Goal: Transaction & Acquisition: Purchase product/service

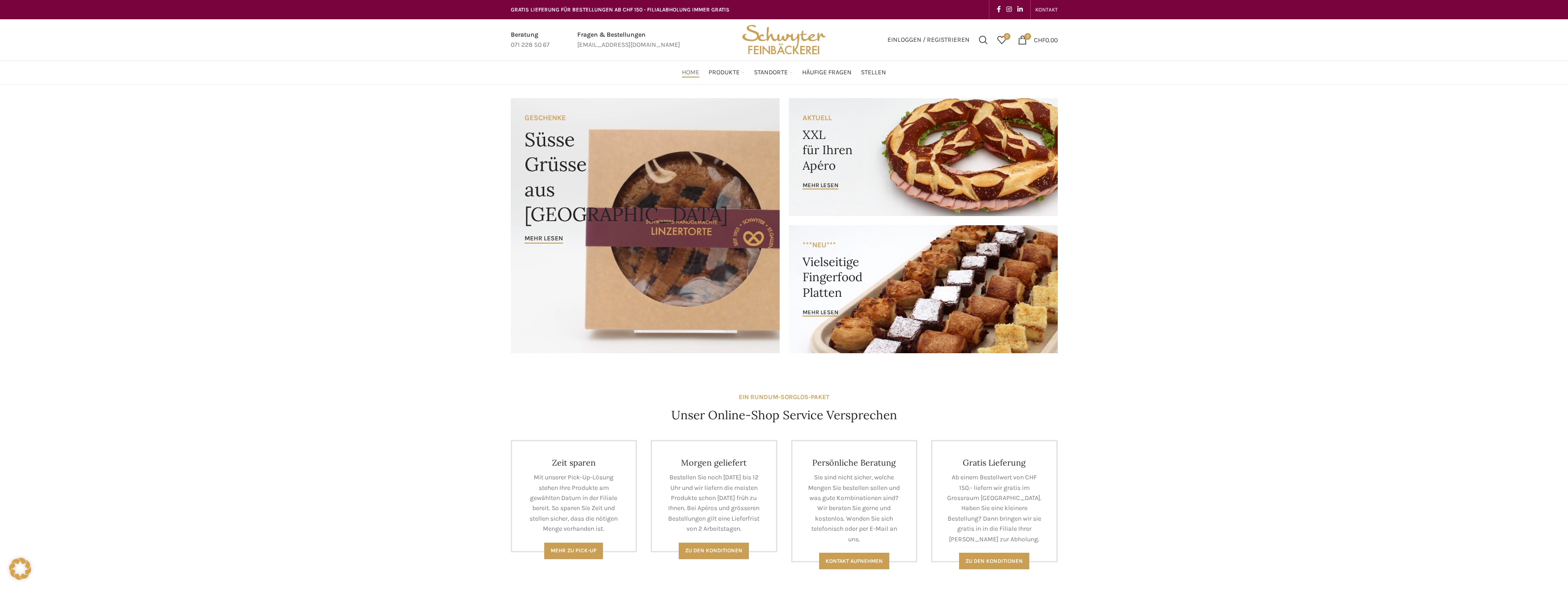
click at [888, 172] on link "Banner link" at bounding box center [923, 157] width 269 height 118
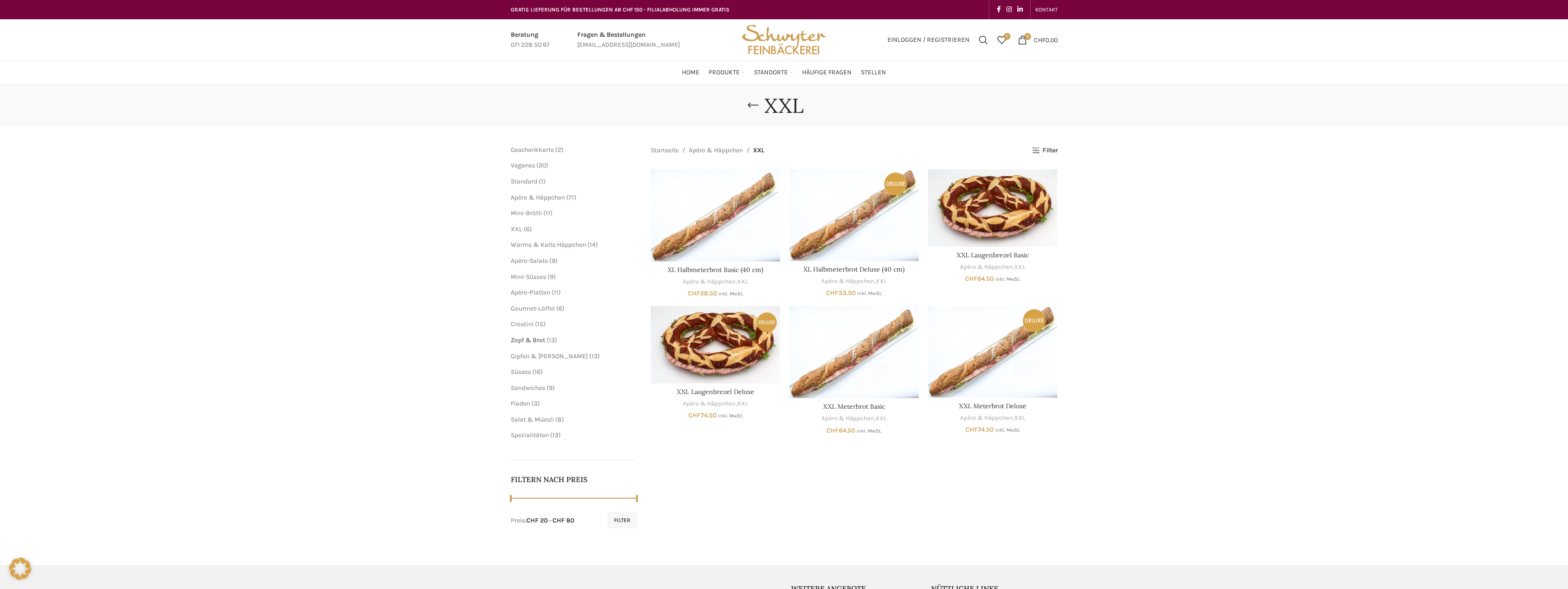
click at [532, 339] on span "Zopf & Brot" at bounding box center [528, 340] width 34 height 8
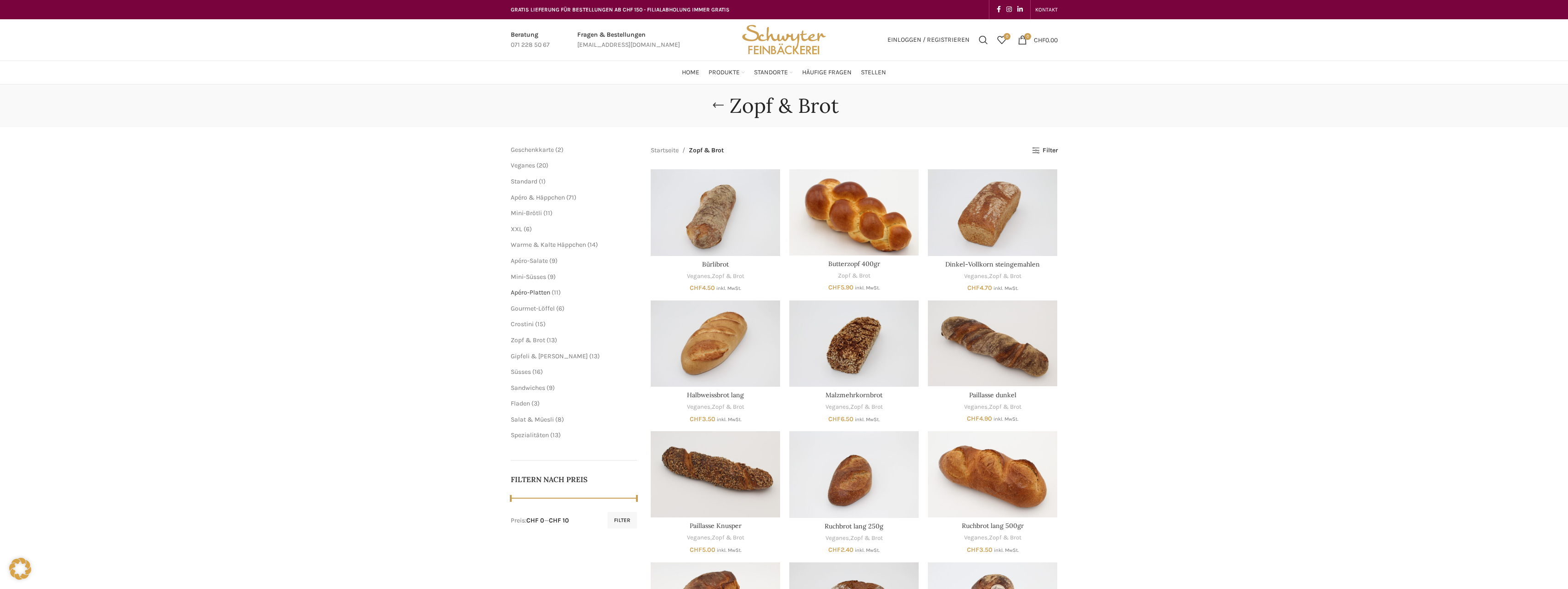
click at [528, 292] on span "Apéro-Platten" at bounding box center [530, 292] width 40 height 8
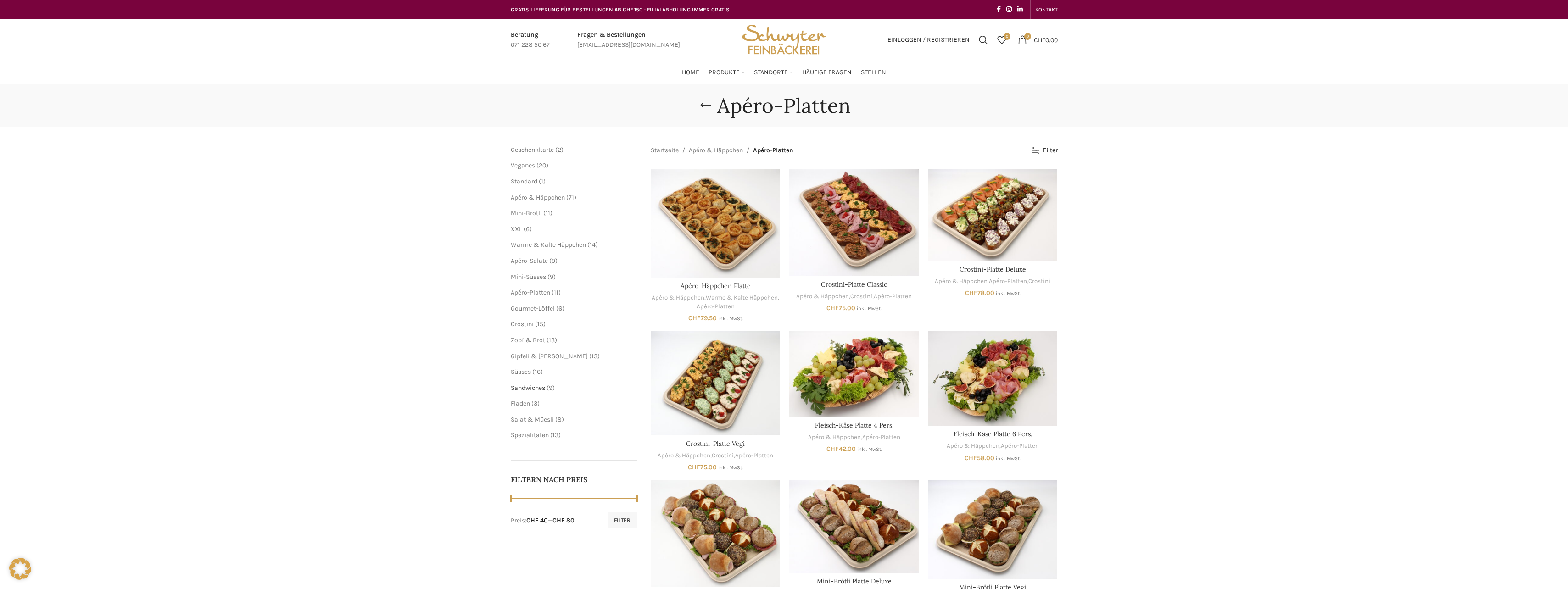
click at [529, 386] on span "Sandwiches" at bounding box center [528, 387] width 34 height 8
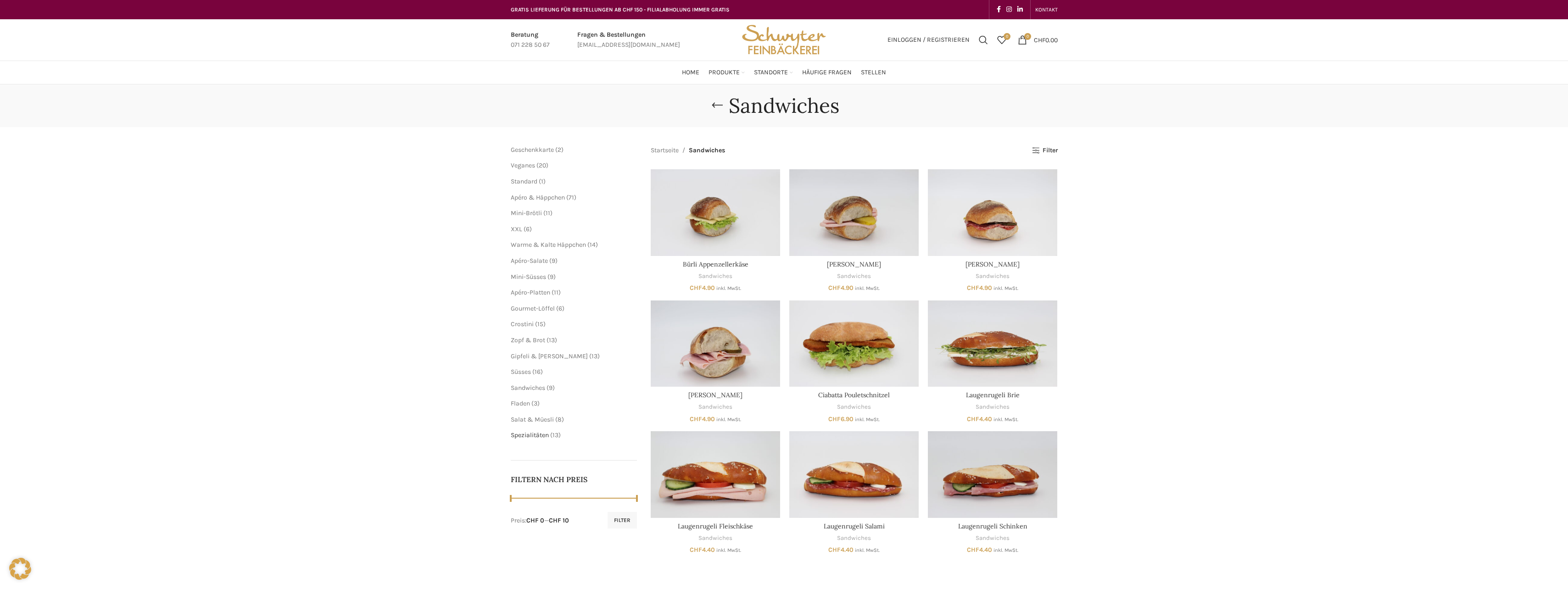
click at [529, 434] on span "Spezialitäten" at bounding box center [529, 435] width 38 height 8
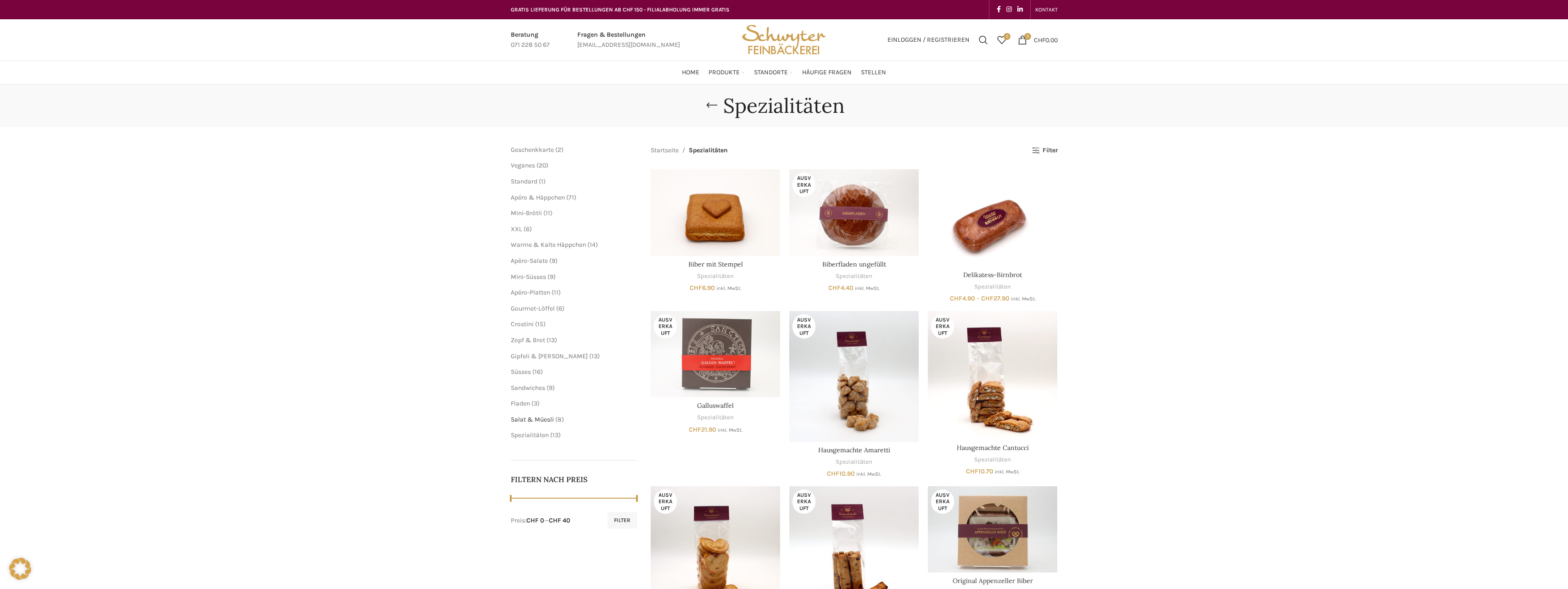
click at [538, 417] on span "Salat & Müesli" at bounding box center [532, 419] width 43 height 8
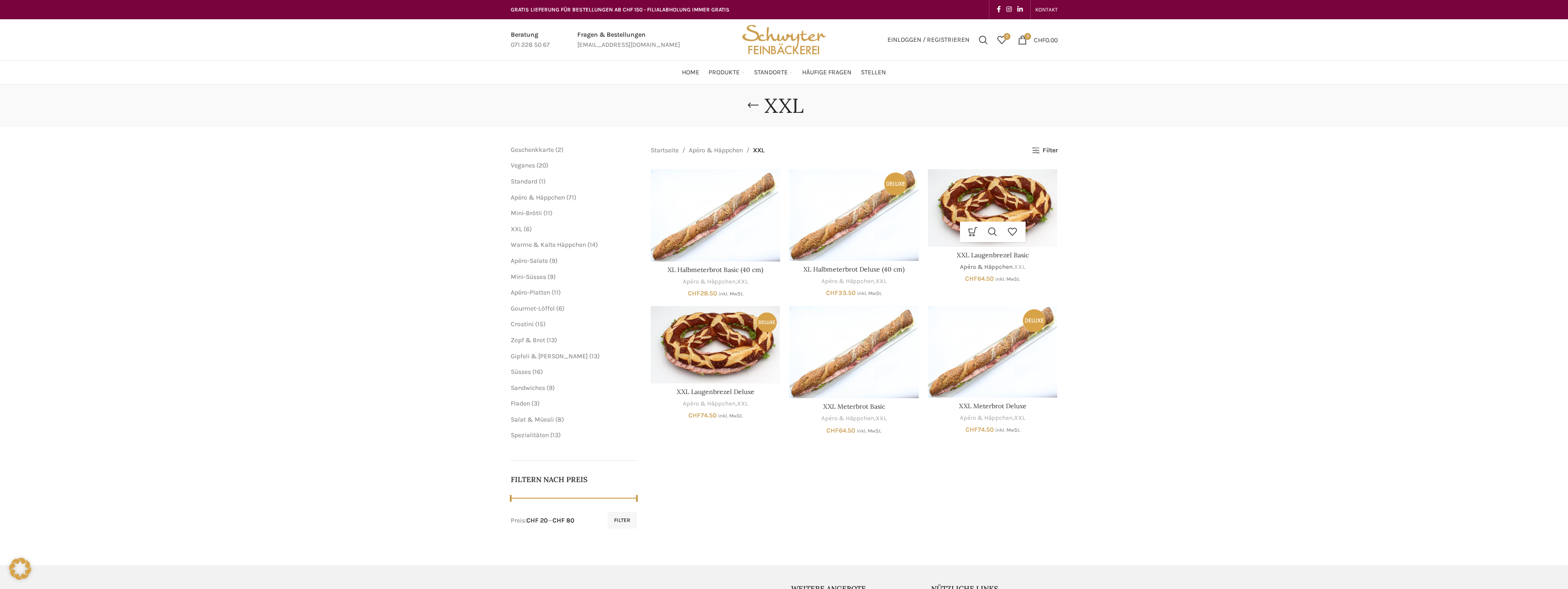
click at [977, 264] on link "Apéro & Häppchen" at bounding box center [986, 267] width 53 height 9
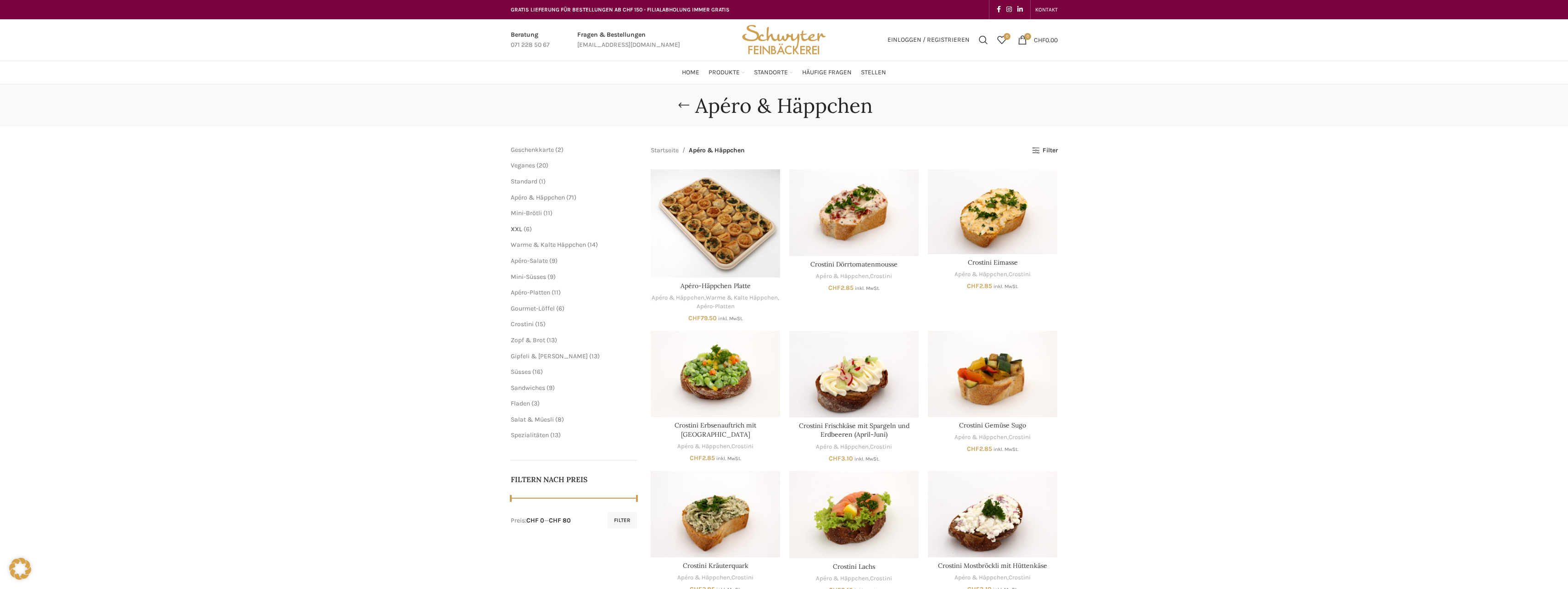
click at [517, 227] on span "XXL" at bounding box center [516, 229] width 12 height 8
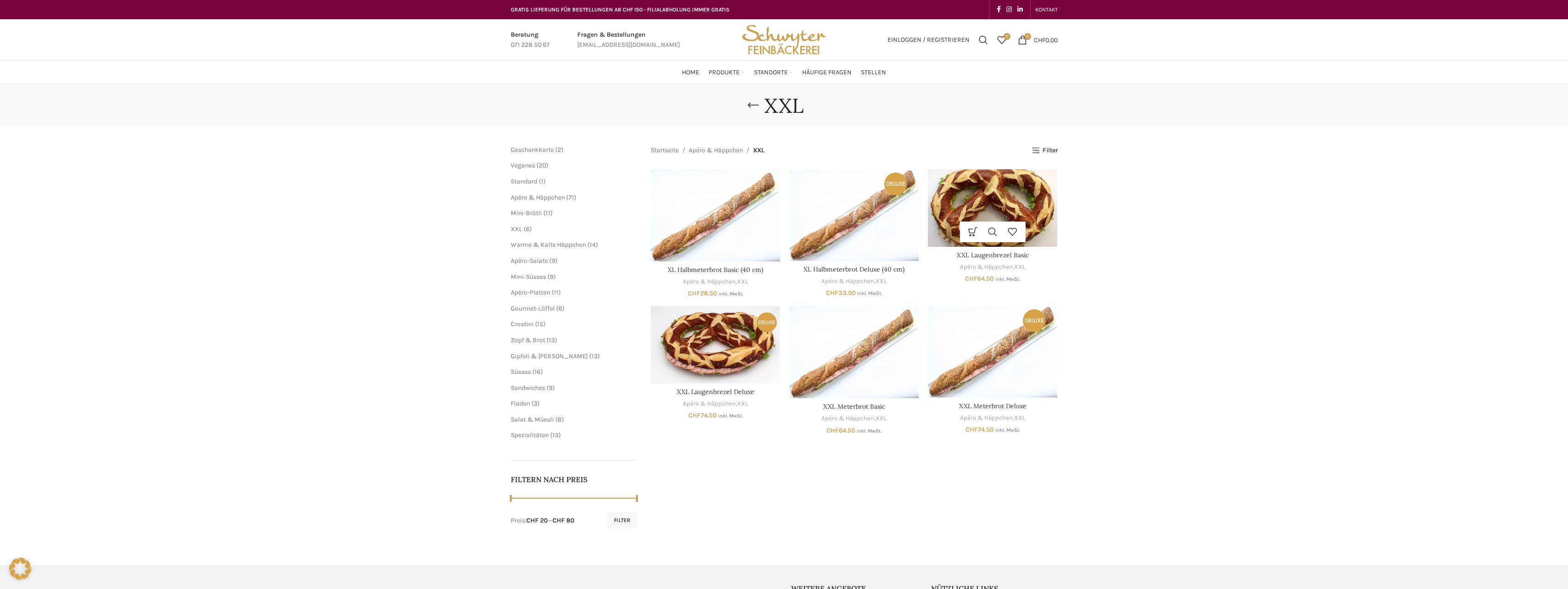
click at [951, 213] on img "XXL Laugenbrezel Basic" at bounding box center [993, 208] width 130 height 78
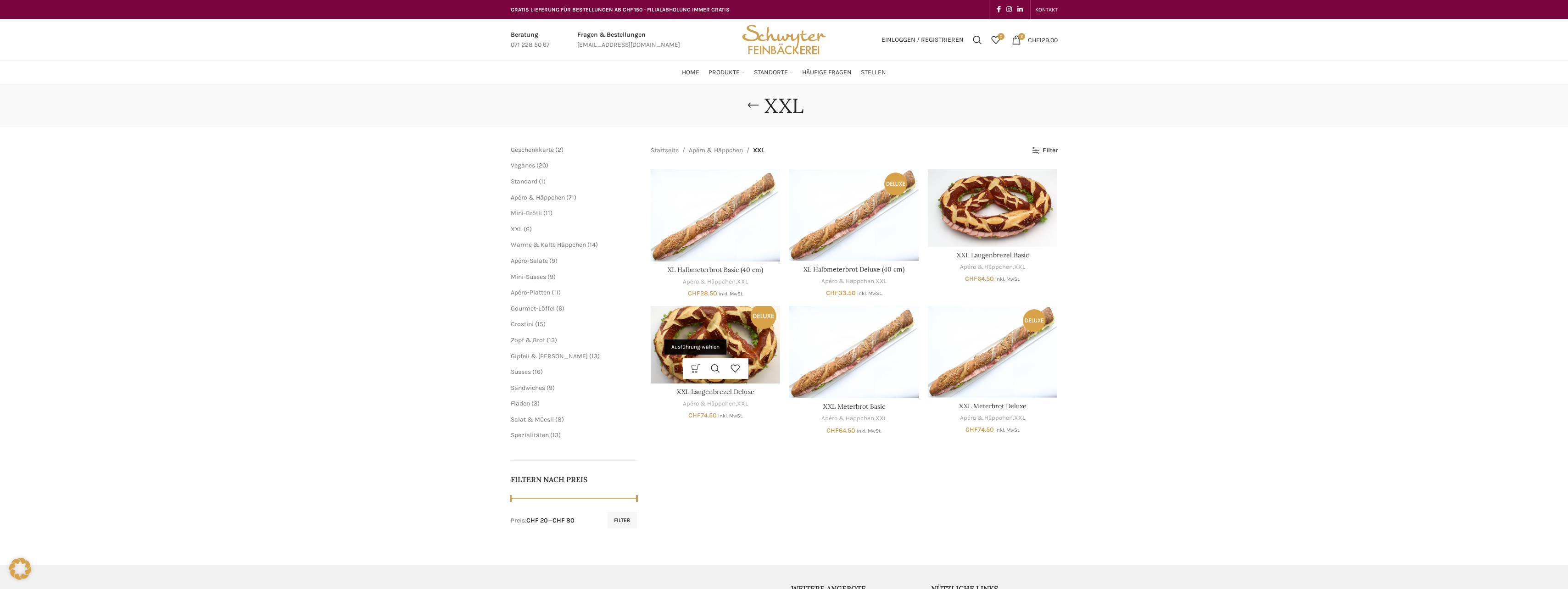
click at [700, 363] on link "Ausführung wählen" at bounding box center [696, 368] width 20 height 21
click at [744, 329] on span "Frühester Liefertermin: 20.10.2025" at bounding box center [716, 331] width 83 height 8
click at [716, 337] on label "Füllung 1" at bounding box center [715, 340] width 30 height 10
click at [716, 348] on select "Wähle eine Option Lachs (Deluxe) Roastbeef (Deluxe) Rohschinken (Deluxe) Mostbr…" at bounding box center [715, 358] width 119 height 20
click at [763, 357] on select "Wähle eine Option Lachs (Deluxe) Roastbeef (Deluxe) Rohschinken (Deluxe) Mostbr…" at bounding box center [715, 358] width 119 height 20
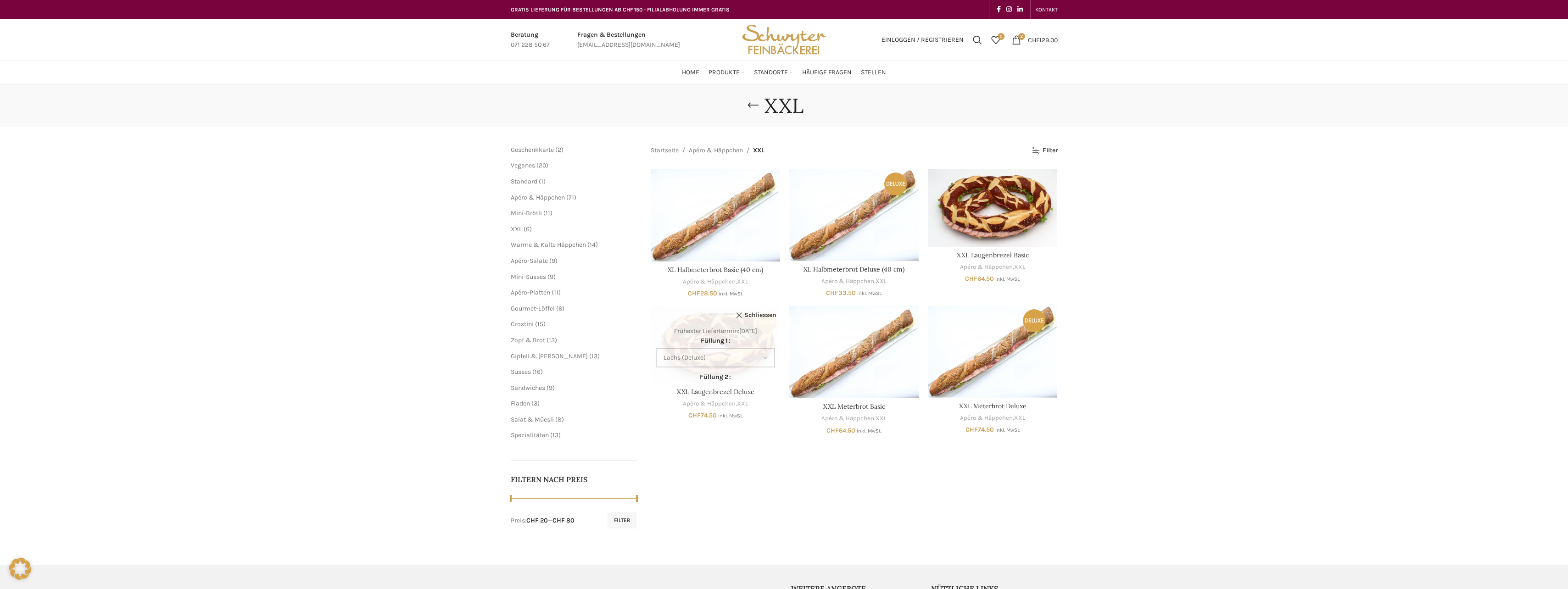
click at [656, 348] on select "Wähle eine Option Lachs (Deluxe) Roastbeef (Deluxe) Rohschinken (Deluxe) Mostbr…" at bounding box center [715, 358] width 119 height 20
select select "Lachs (Deluxe)"
click at [735, 378] on th "Füllung 2" at bounding box center [715, 377] width 120 height 10
drag, startPoint x: 721, startPoint y: 374, endPoint x: 729, endPoint y: 373, distance: 8.1
click at [729, 373] on label "Füllung 2" at bounding box center [715, 377] width 31 height 10
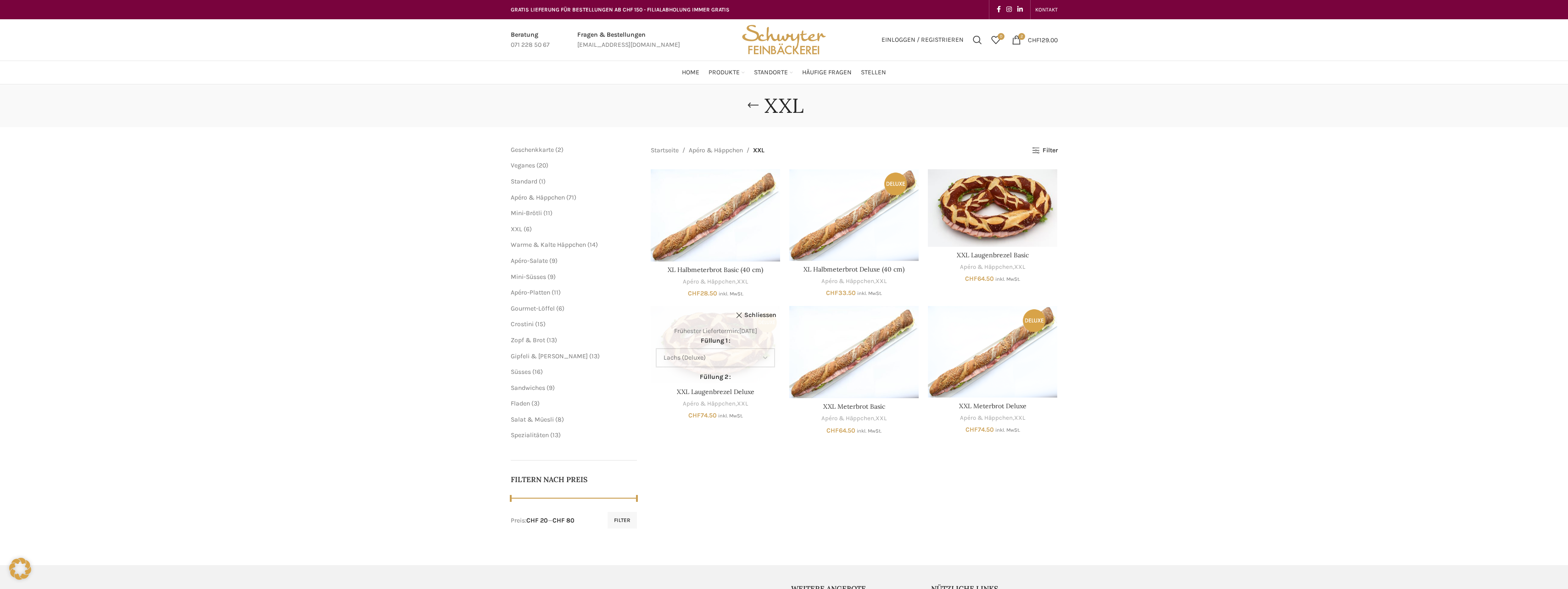
drag, startPoint x: 729, startPoint y: 373, endPoint x: 762, endPoint y: 466, distance: 98.7
click at [762, 466] on div "Startseite Apéro & Häppchen XXL Alle 6 Ergebnisse werden angezeigt Seitenleiste…" at bounding box center [854, 337] width 407 height 383
click at [737, 315] on link "Schliessen" at bounding box center [756, 315] width 42 height 14
click at [768, 371] on div "Ausführung wählen Dieses Produkt weist mehrere Varianten auf. Die Optionen könn…" at bounding box center [715, 368] width 130 height 21
click at [768, 370] on div "Ausführung wählen Dieses Produkt weist mehrere Varianten auf. Die Optionen könn…" at bounding box center [715, 368] width 130 height 21
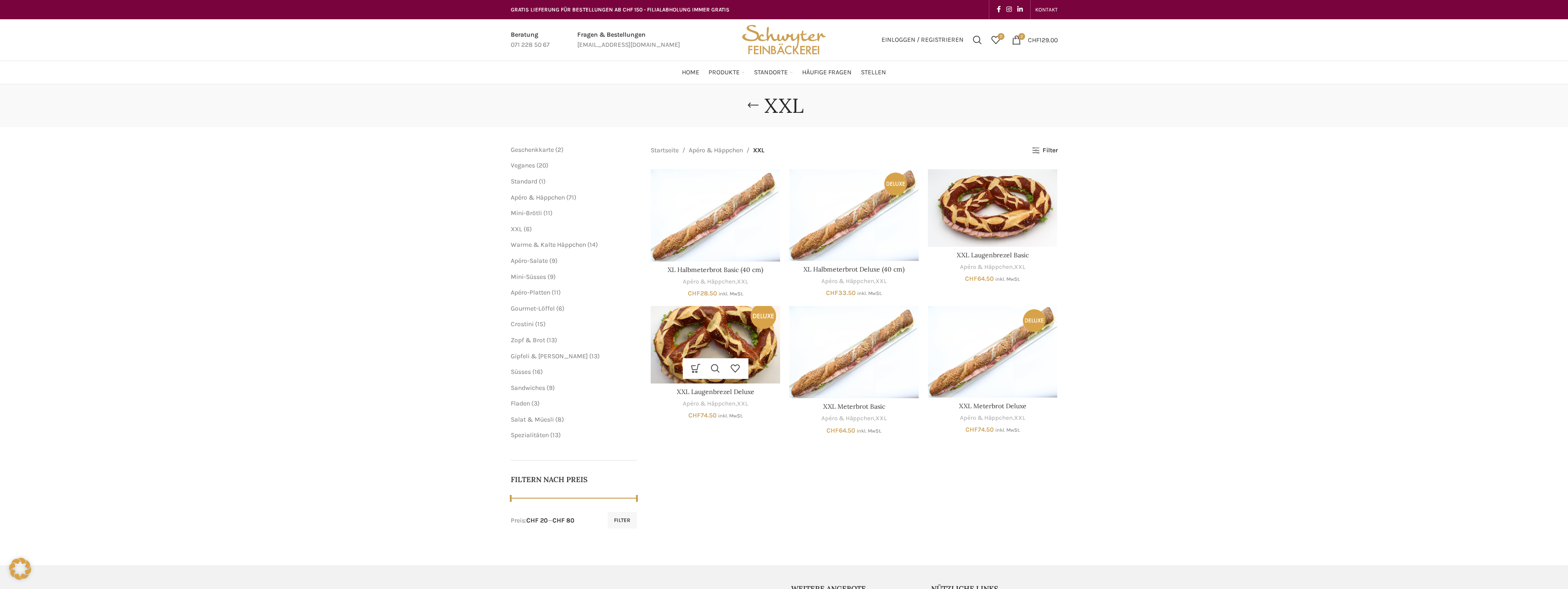
click at [768, 371] on div "Ausführung wählen Dieses Produkt weist mehrere Varianten auf. Die Optionen könn…" at bounding box center [715, 368] width 130 height 21
click at [729, 335] on img "XXL Laugenbrezel Deluxe" at bounding box center [715, 345] width 130 height 78
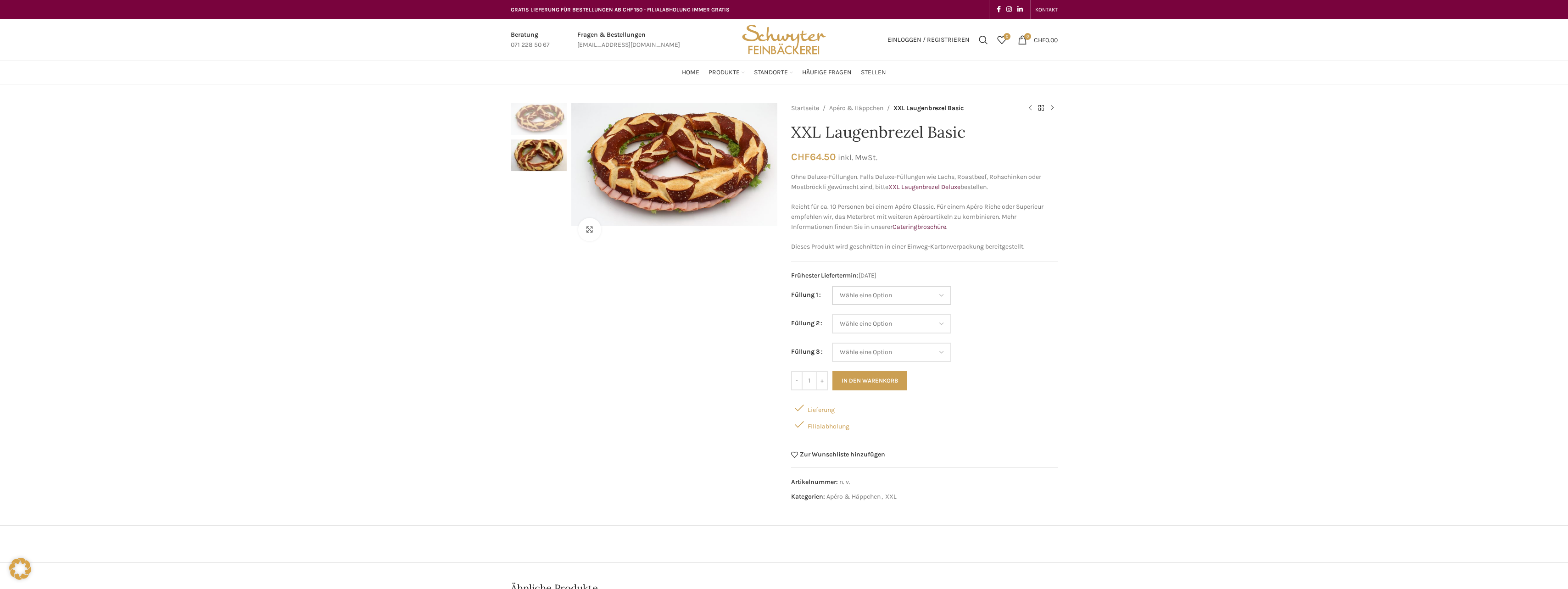
click at [941, 293] on select "Wähle eine Option Salami Schinken Fleischkäse Trutenschinken Appenzellerkäse Gr…" at bounding box center [891, 296] width 119 height 20
click at [832, 286] on select "Wähle eine Option Salami Schinken Fleischkäse Trutenschinken Appenzellerkäse Gr…" at bounding box center [891, 296] width 119 height 20
select select "Fleischkäse"
click at [940, 323] on select "Wähle eine Option Salami Schinken Fleischkäse Trutenschinken Appenzellerkäse Gr…" at bounding box center [891, 324] width 119 height 20
select select "Brie"
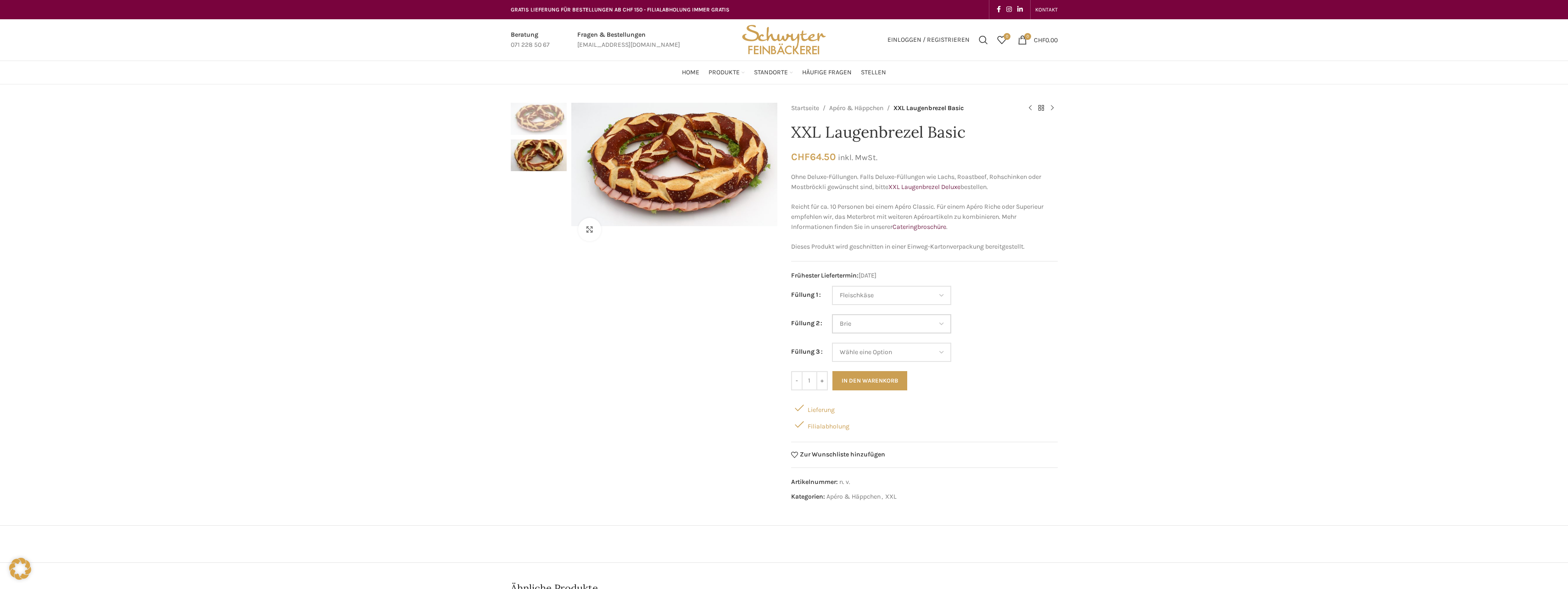
click at [832, 314] on select "Wähle eine Option Salami Schinken Fleischkäse Trutenschinken Appenzellerkäse Gr…" at bounding box center [891, 324] width 119 height 20
select select "Fleischkäse"
select select "Brie"
click at [941, 348] on select "Wähle eine Option Salami Schinken Fleischkäse Trutenschinken Appenzellerkäse Gr…" at bounding box center [891, 353] width 119 height 20
select select "Tomaten-Mozzarella"
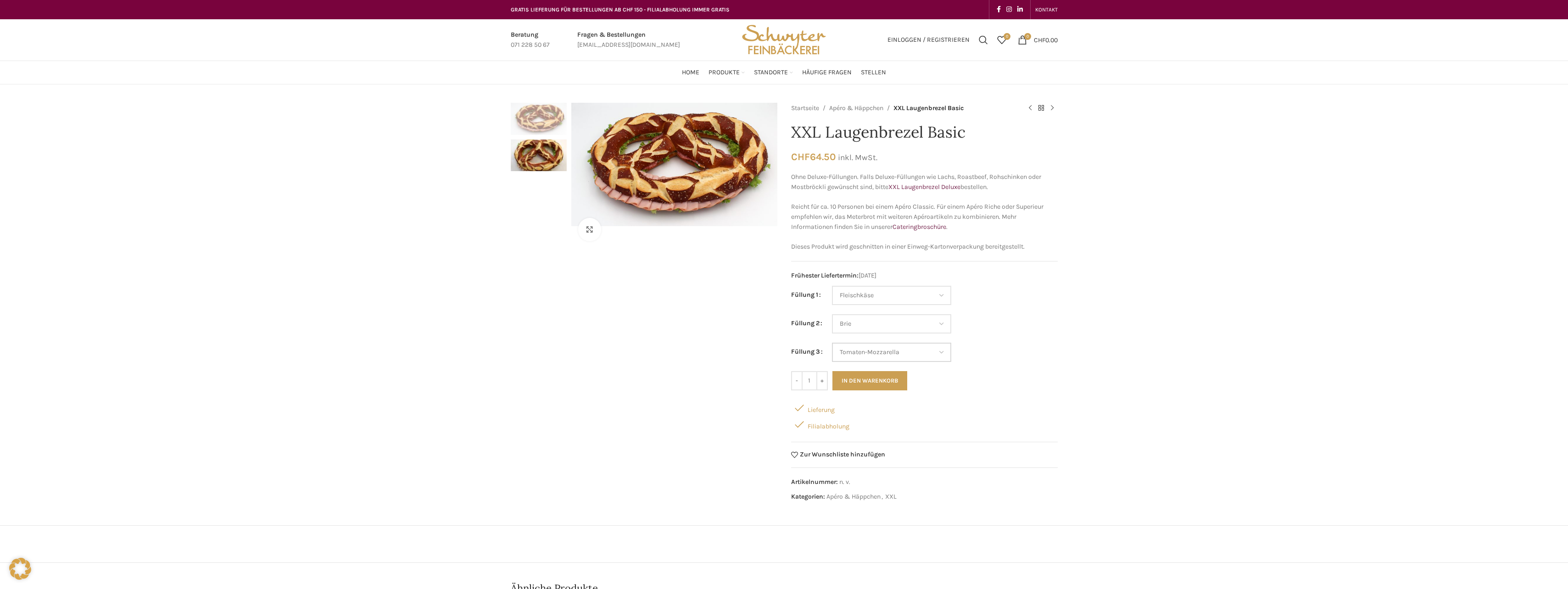
click at [832, 343] on select "Wähle eine Option Salami Schinken Fleischkäse Trutenschinken Appenzellerkäse Gr…" at bounding box center [891, 353] width 119 height 20
select select "Fleischkäse"
select select "Brie"
select select "Tomaten-Mozzarella"
click at [882, 381] on button "In den Warenkorb" at bounding box center [870, 381] width 75 height 20
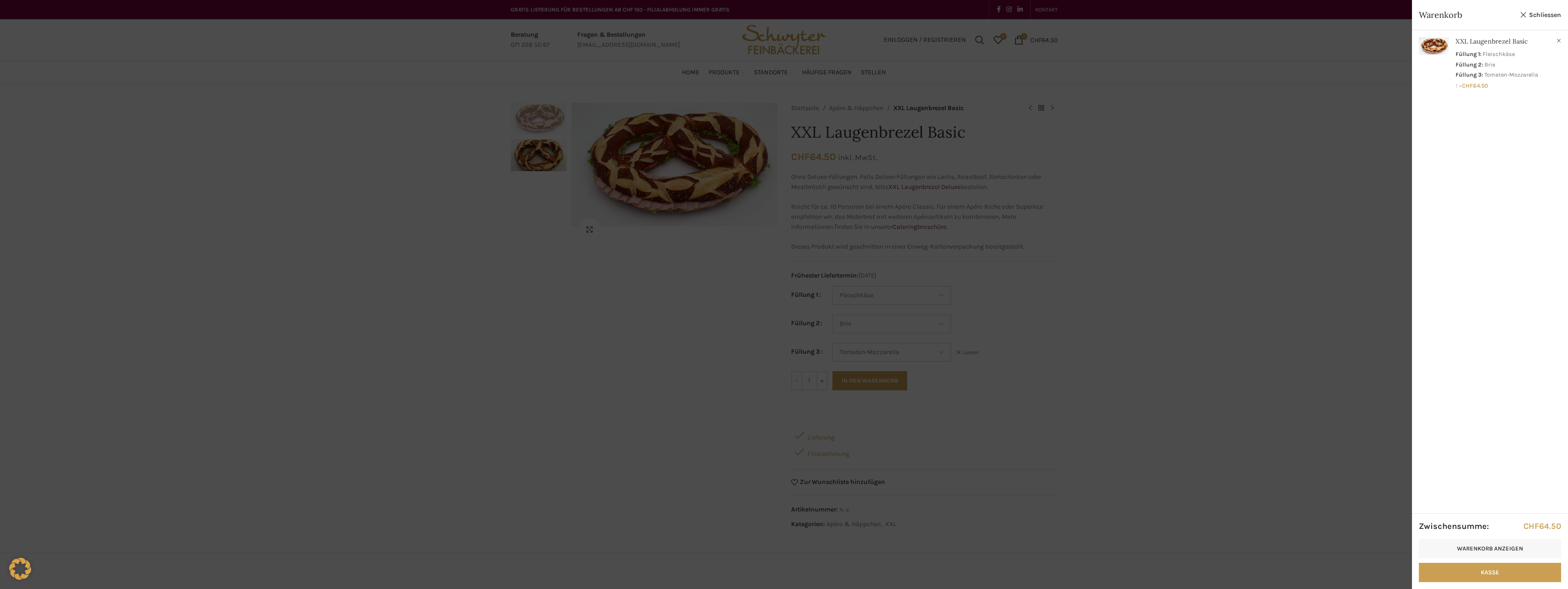
click at [1144, 332] on div at bounding box center [784, 294] width 1568 height 589
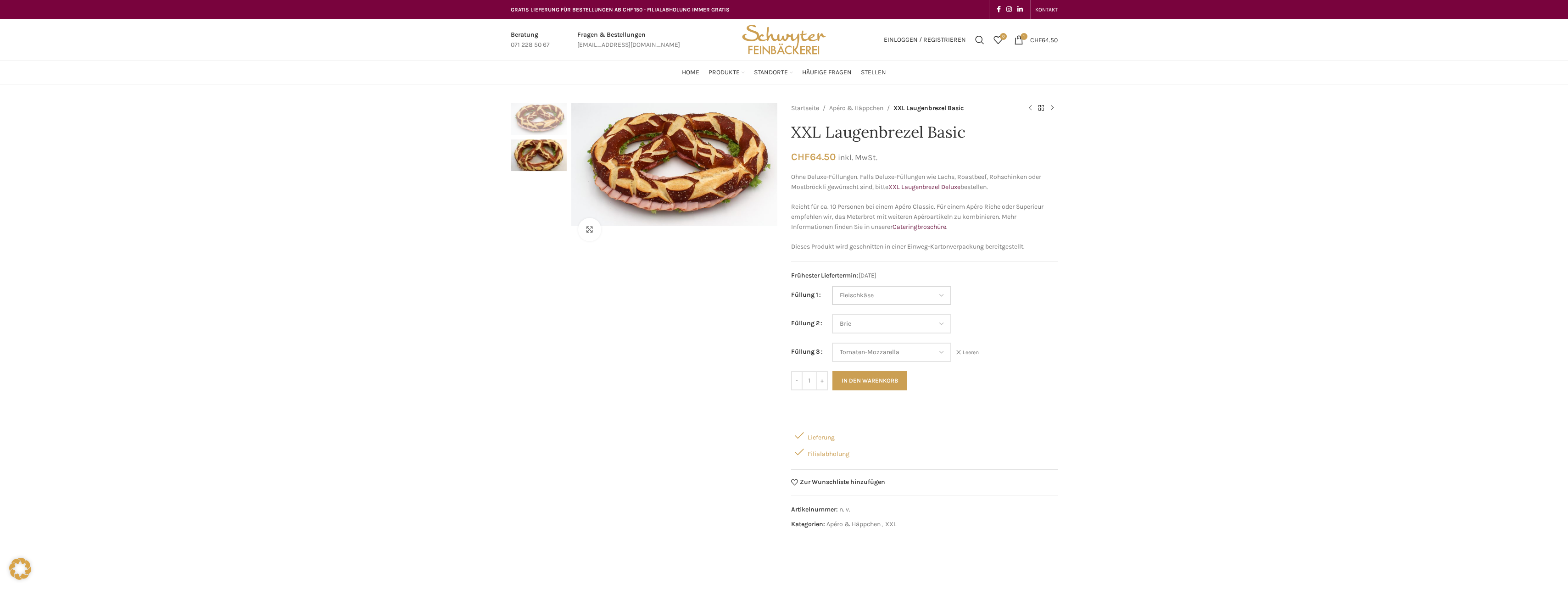
click at [941, 293] on select "Wähle eine Option Salami Schinken Fleischkäse Trutenschinken Appenzellerkäse Gr…" at bounding box center [891, 296] width 119 height 20
click at [832, 286] on select "Wähle eine Option Salami Schinken Fleischkäse Trutenschinken Appenzellerkäse Gr…" at bounding box center [891, 296] width 119 height 20
select select "Kräuterquark"
select select "Brie"
select select "Tomaten-Mozzarella"
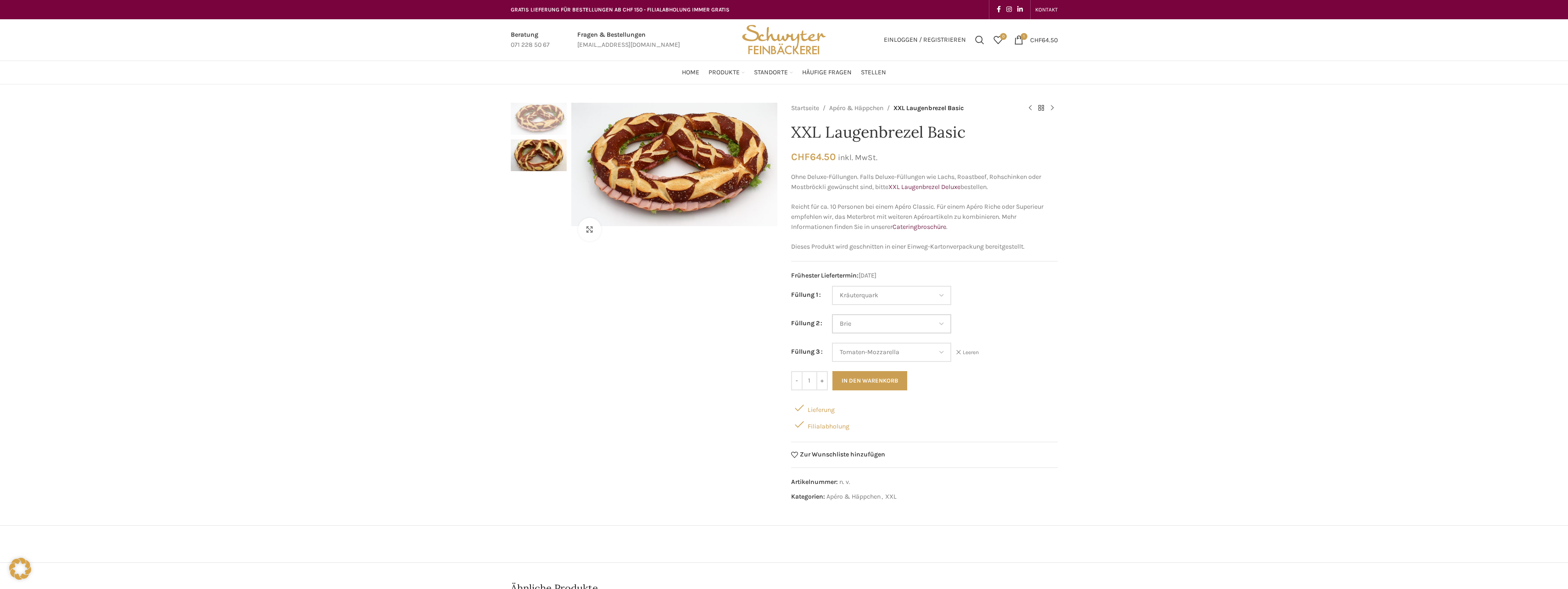
click at [941, 321] on select "Wähle eine Option Salami Schinken Fleischkäse Trutenschinken Appenzellerkäse Gr…" at bounding box center [891, 324] width 119 height 20
select select "Eimasse"
click at [832, 314] on select "Wähle eine Option Salami Schinken Fleischkäse Trutenschinken Appenzellerkäse Gr…" at bounding box center [891, 324] width 119 height 20
select select "Kräuterquark"
select select "Eimasse"
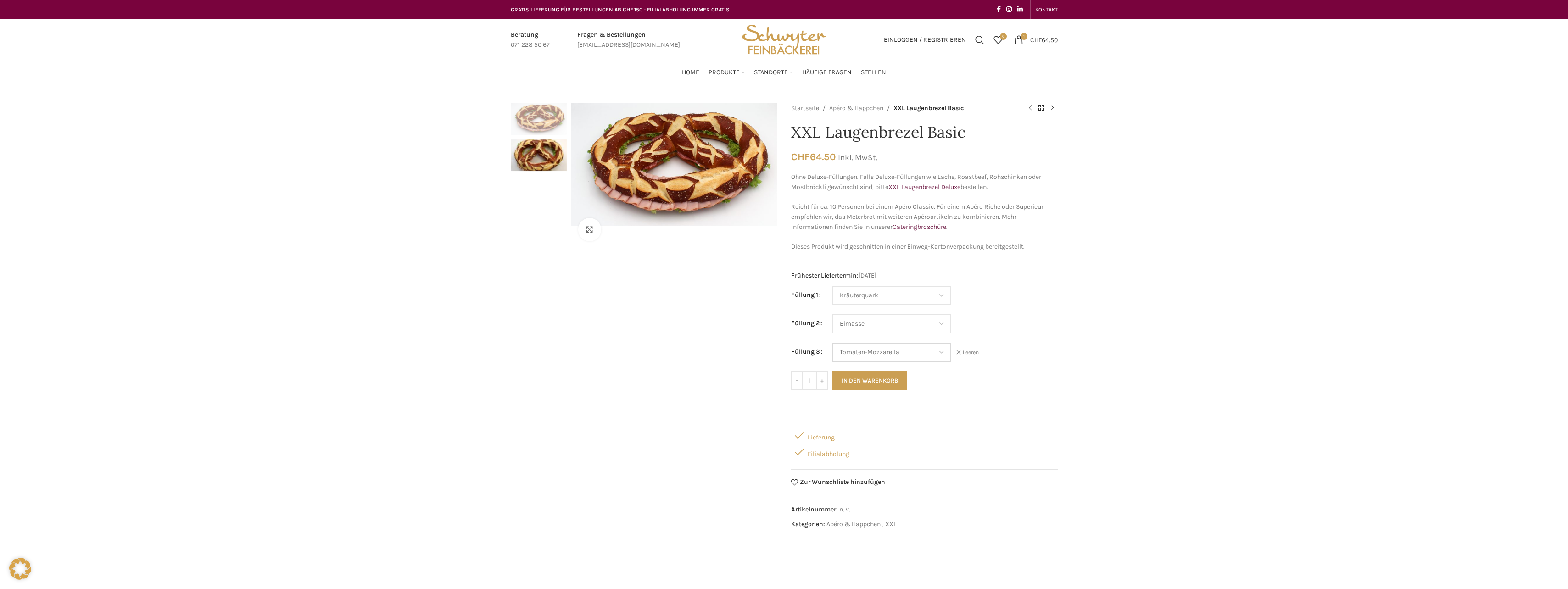
click at [940, 350] on select "Wähle eine Option Salami Schinken Fleischkäse Trutenschinken Appenzellerkäse Gr…" at bounding box center [891, 353] width 119 height 20
select select "Thonmasse"
click at [832, 343] on select "Wähle eine Option Salami Schinken Fleischkäse Trutenschinken Appenzellerkäse Gr…" at bounding box center [891, 353] width 119 height 20
select select "Kräuterquark"
select select "Eimasse"
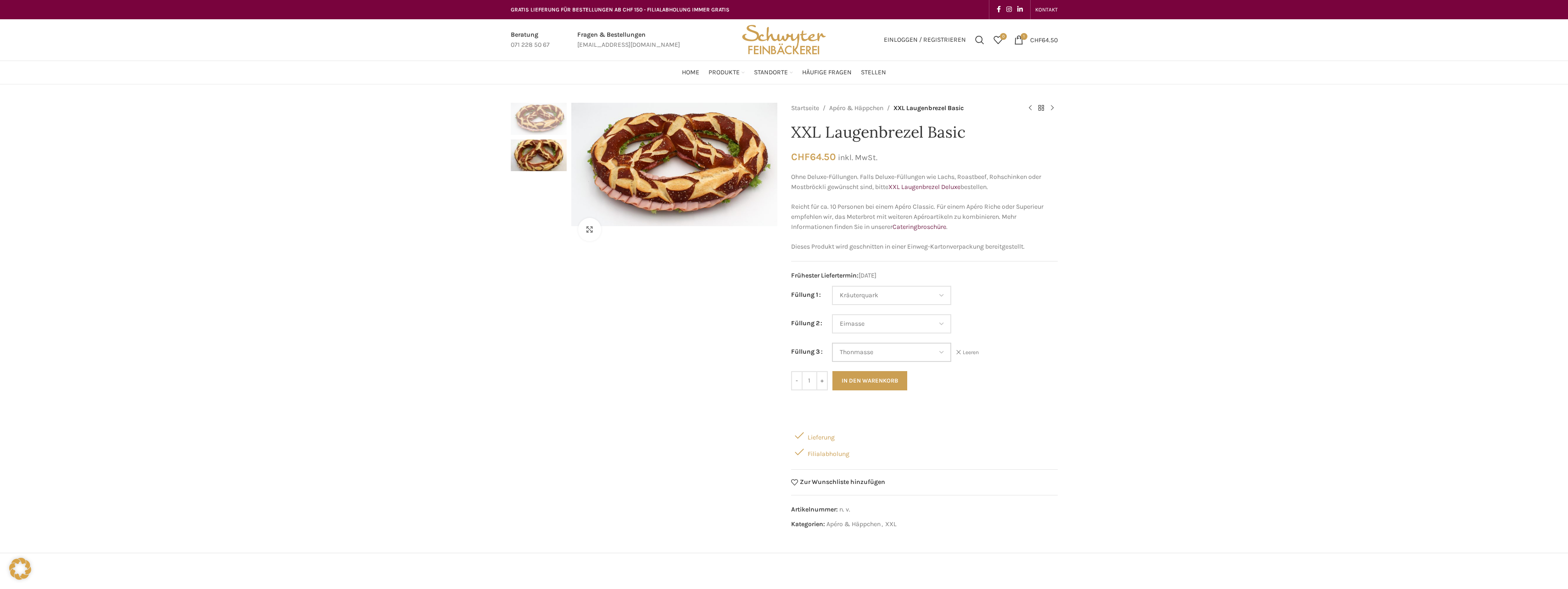
select select "Thonmasse"
click at [889, 383] on button "In den Warenkorb" at bounding box center [870, 381] width 75 height 20
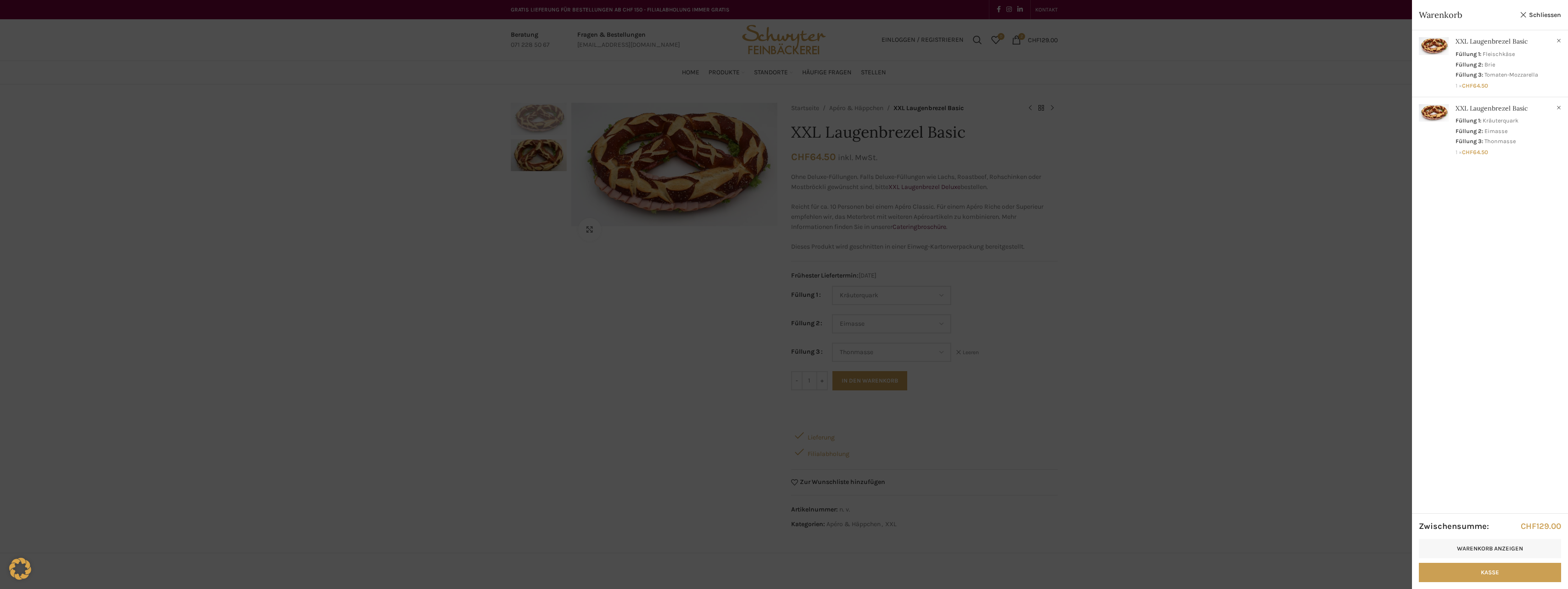
click at [993, 378] on div at bounding box center [784, 294] width 1568 height 589
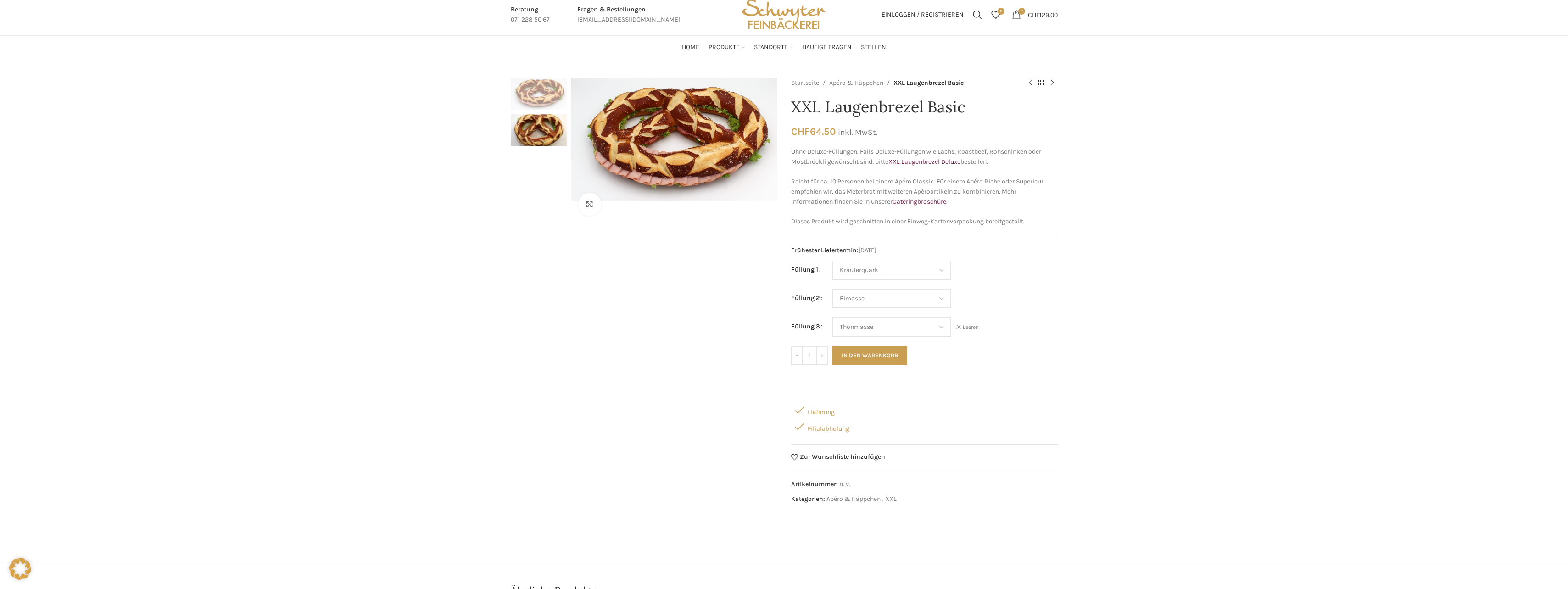
scroll to position [46, 0]
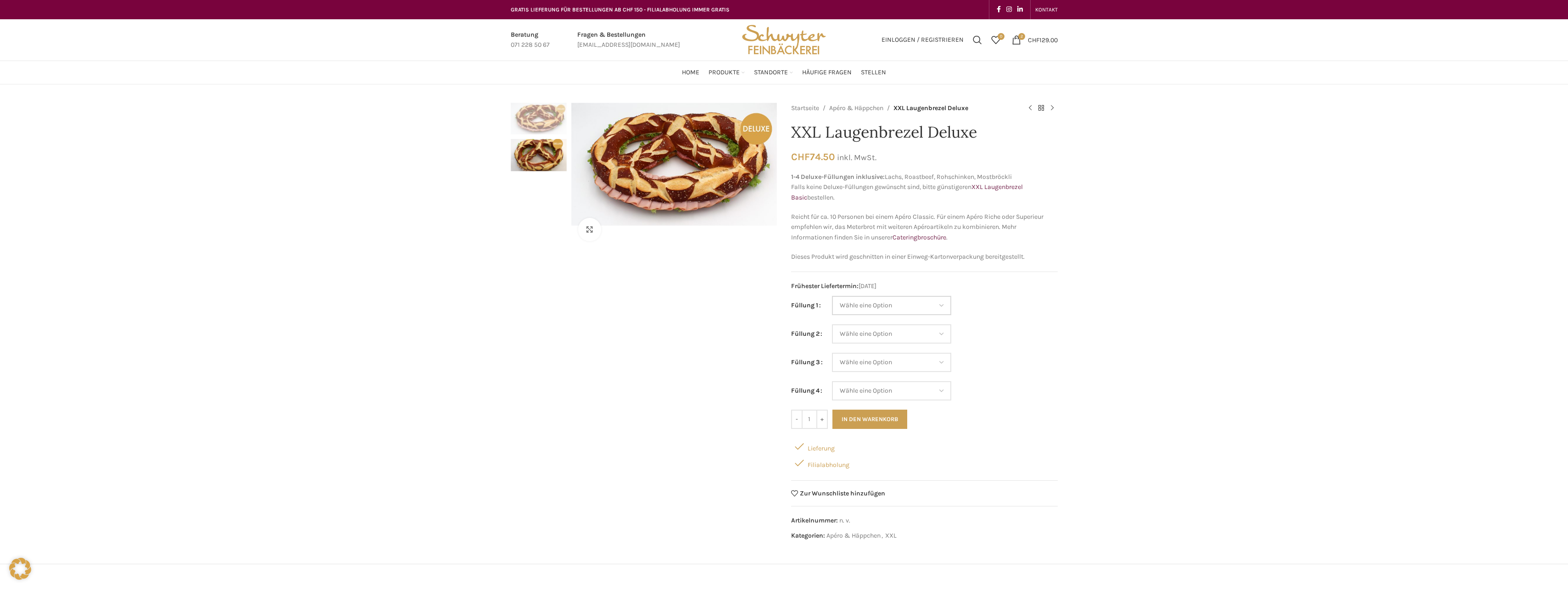
click at [941, 305] on select "Wähle eine Option Lachs (Deluxe) Roastbeef (Deluxe) Rohschinken (Deluxe) Mostbr…" at bounding box center [891, 305] width 119 height 20
click at [832, 296] on select "Wähle eine Option Lachs (Deluxe) Roastbeef (Deluxe) Rohschinken (Deluxe) Mostbr…" at bounding box center [891, 305] width 119 height 20
select select "Lachs (Deluxe)"
click at [943, 333] on select "Wähle eine Option Lachs (Deluxe) Roastbeef (Deluxe) Rohschinken (Deluxe) Mostbr…" at bounding box center [891, 334] width 119 height 20
select select "Gruyère"
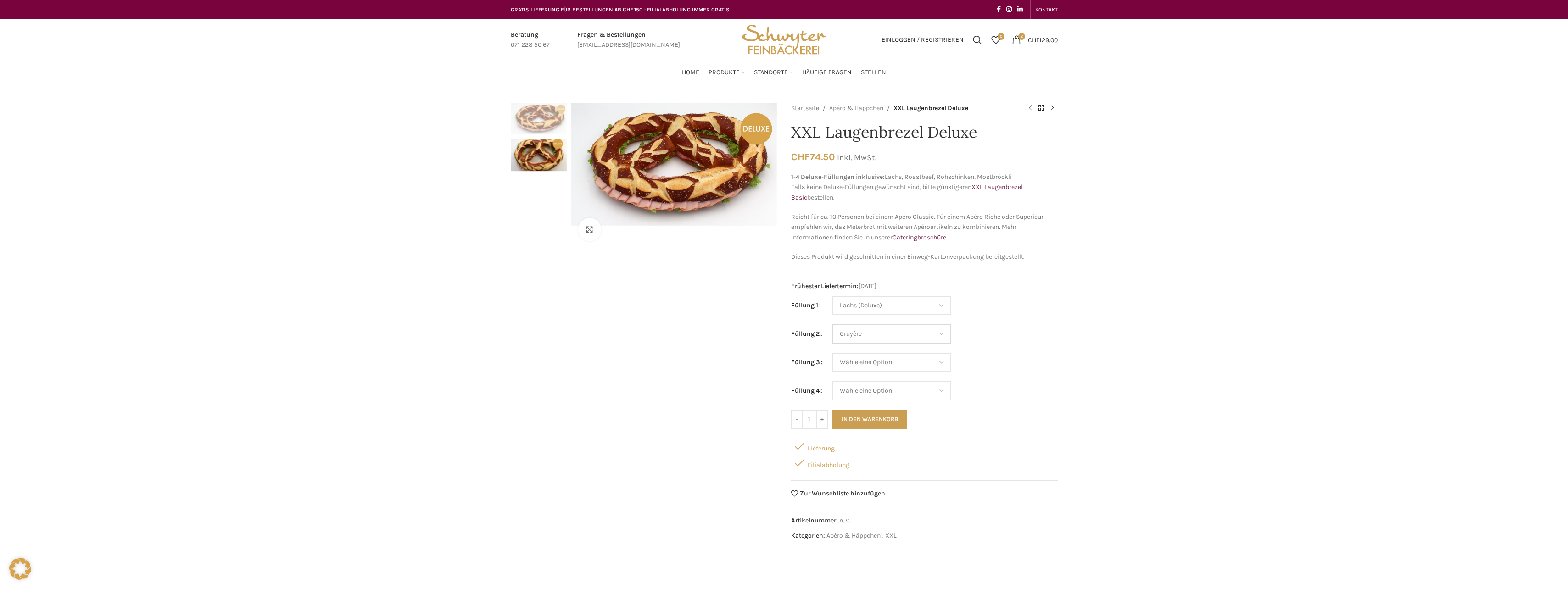
click at [832, 324] on select "Wähle eine Option Lachs (Deluxe) Roastbeef (Deluxe) Rohschinken (Deluxe) Mostbr…" at bounding box center [891, 334] width 119 height 20
select select "Lachs (Deluxe)"
select select "Gruyère"
click at [941, 361] on select "Wähle eine Option Lachs (Deluxe) Roastbeef (Deluxe) Rohschinken (Deluxe) Mostbr…" at bounding box center [891, 362] width 119 height 20
select select "Thonmasse"
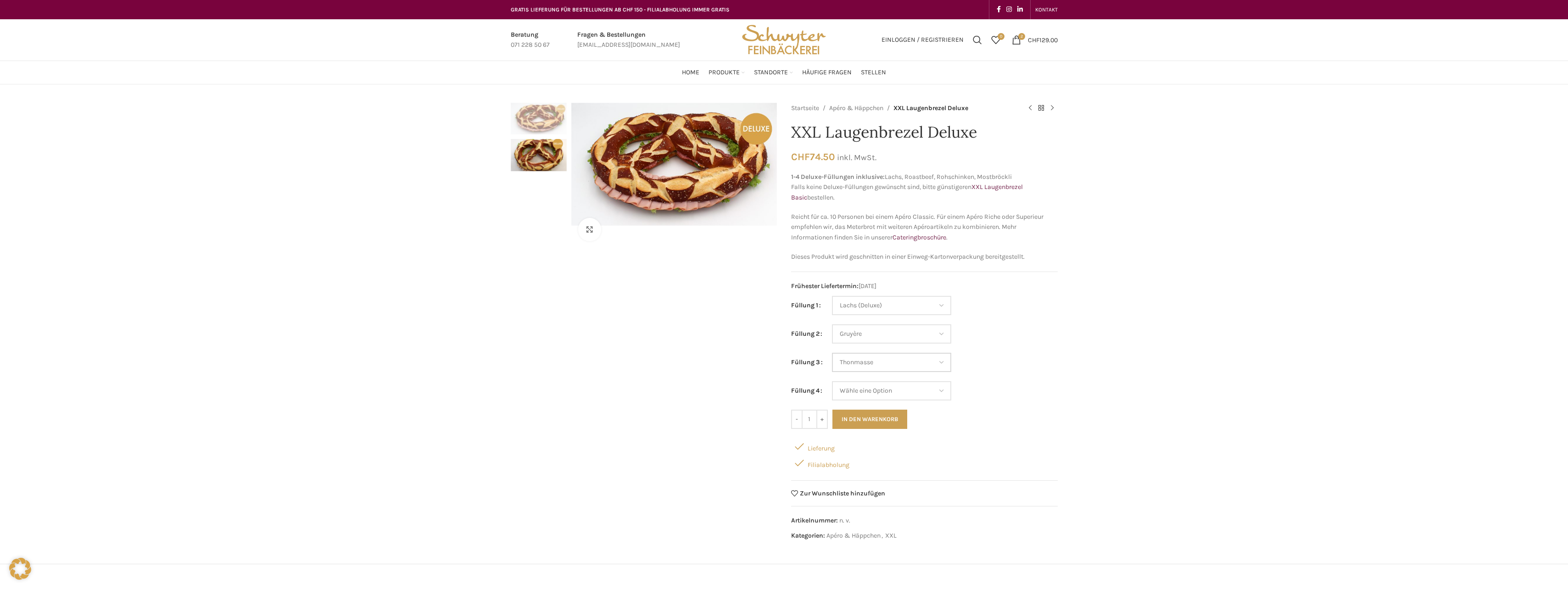
click at [832, 353] on select "Wähle eine Option Lachs (Deluxe) Roastbeef (Deluxe) Rohschinken (Deluxe) Mostbr…" at bounding box center [891, 362] width 119 height 20
select select "Lachs (Deluxe)"
select select "Gruyère"
select select "Thonmasse"
click at [941, 392] on select "Wähle eine Option Lachs (Deluxe) Roastbeef (Deluxe) Rohschinken (Deluxe) Mostbr…" at bounding box center [891, 391] width 119 height 20
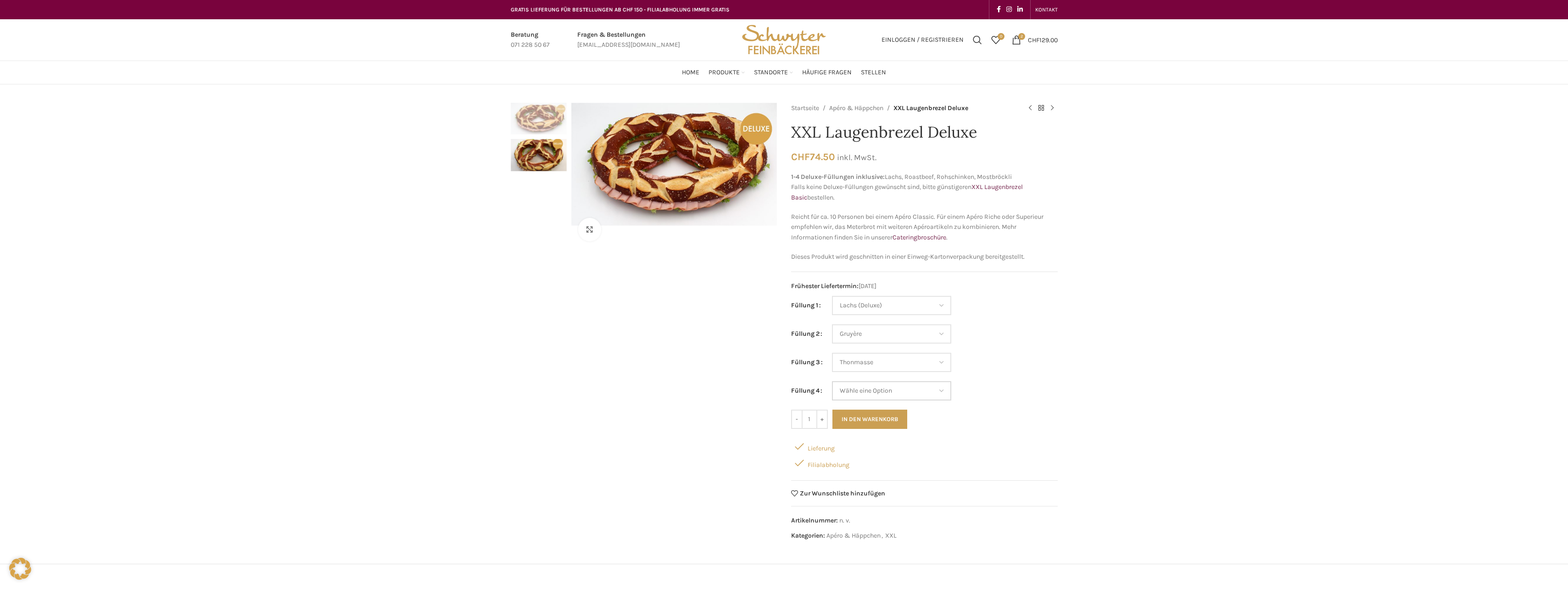
select select "Kräuterquark"
click at [832, 381] on select "Wähle eine Option Lachs (Deluxe) Roastbeef (Deluxe) Rohschinken (Deluxe) Mostbr…" at bounding box center [891, 391] width 119 height 20
select select "Lachs (Deluxe)"
select select "Gruyère"
select select "Thonmasse"
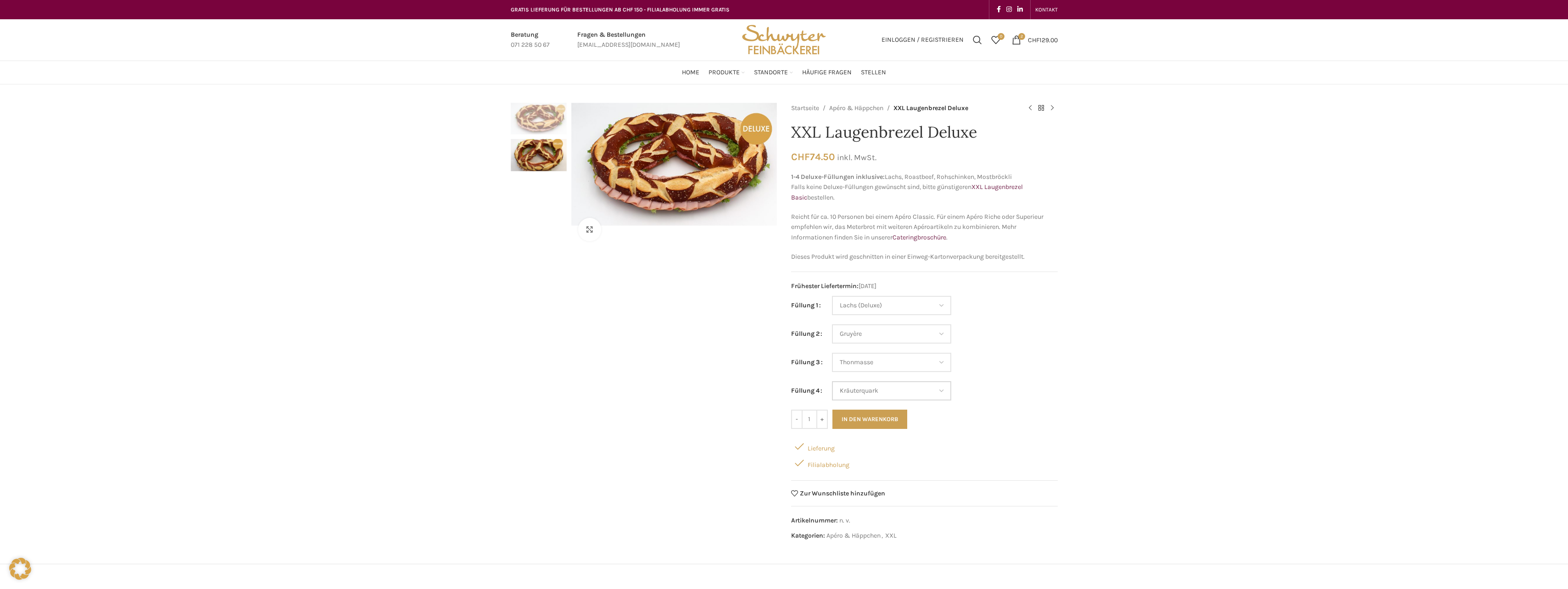
select select "Kräuterquark"
click at [877, 420] on button "In den Warenkorb" at bounding box center [870, 419] width 75 height 20
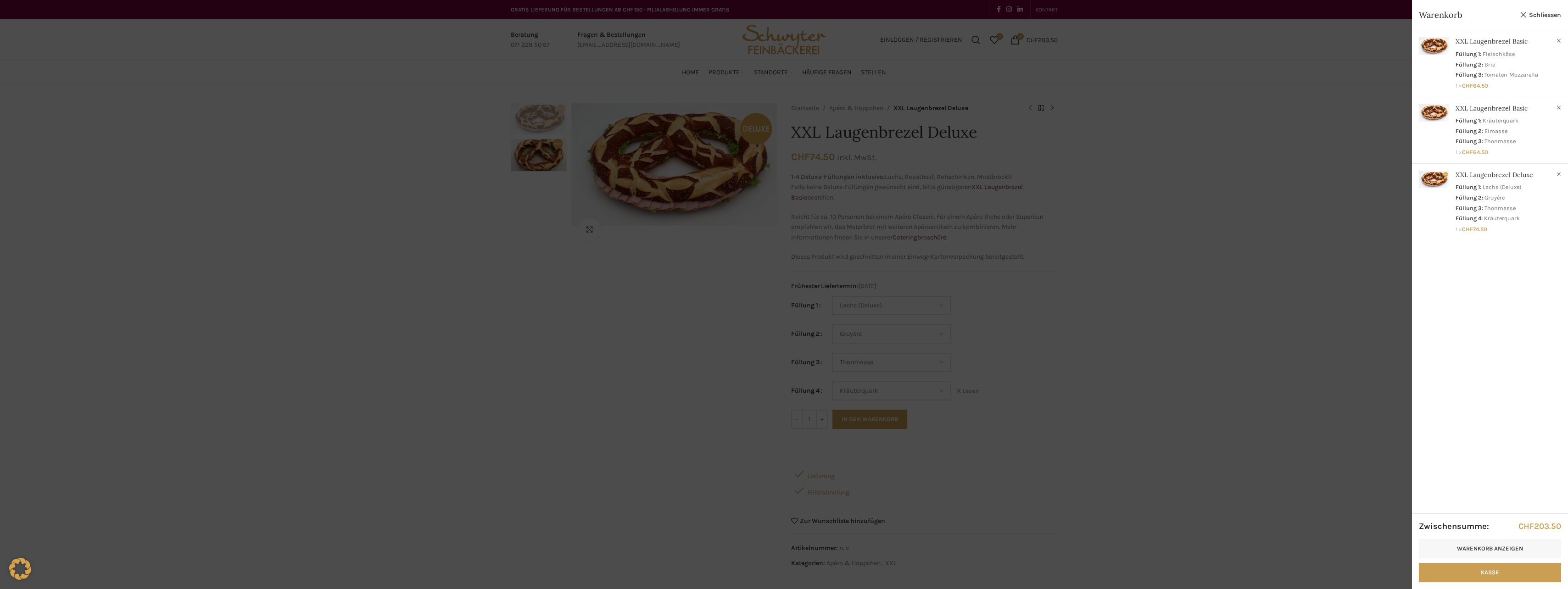
click at [1135, 392] on div at bounding box center [784, 294] width 1568 height 589
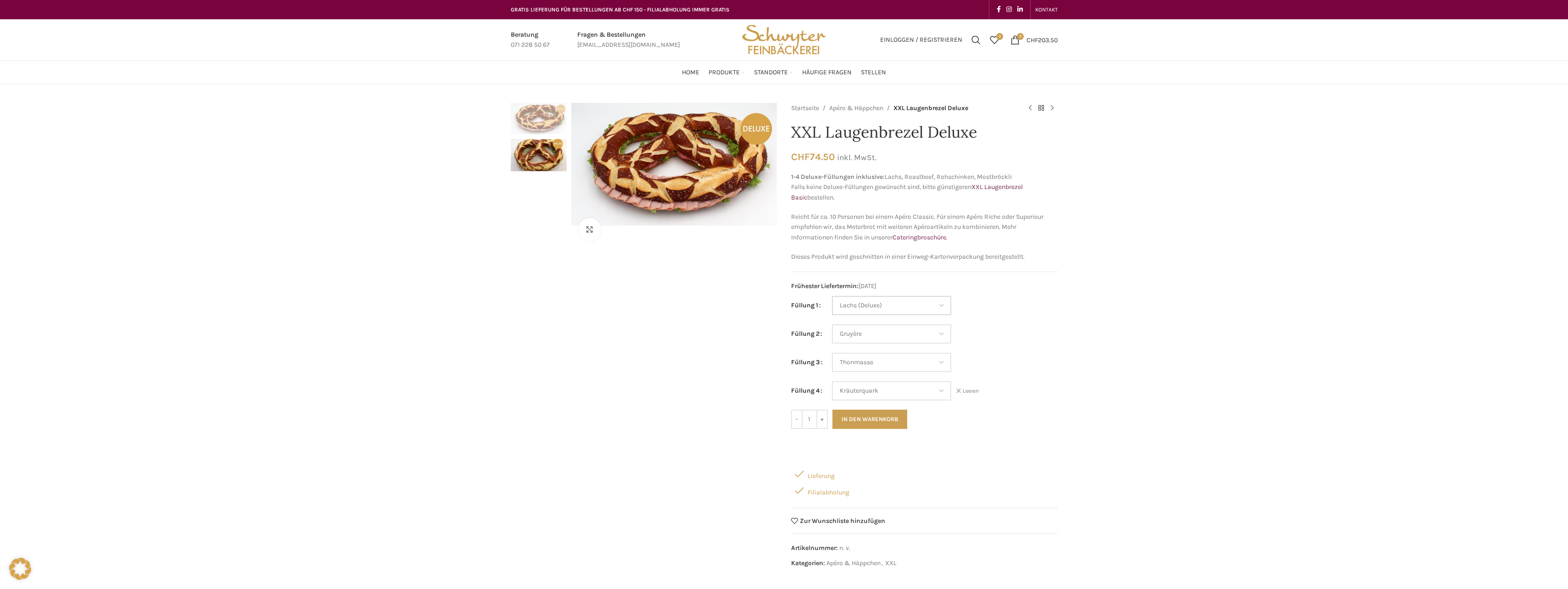
click at [940, 304] on select "Wähle eine Option Lachs (Deluxe) Roastbeef (Deluxe) Rohschinken (Deluxe) Mostbr…" at bounding box center [891, 305] width 119 height 20
click at [832, 296] on select "Wähle eine Option Lachs (Deluxe) Roastbeef (Deluxe) Rohschinken (Deluxe) Mostbr…" at bounding box center [891, 305] width 119 height 20
select select "Roastbeef (Deluxe)"
select select "Gruyère"
select select "Thonmasse"
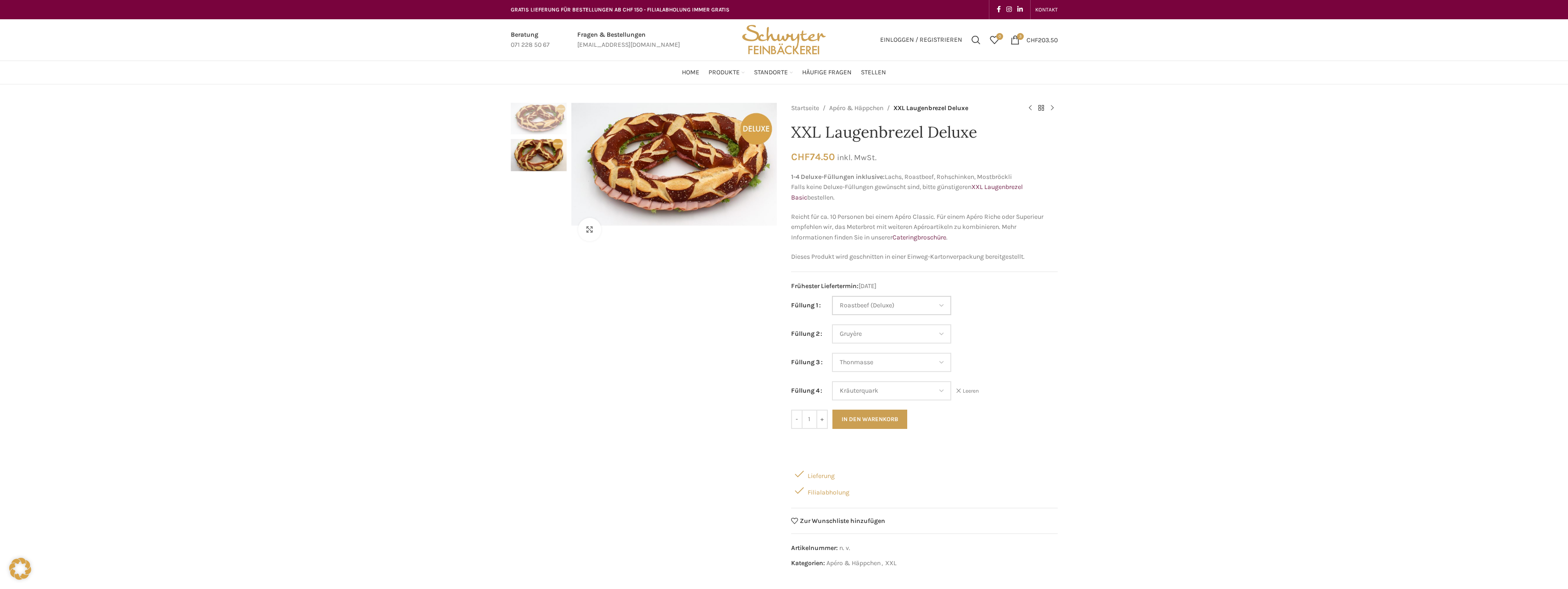
select select "Kräuterquark"
click at [941, 332] on select "Wähle eine Option Lachs (Deluxe) Roastbeef (Deluxe) Rohschinken (Deluxe) Mostbr…" at bounding box center [891, 334] width 119 height 20
select select "Appenzellerkäse"
click at [832, 324] on select "Wähle eine Option Lachs (Deluxe) Roastbeef (Deluxe) Rohschinken (Deluxe) Mostbr…" at bounding box center [891, 334] width 119 height 20
select select "Roastbeef (Deluxe)"
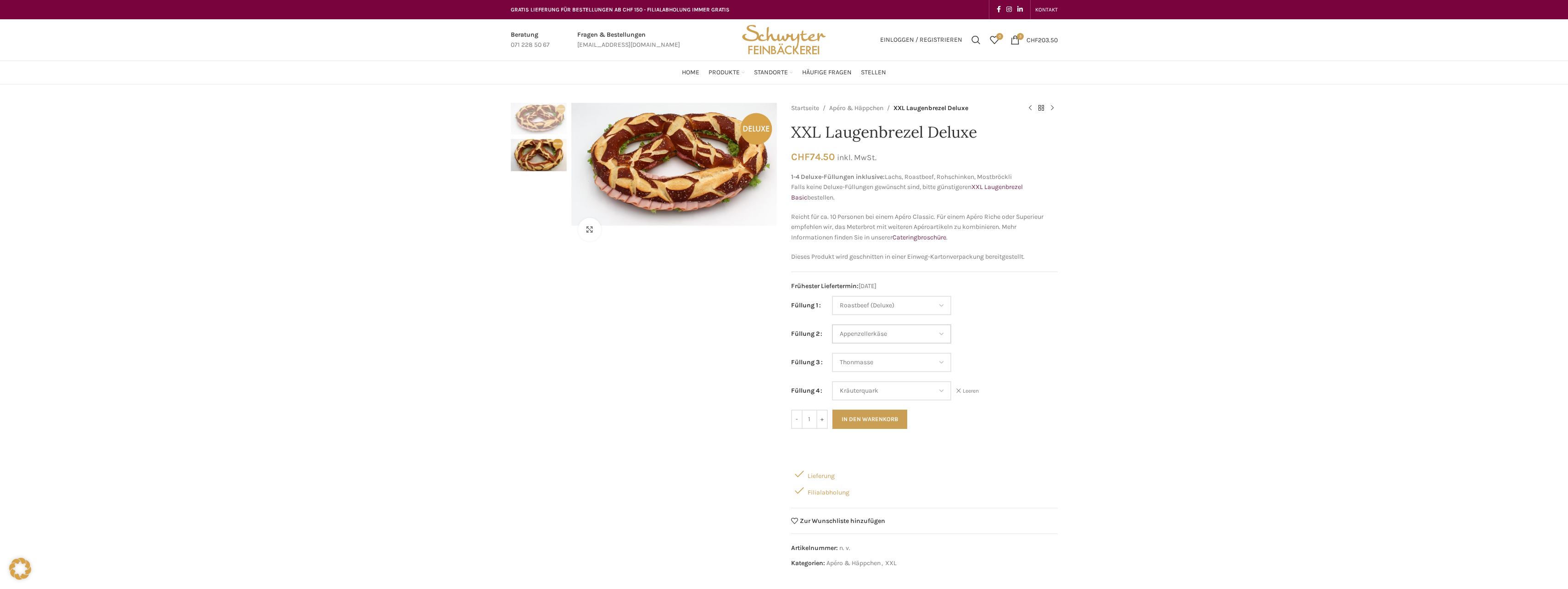
select select "Appenzellerkäse"
select select "Thonmasse"
select select "Kräuterquark"
click at [937, 363] on select "Wähle eine Option Lachs (Deluxe) Roastbeef (Deluxe) Rohschinken (Deluxe) Mostbr…" at bounding box center [891, 362] width 119 height 20
select select "Rohschinken (Deluxe)"
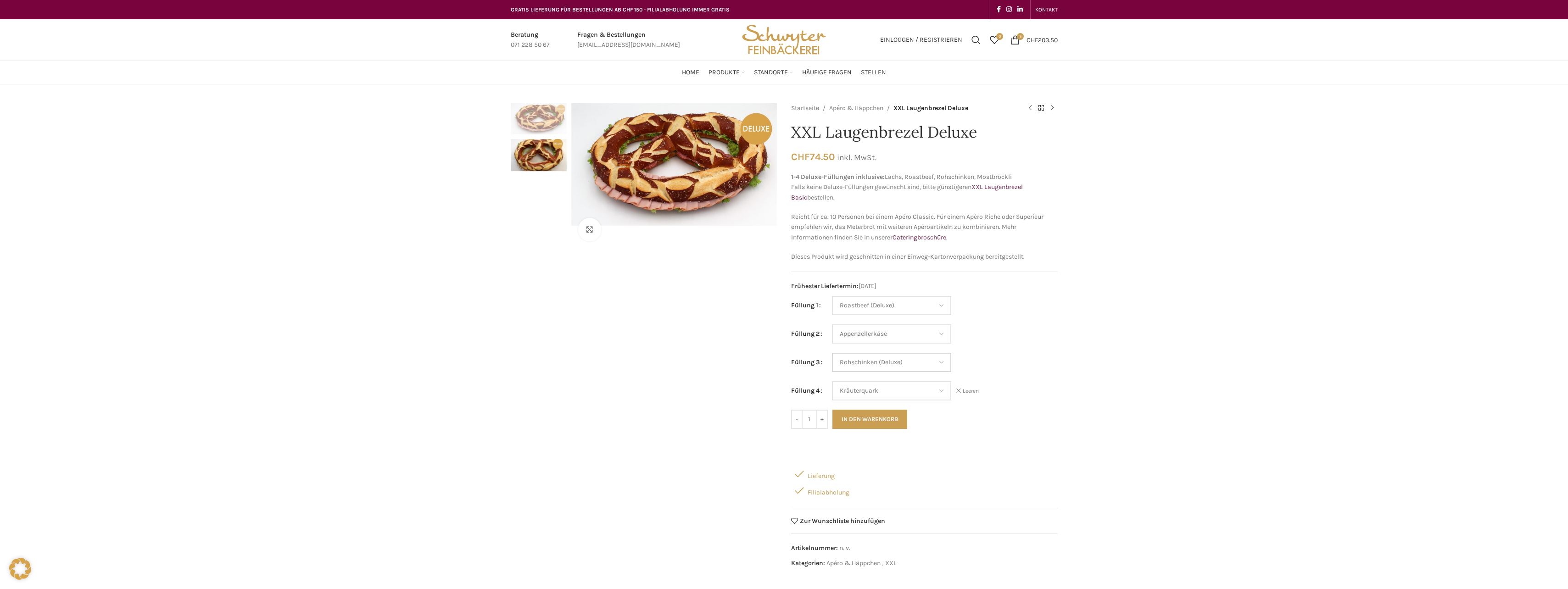
click at [832, 353] on select "Wähle eine Option Lachs (Deluxe) Roastbeef (Deluxe) Rohschinken (Deluxe) Mostbr…" at bounding box center [891, 362] width 119 height 20
select select "Roastbeef (Deluxe)"
select select "Appenzellerkäse"
select select "Rohschinken (Deluxe)"
click at [941, 389] on select "Wähle eine Option Lachs (Deluxe) Roastbeef (Deluxe) Rohschinken (Deluxe) Mostbr…" at bounding box center [891, 391] width 119 height 20
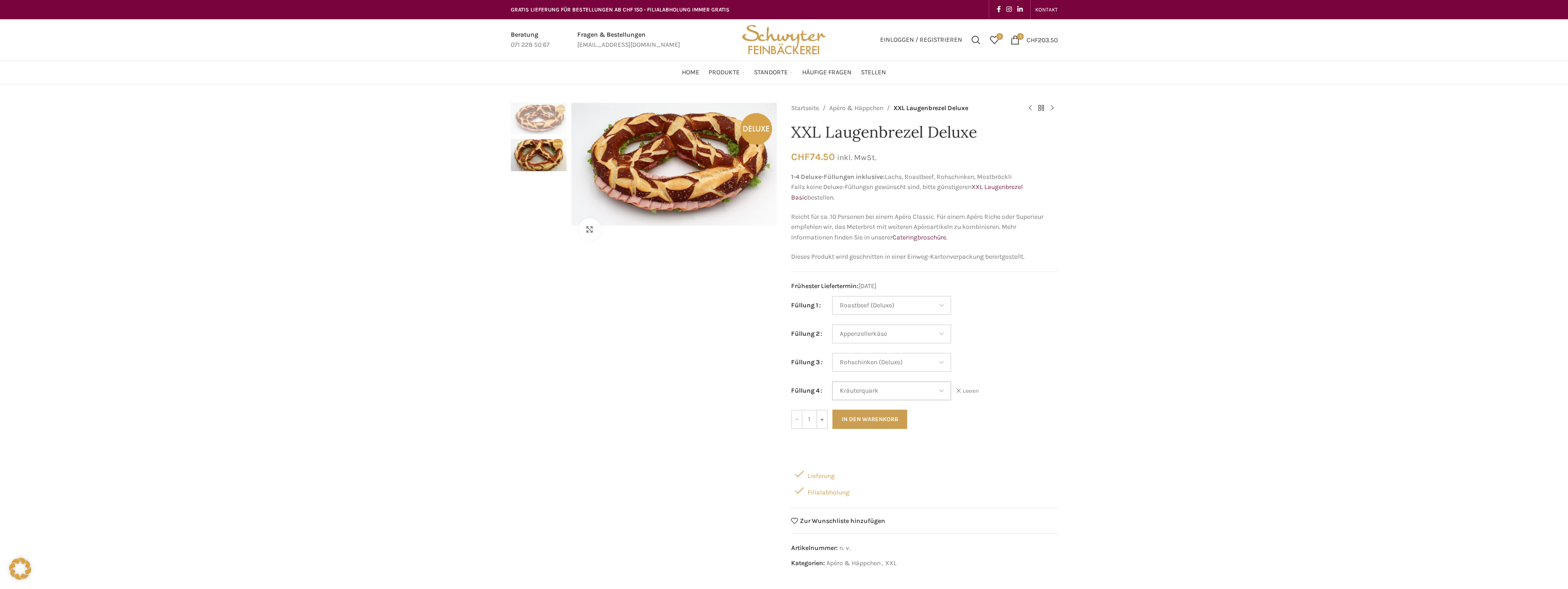
click at [942, 390] on select "Wähle eine Option Lachs (Deluxe) Roastbeef (Deluxe) Rohschinken (Deluxe) Mostbr…" at bounding box center [891, 391] width 119 height 20
select select "Eimasse"
click at [832, 381] on select "Wähle eine Option Lachs (Deluxe) Roastbeef (Deluxe) Rohschinken (Deluxe) Mostbr…" at bounding box center [891, 391] width 119 height 20
select select "Roastbeef (Deluxe)"
select select "Appenzellerkäse"
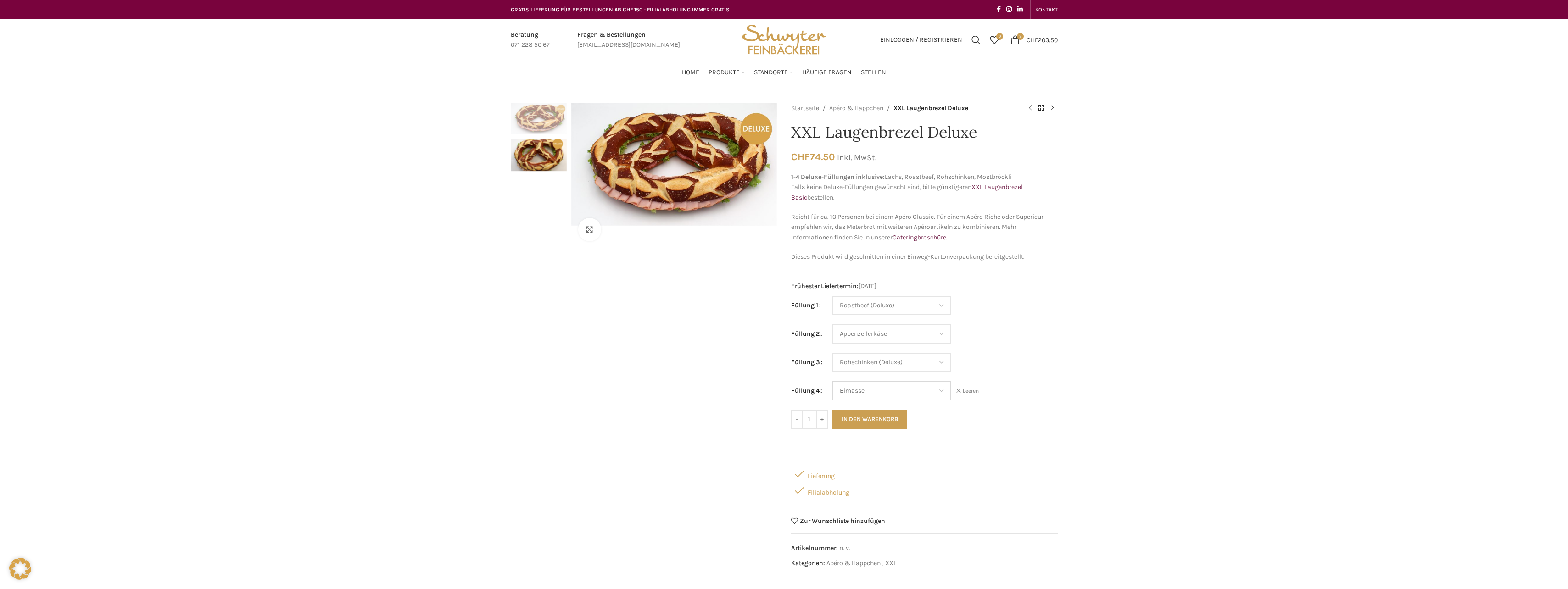
select select "Rohschinken (Deluxe)"
select select "Eimasse"
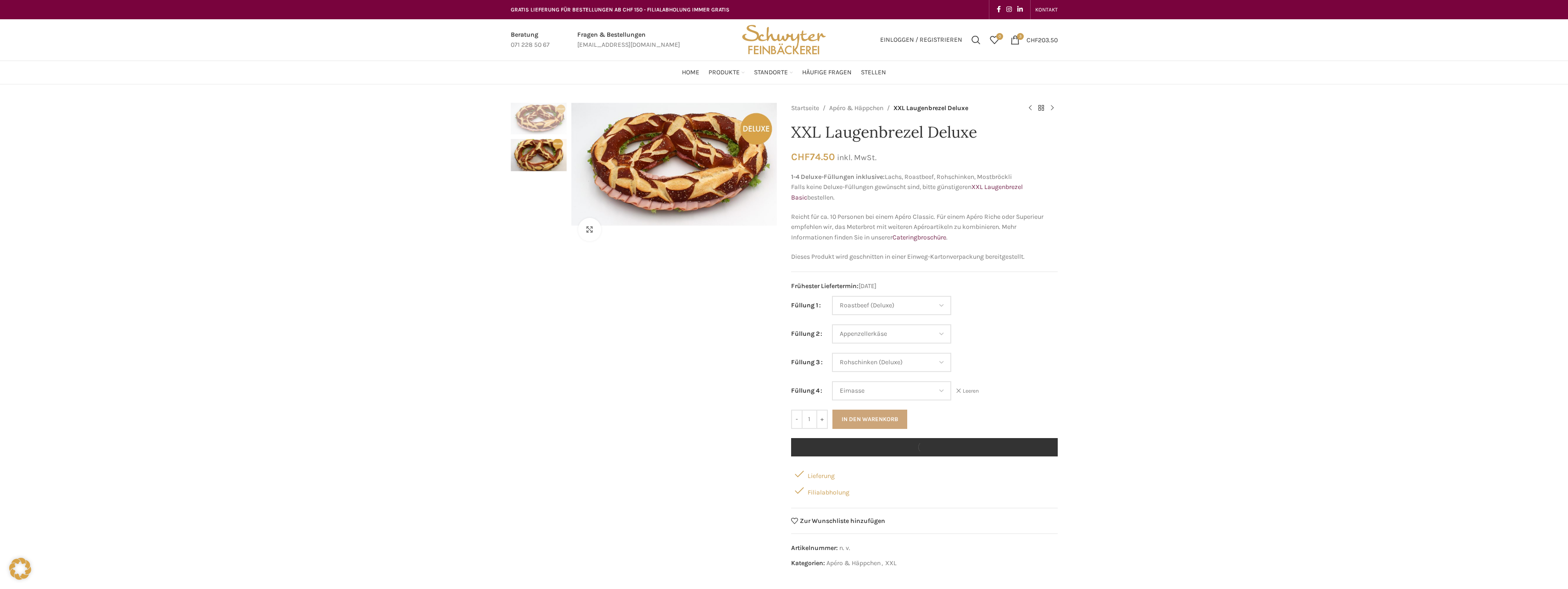
click at [889, 417] on button "In den Warenkorb" at bounding box center [870, 419] width 75 height 20
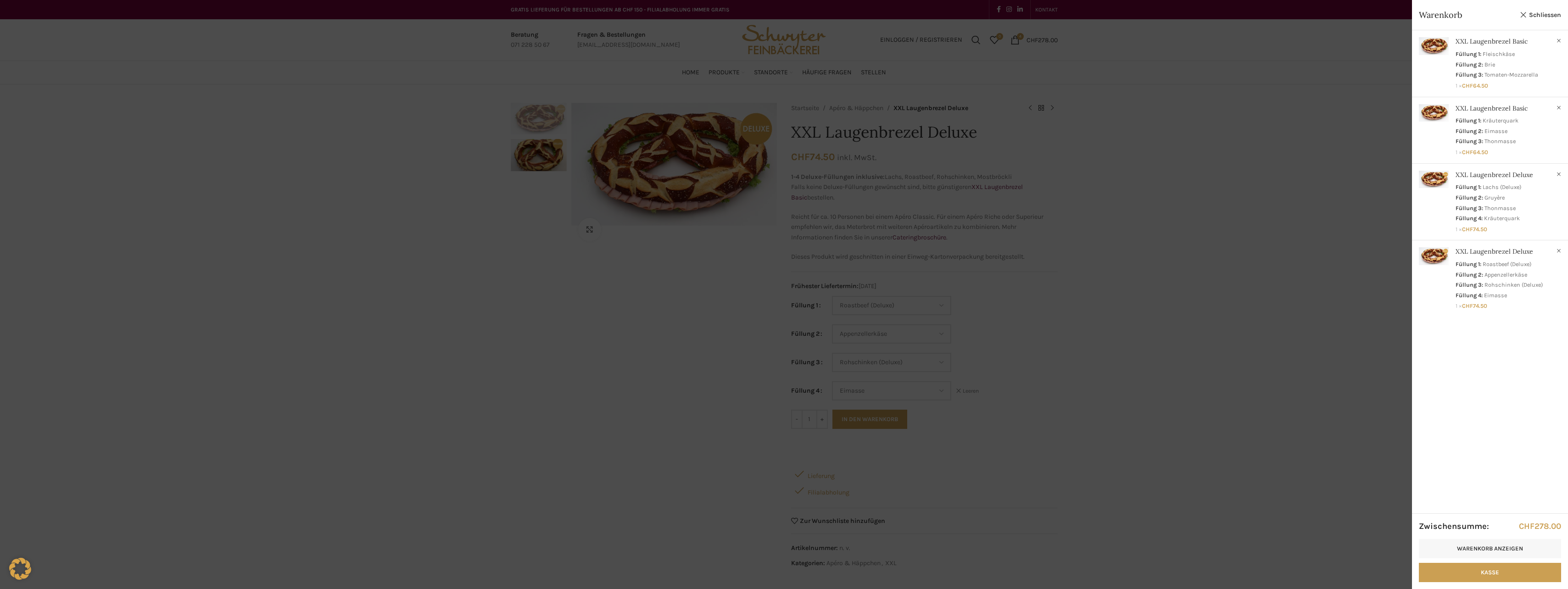
click at [728, 343] on div at bounding box center [784, 294] width 1568 height 589
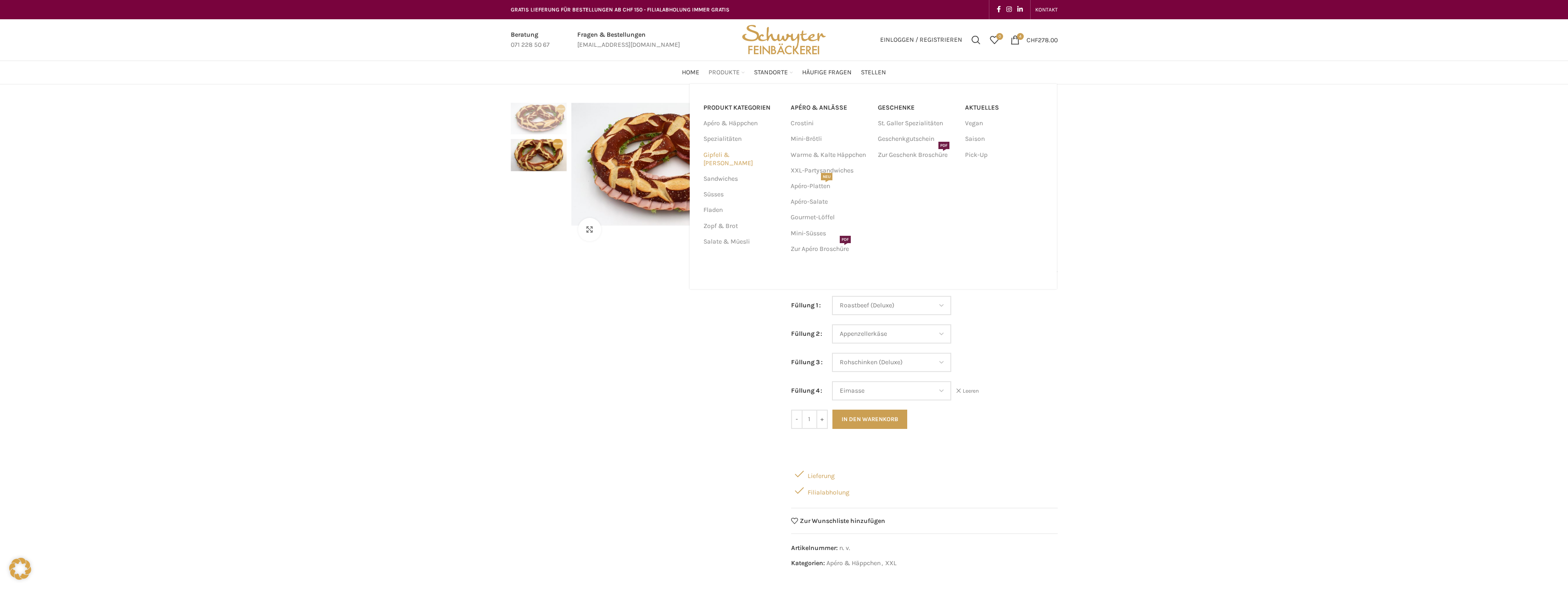
click at [729, 156] on link "Gipfeli & [PERSON_NAME]" at bounding box center [742, 159] width 76 height 24
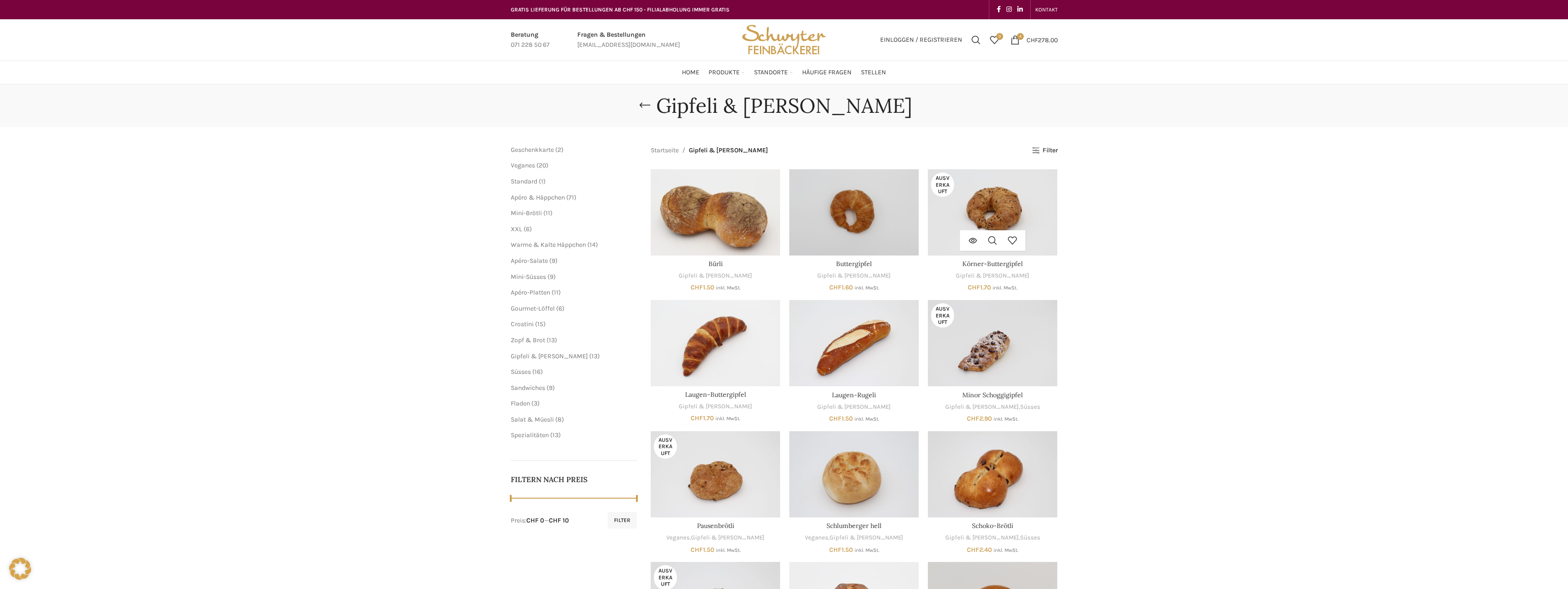
click at [1039, 247] on div "Weiterlesen Schnellansicht Zur Wunschliste hinzufügen" at bounding box center [993, 241] width 130 height 21
click at [1013, 215] on img "Körner-Buttergipfel" at bounding box center [993, 212] width 130 height 86
click at [858, 238] on link "Schnellansicht" at bounding box center [854, 241] width 20 height 21
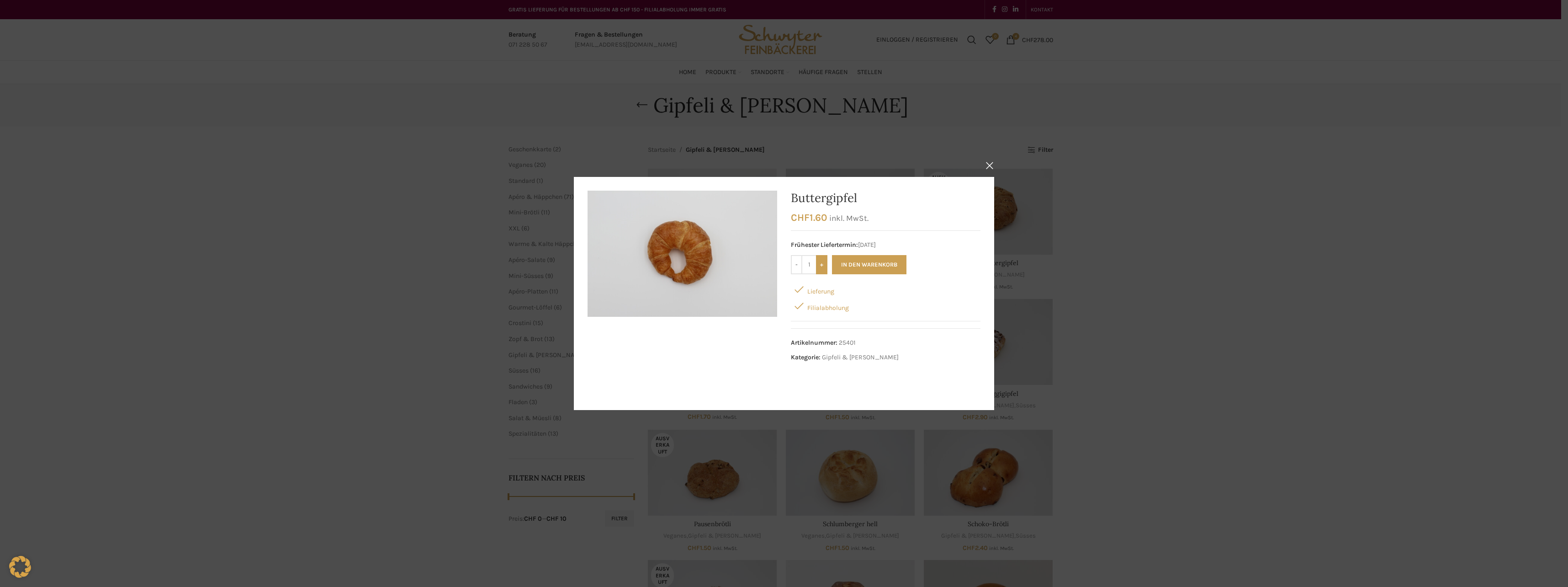
click at [824, 267] on input "+" at bounding box center [822, 265] width 12 height 19
click at [823, 266] on input "+" at bounding box center [822, 265] width 12 height 19
type input "4"
click at [857, 265] on button "In den Warenkorb" at bounding box center [869, 265] width 74 height 19
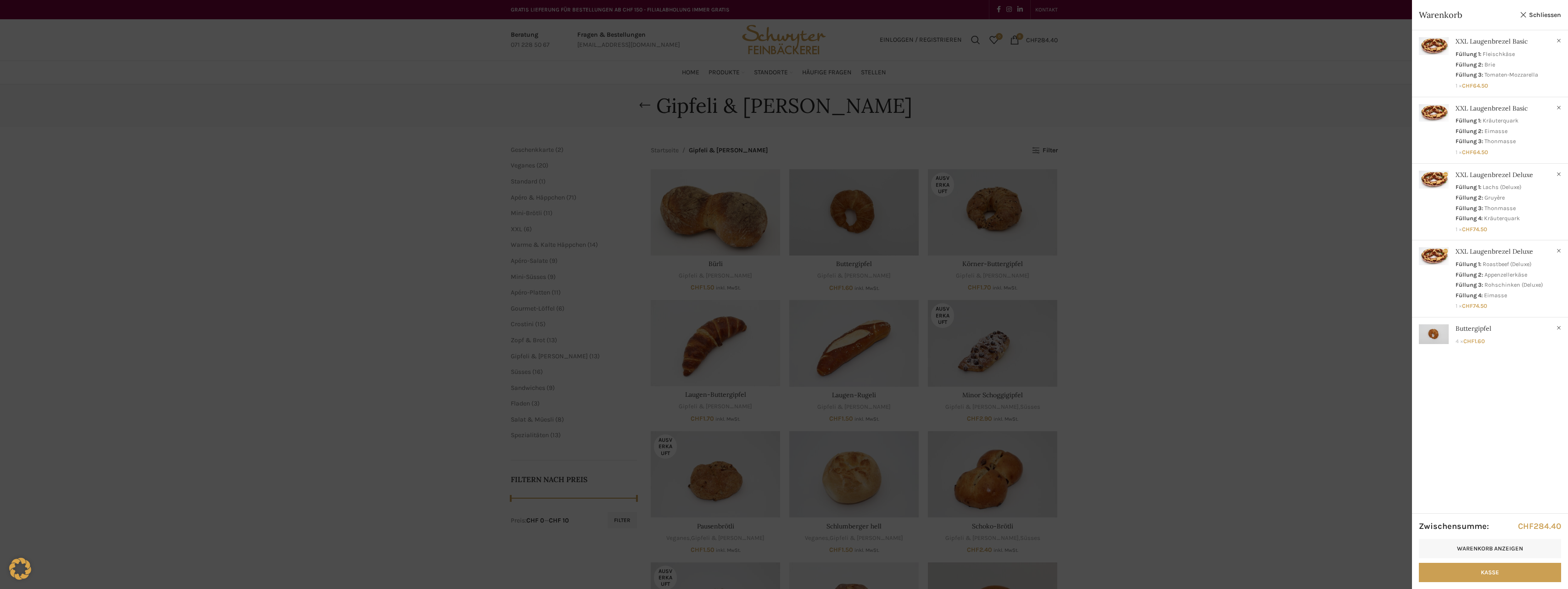
click at [724, 338] on div at bounding box center [784, 294] width 1568 height 589
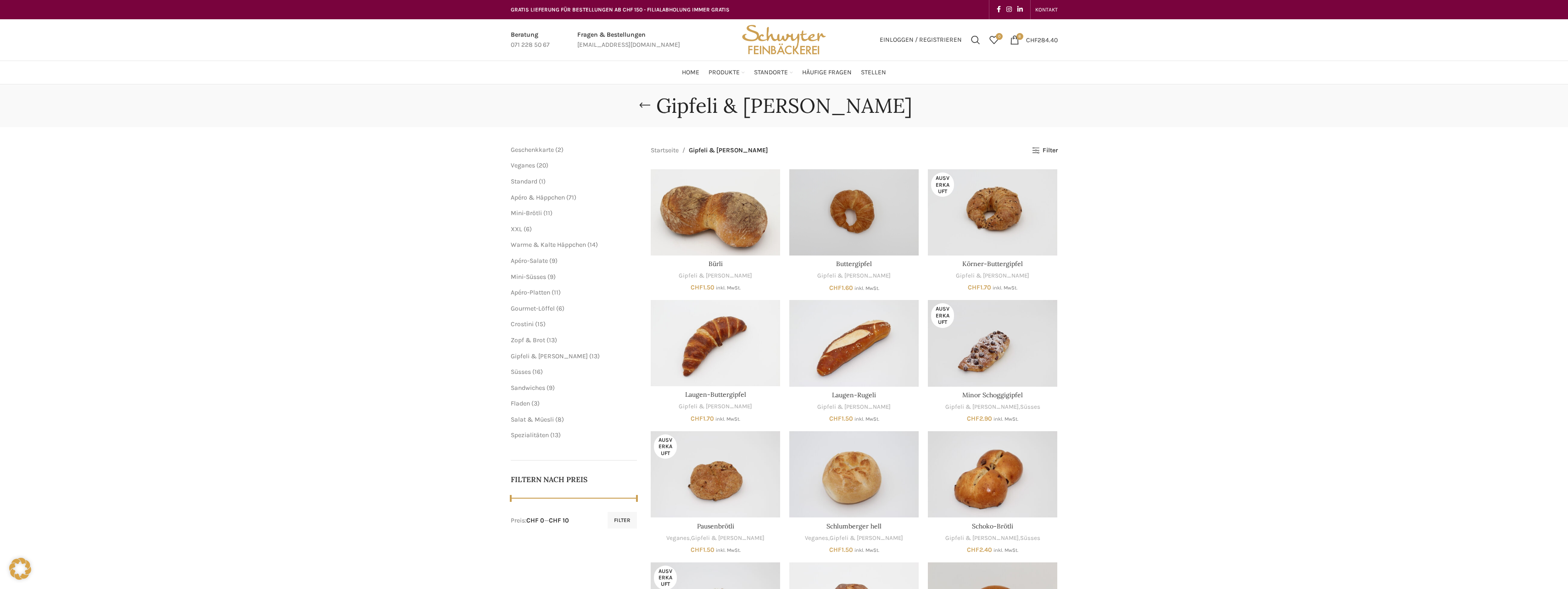
click at [724, 338] on img "Laugen-Buttergipfel" at bounding box center [715, 343] width 130 height 86
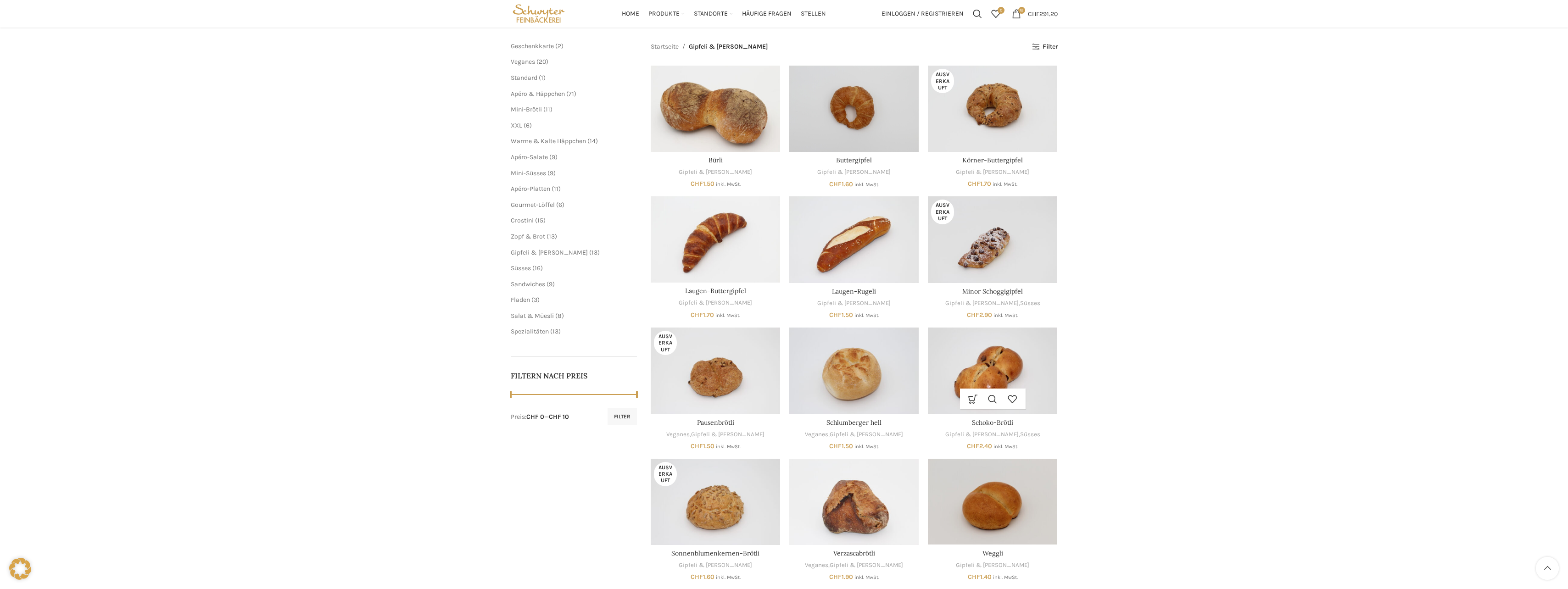
scroll to position [92, 0]
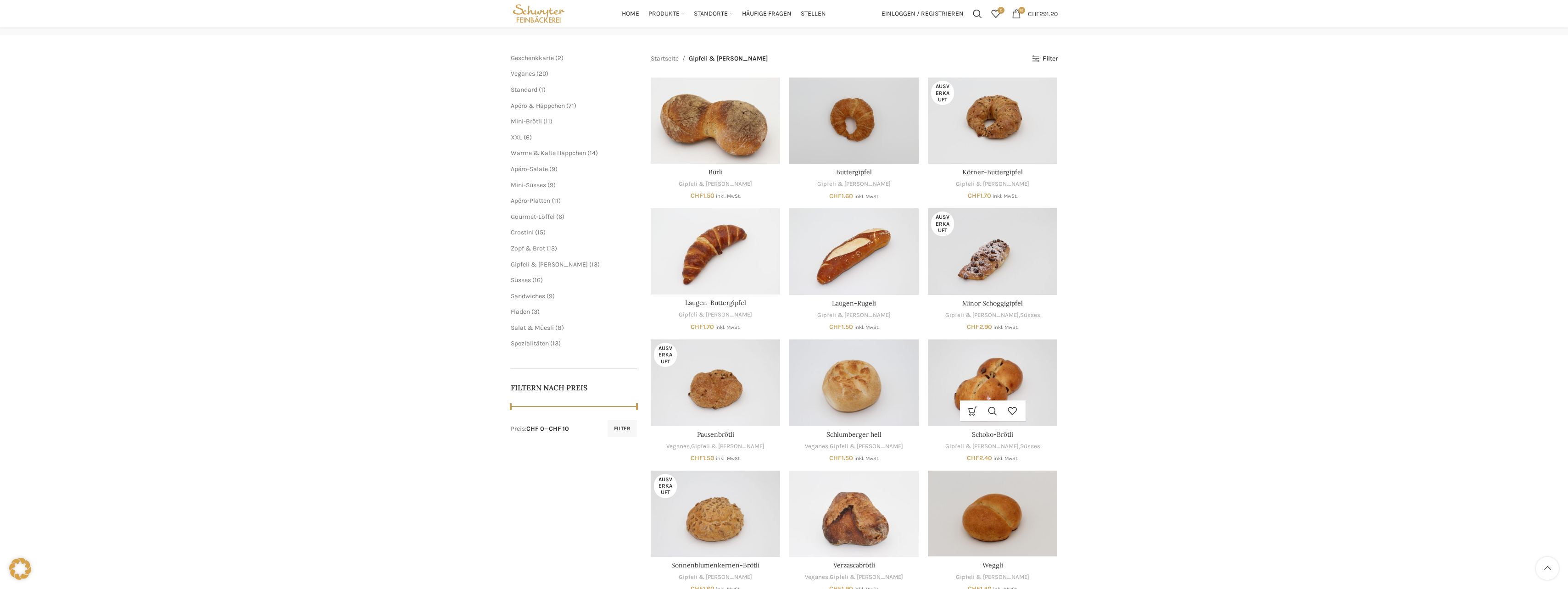
click at [1039, 386] on img "Schoko-Brötli" at bounding box center [993, 382] width 130 height 86
click at [732, 390] on img "Pausenbrötli" at bounding box center [715, 382] width 130 height 86
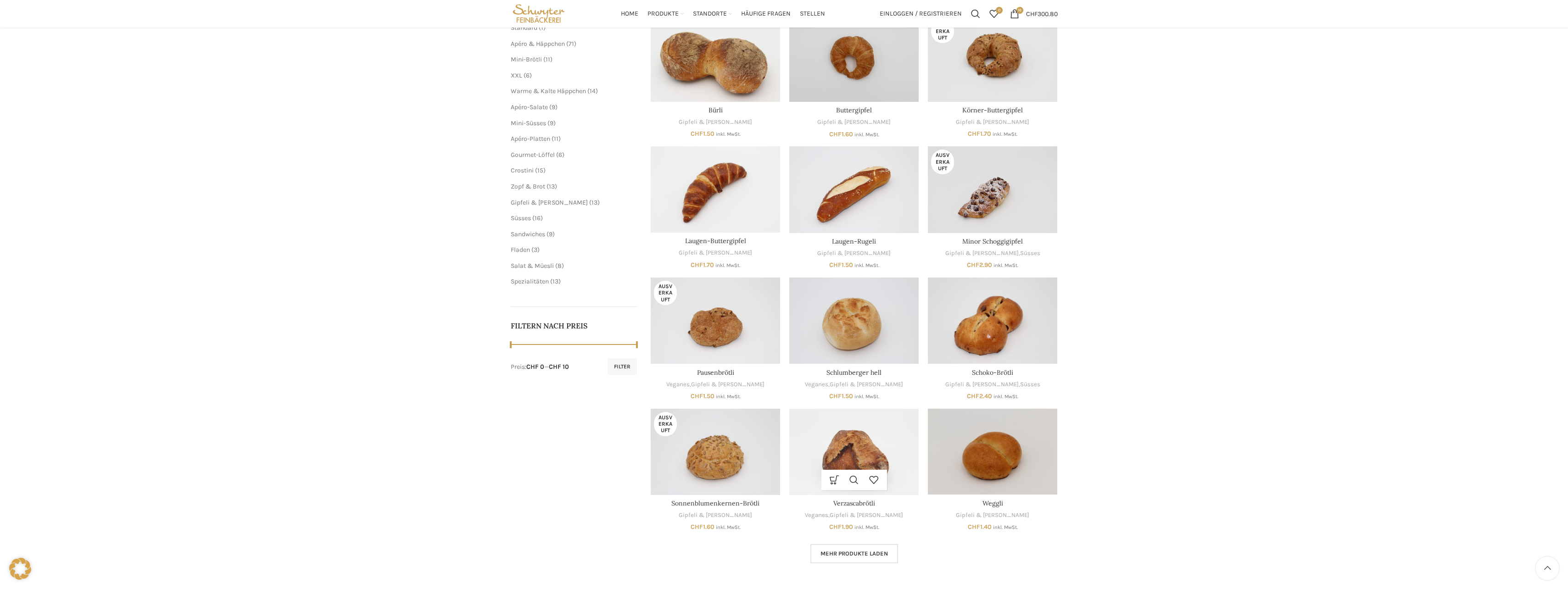
scroll to position [137, 0]
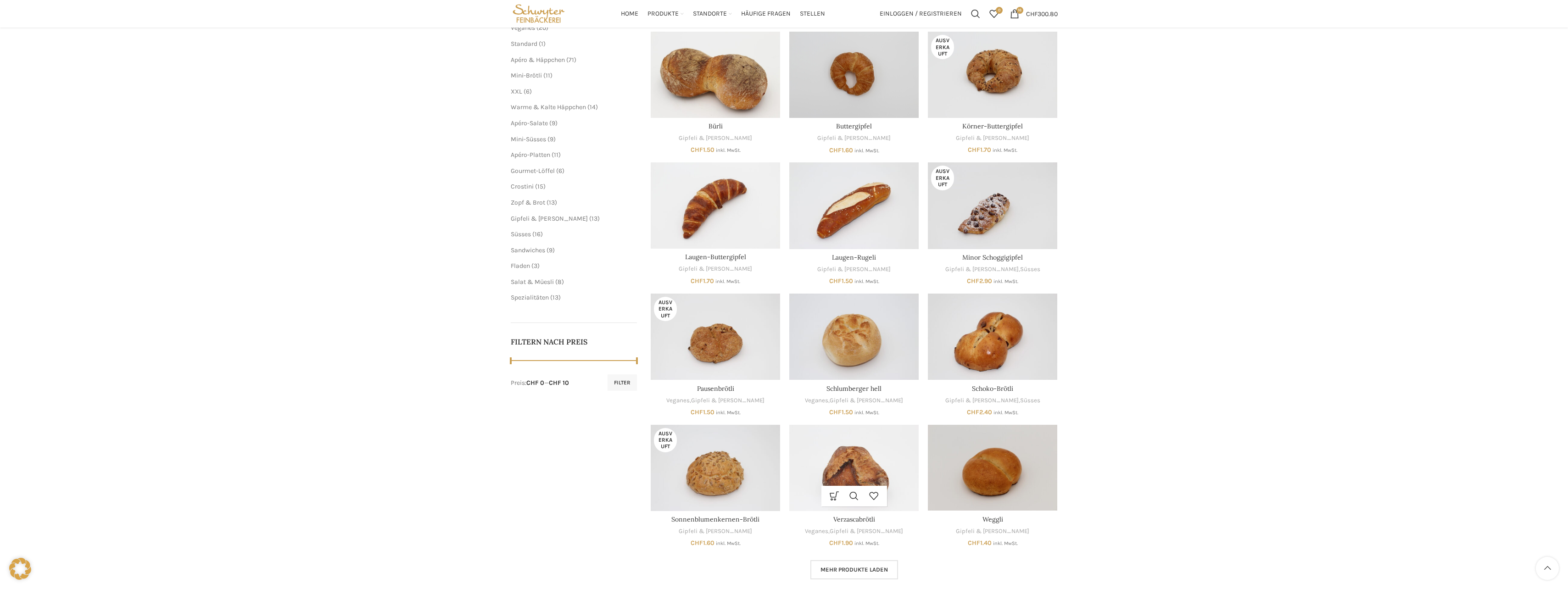
click at [848, 466] on img "Verzascabrötli" at bounding box center [854, 467] width 130 height 86
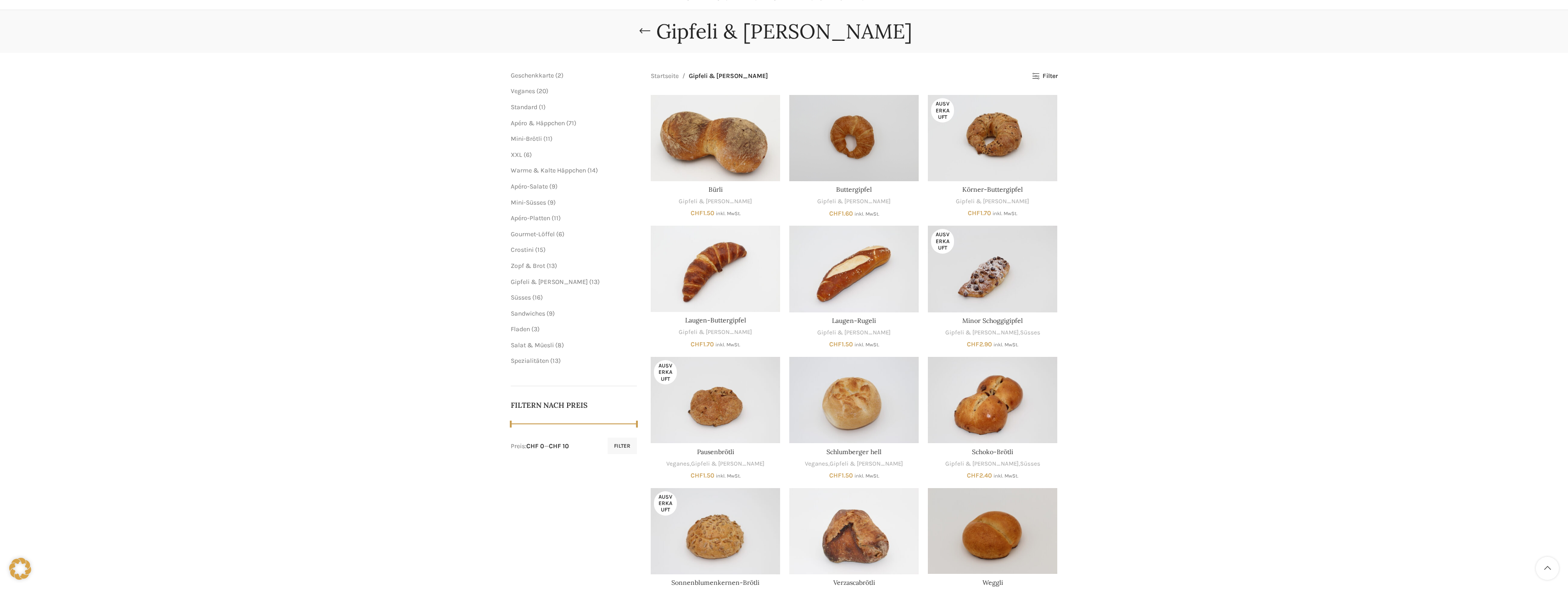
scroll to position [46, 0]
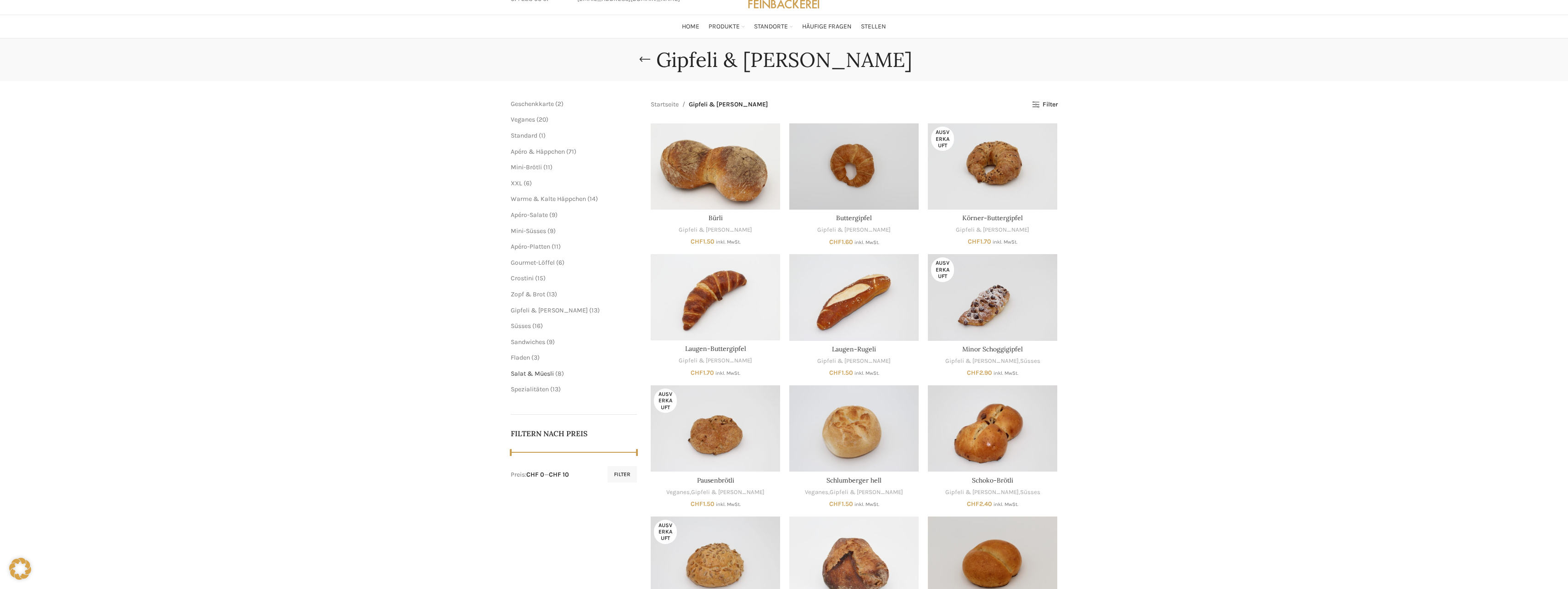
click at [525, 373] on span "Salat & Müesli" at bounding box center [532, 373] width 43 height 8
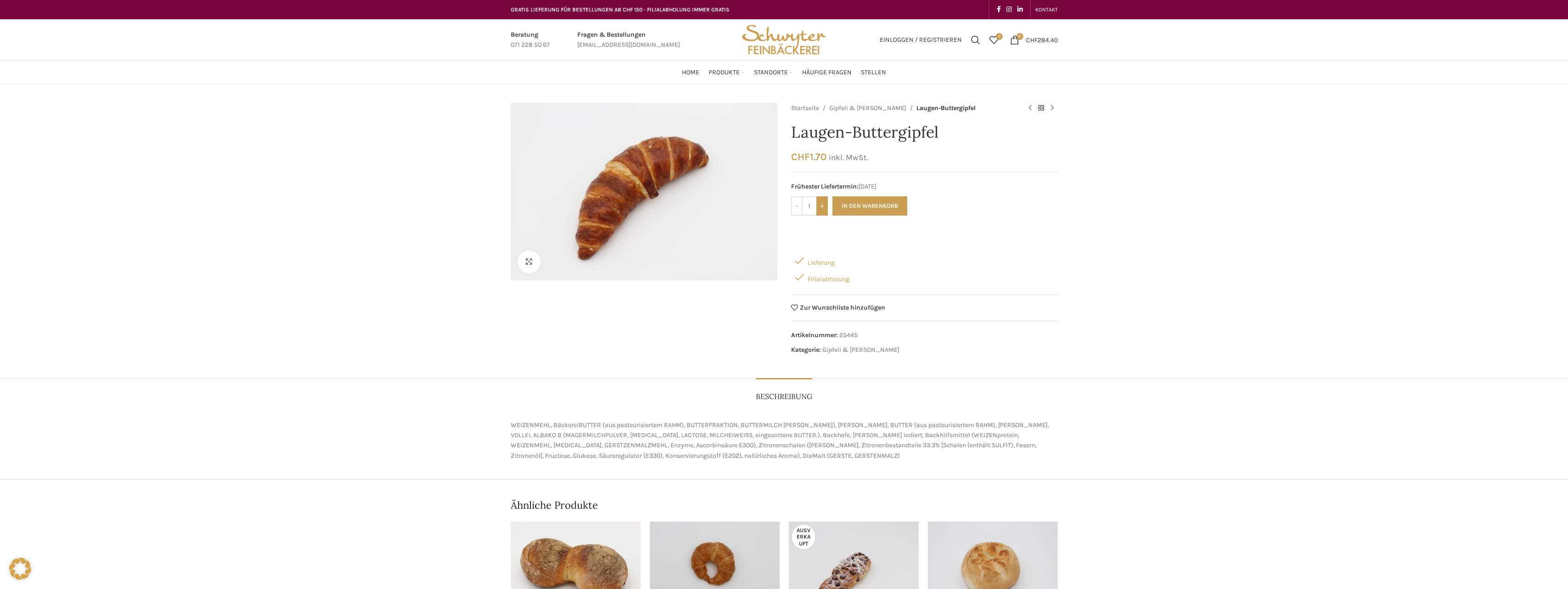
click at [823, 208] on input "+" at bounding box center [822, 206] width 12 height 20
type input "4"
click at [884, 202] on button "In den Warenkorb" at bounding box center [870, 206] width 75 height 20
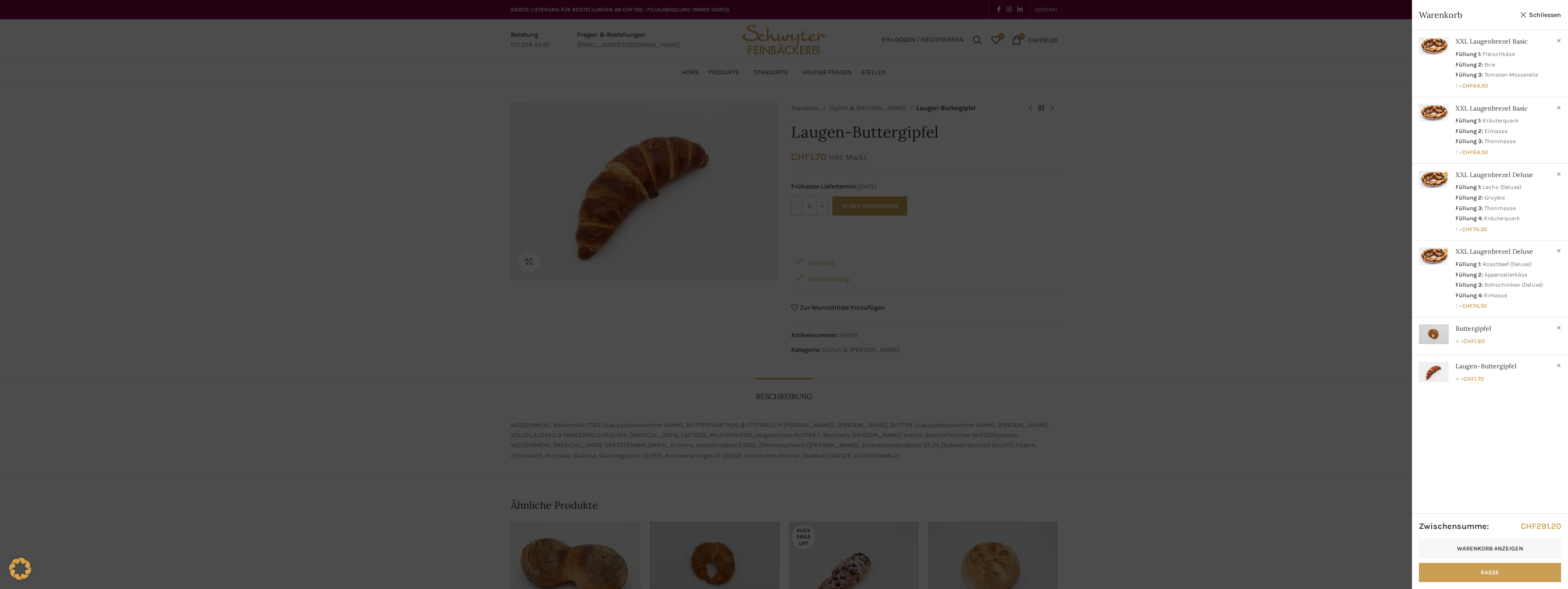
click at [745, 340] on div at bounding box center [784, 294] width 1568 height 589
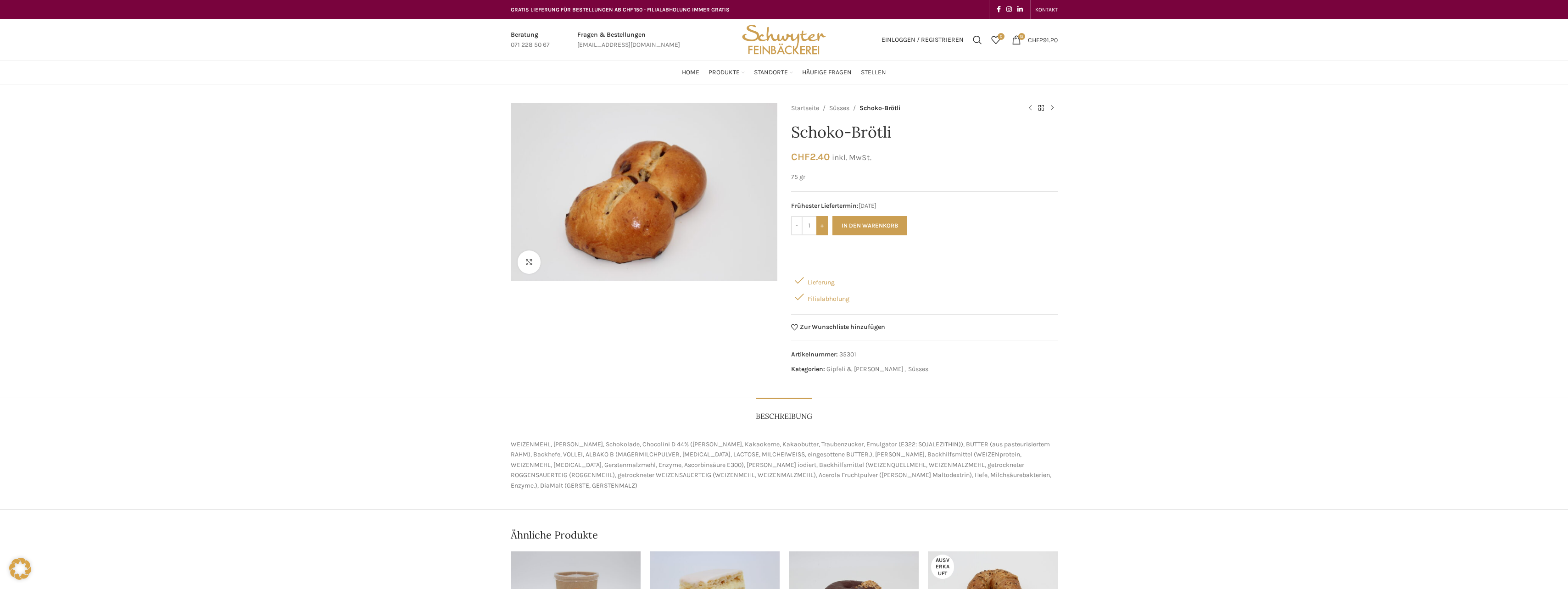
click at [822, 229] on input "+" at bounding box center [822, 226] width 12 height 20
type input "4"
click at [850, 225] on button "In den Warenkorb" at bounding box center [870, 226] width 75 height 20
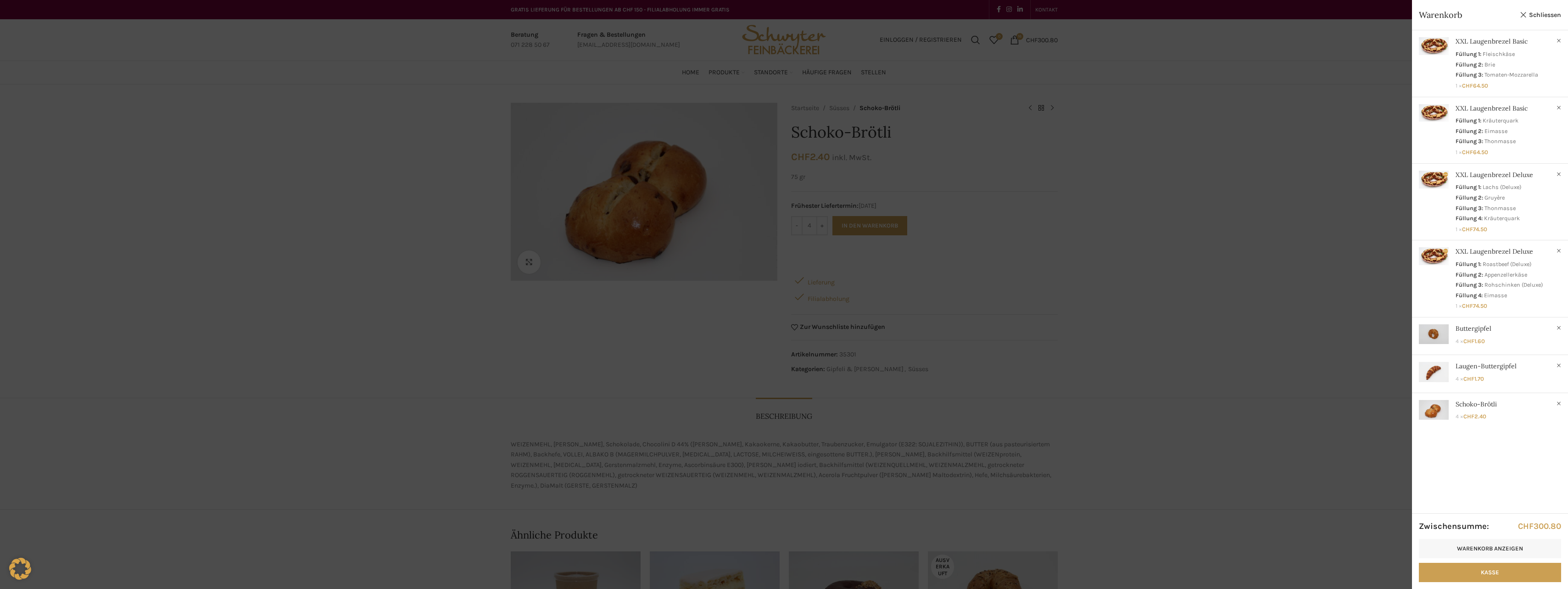
click at [1010, 350] on div at bounding box center [784, 294] width 1568 height 589
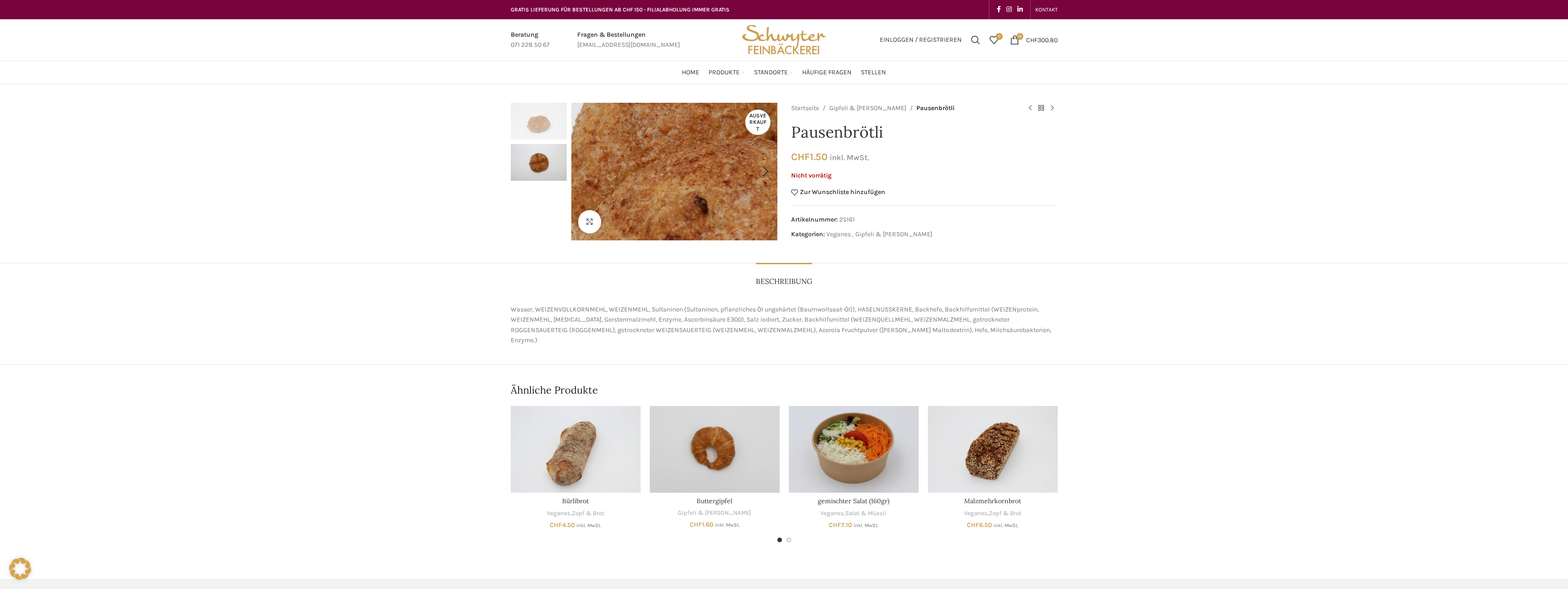
click at [650, 180] on img "1 / 2" at bounding box center [788, 132] width 1174 height 783
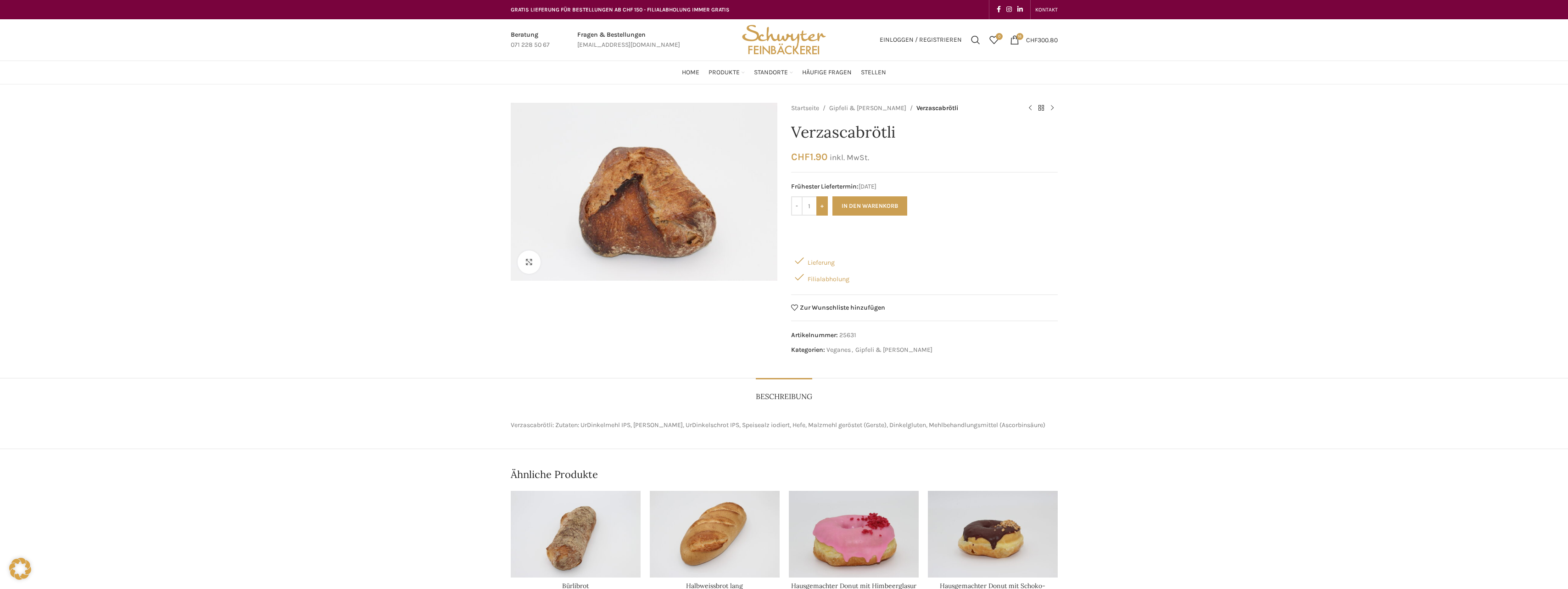
click at [824, 203] on input "+" at bounding box center [822, 206] width 12 height 20
type input "4"
click at [866, 203] on button "In den Warenkorb" at bounding box center [870, 206] width 75 height 20
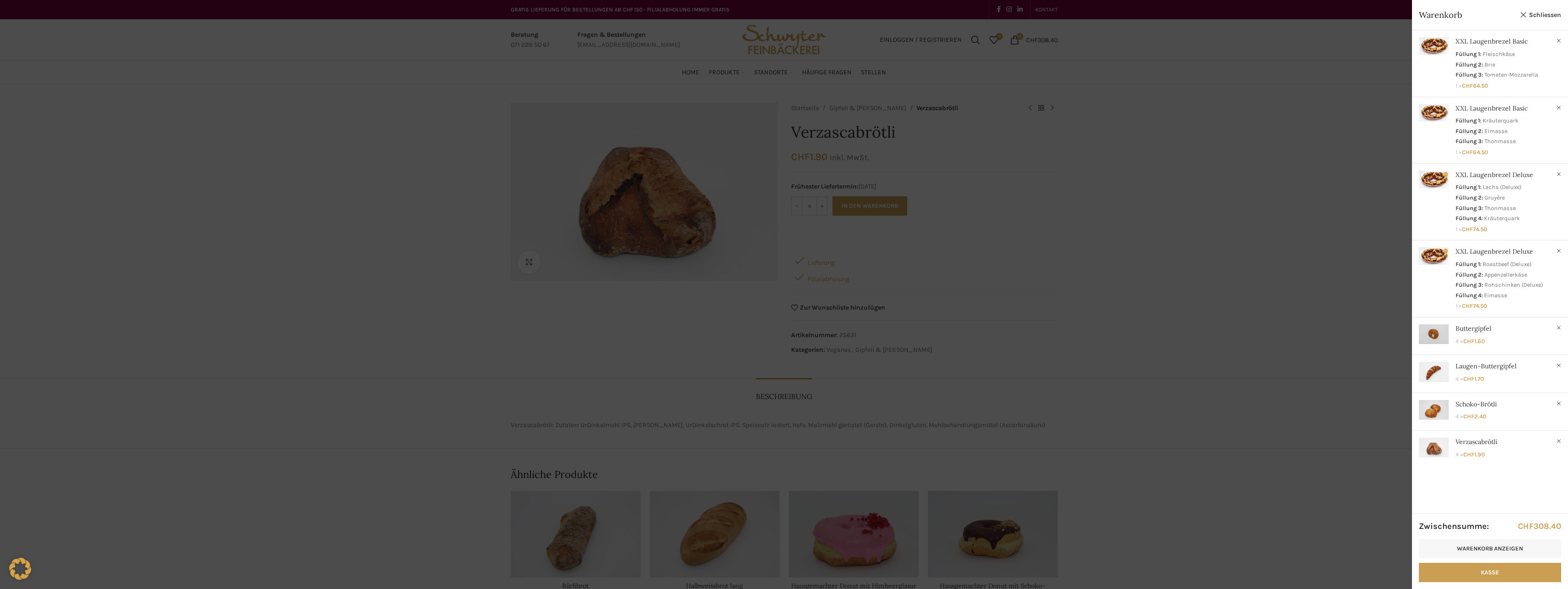
click at [964, 269] on div at bounding box center [784, 294] width 1568 height 589
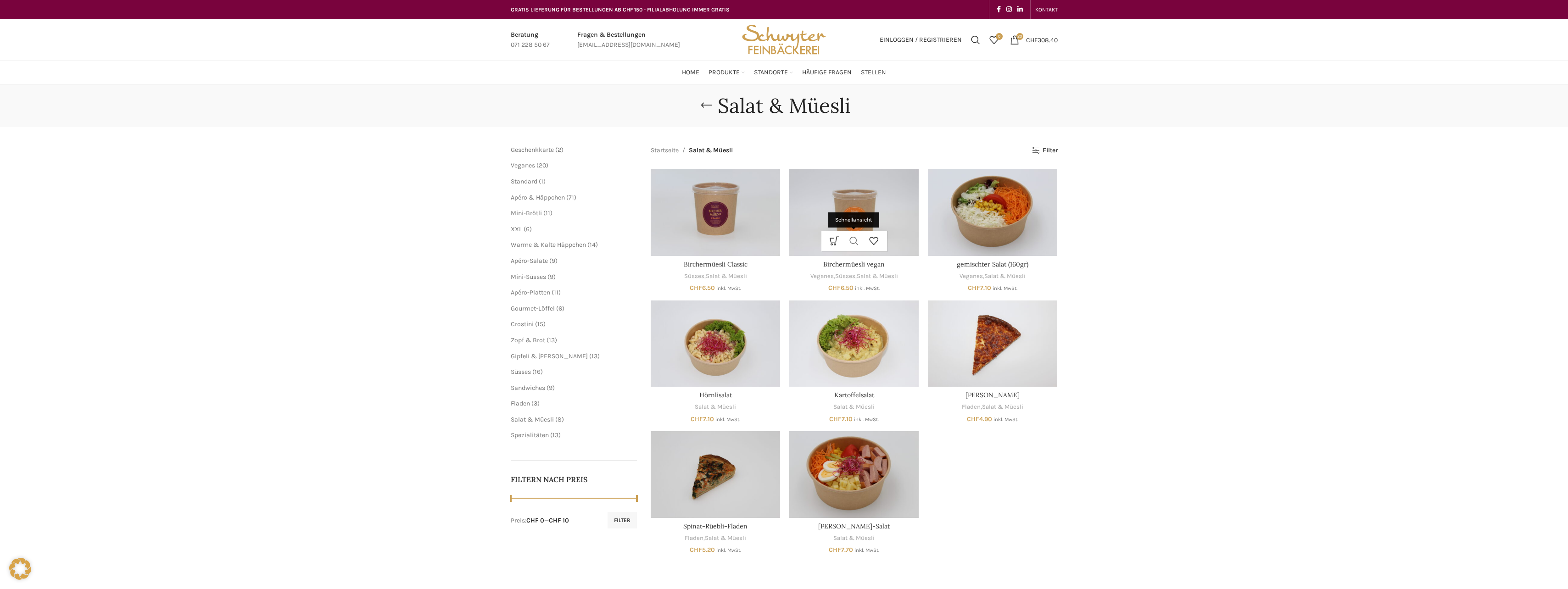
click at [845, 244] on link "Schnellansicht" at bounding box center [854, 241] width 20 height 21
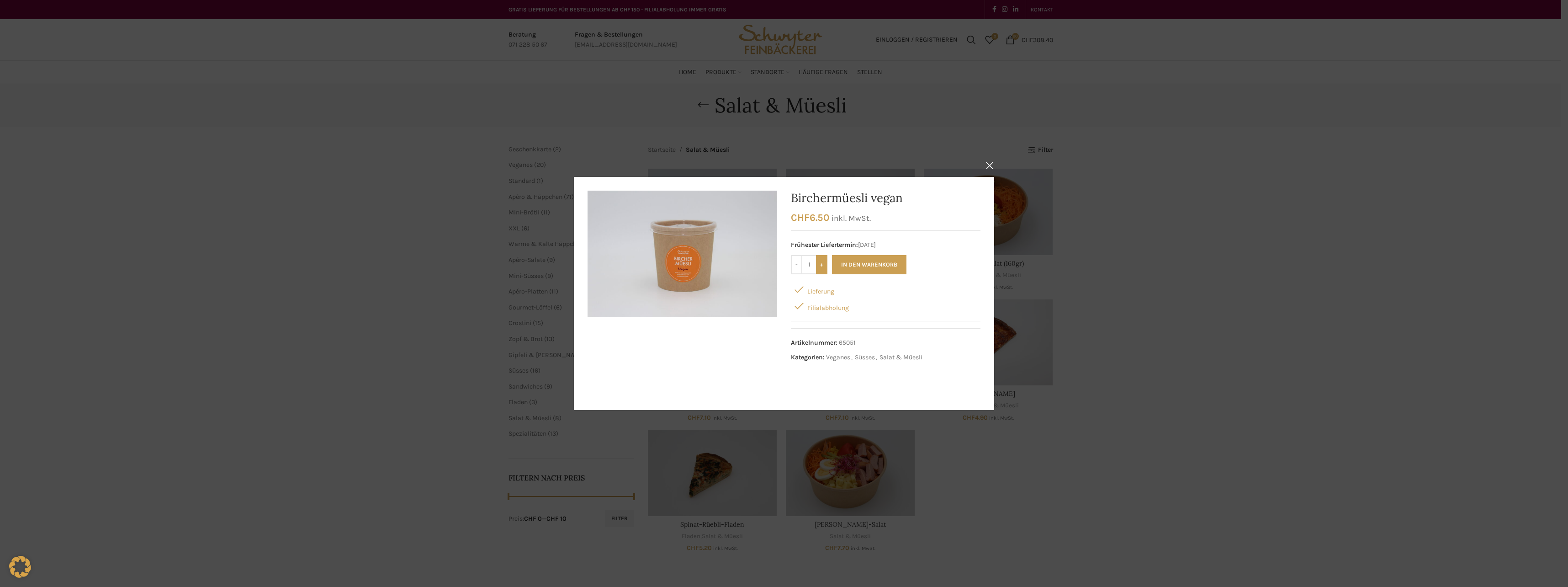
click at [822, 265] on input "+" at bounding box center [822, 265] width 12 height 19
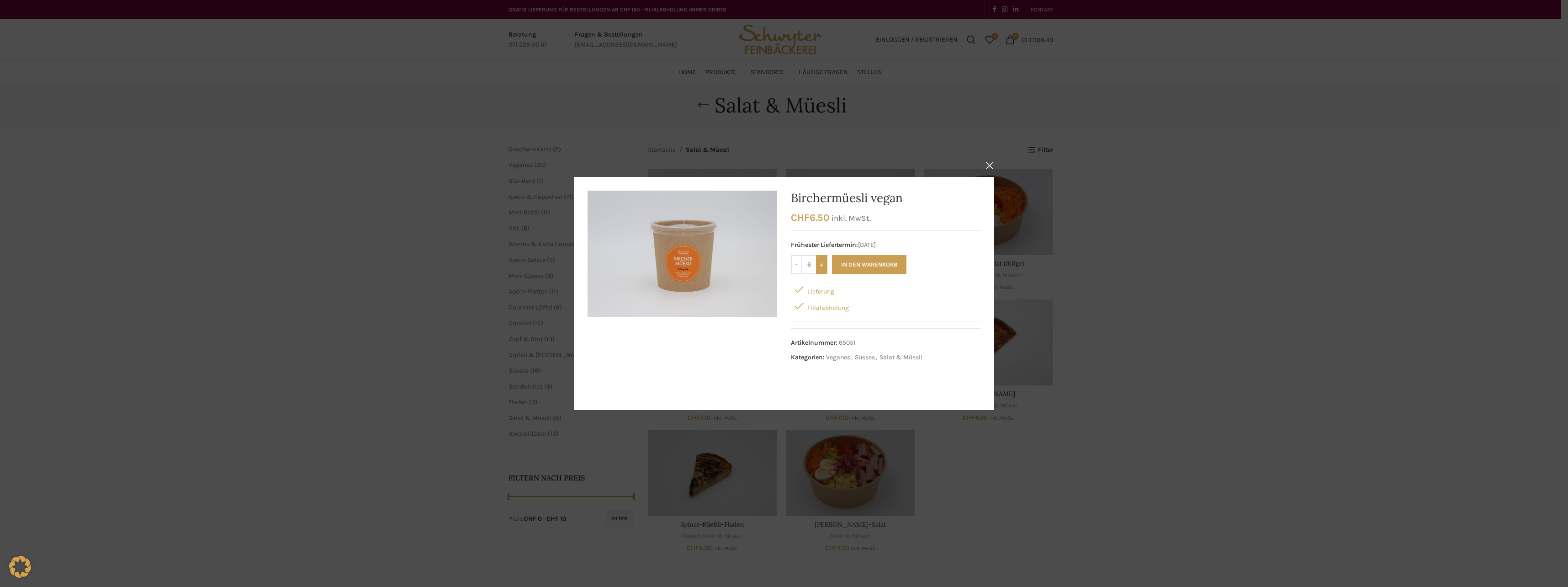
click at [822, 265] on input "+" at bounding box center [822, 265] width 12 height 19
type input "8"
click at [855, 264] on button "In den Warenkorb" at bounding box center [869, 265] width 74 height 19
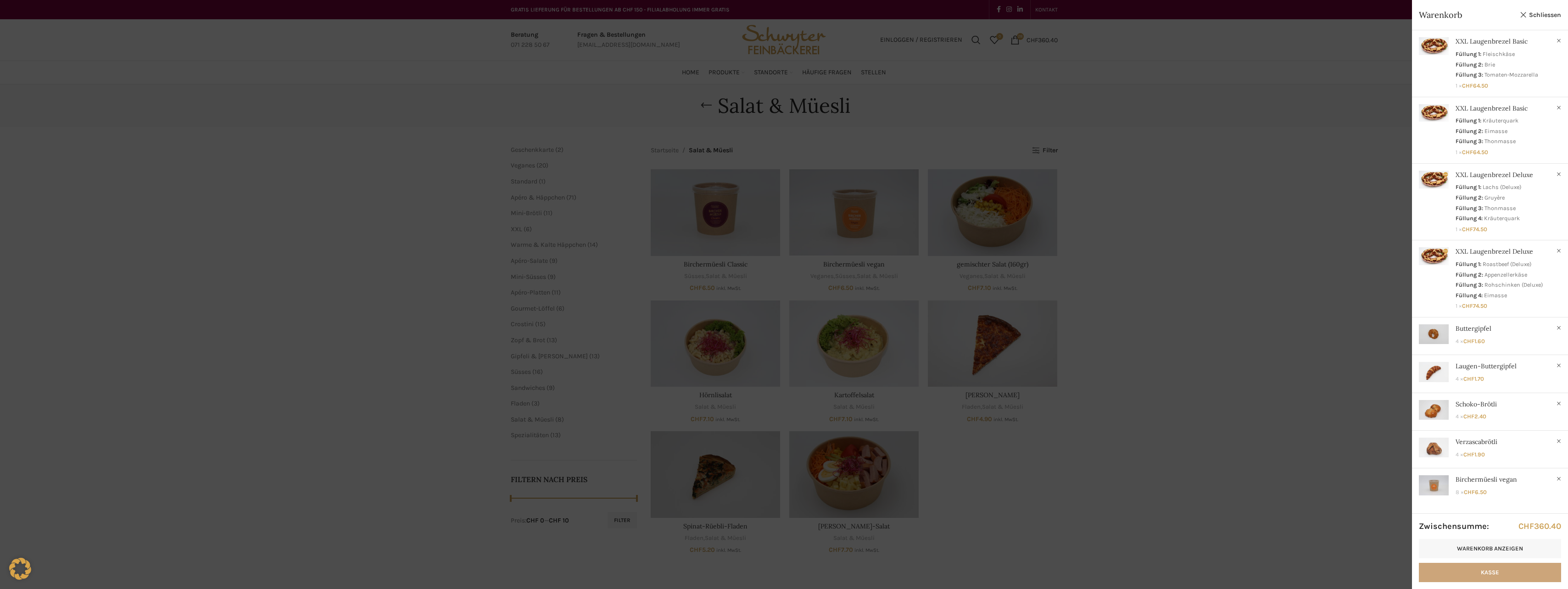
click at [1474, 578] on link "Kasse" at bounding box center [1490, 573] width 142 height 20
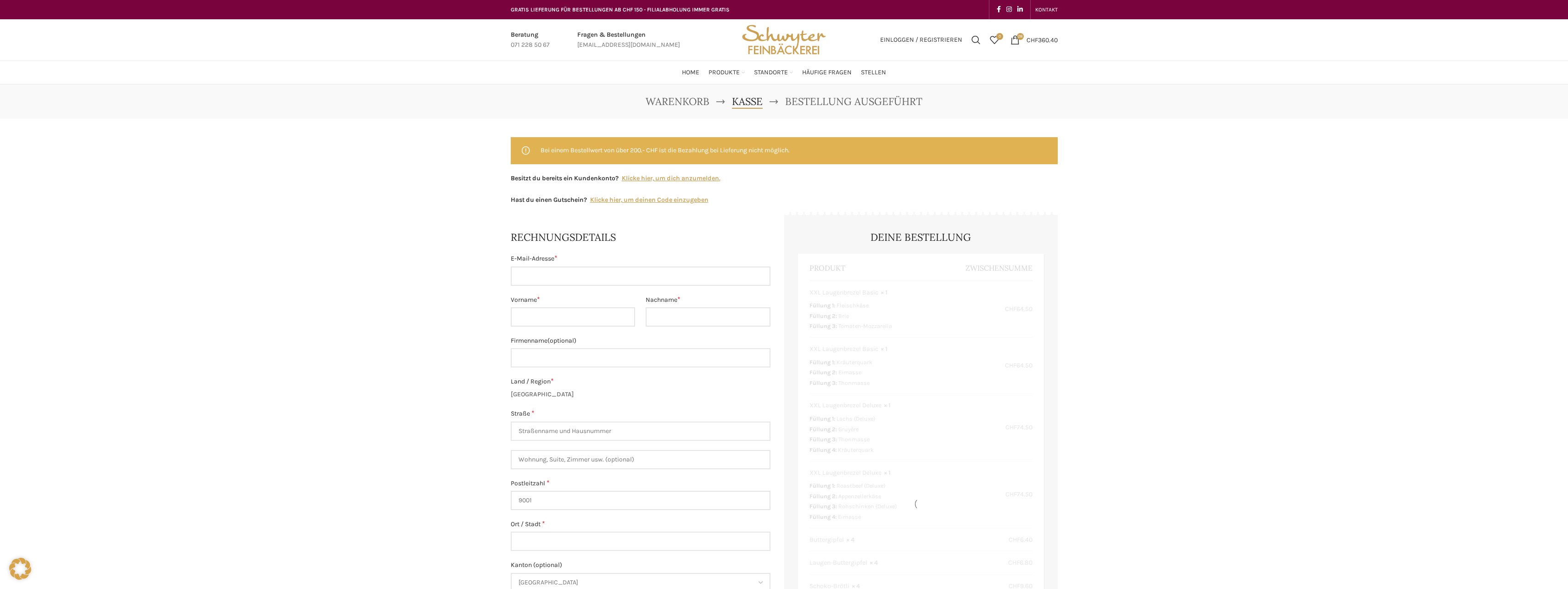
select select "SG"
click at [548, 278] on input "E-Mail-Adresse *" at bounding box center [640, 276] width 260 height 20
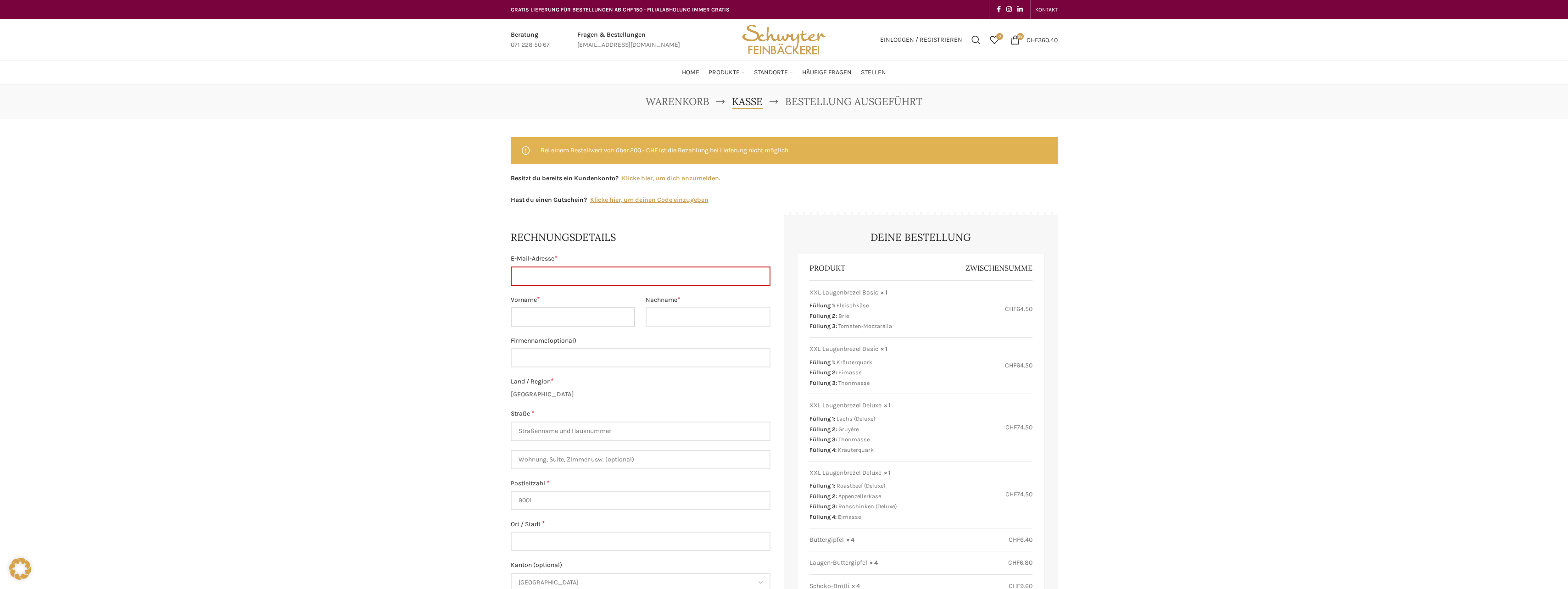
click at [564, 317] on input "Vorname *" at bounding box center [573, 317] width 125 height 20
type input "Primarschule Halden/Schulleitung"
type input "[EMAIL_ADDRESS][DOMAIN_NAME]"
type input "[PERSON_NAME]"
type input "Primarschule Halden Stadt [GEOGRAPHIC_DATA]"
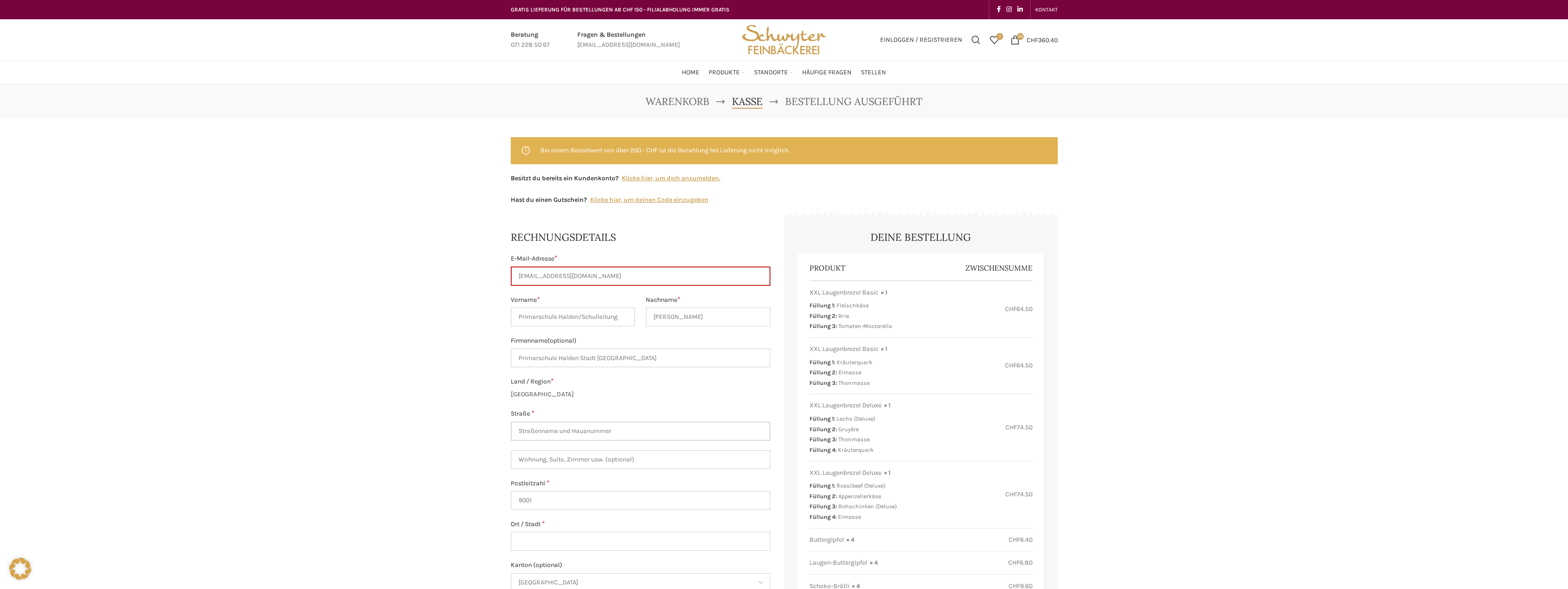
type input "Primarschule [GEOGRAPHIC_DATA]"
type input "Schulleitung"
type input "St. Gallen SG"
type input "[PHONE_NUMBER]"
type input "09:00"
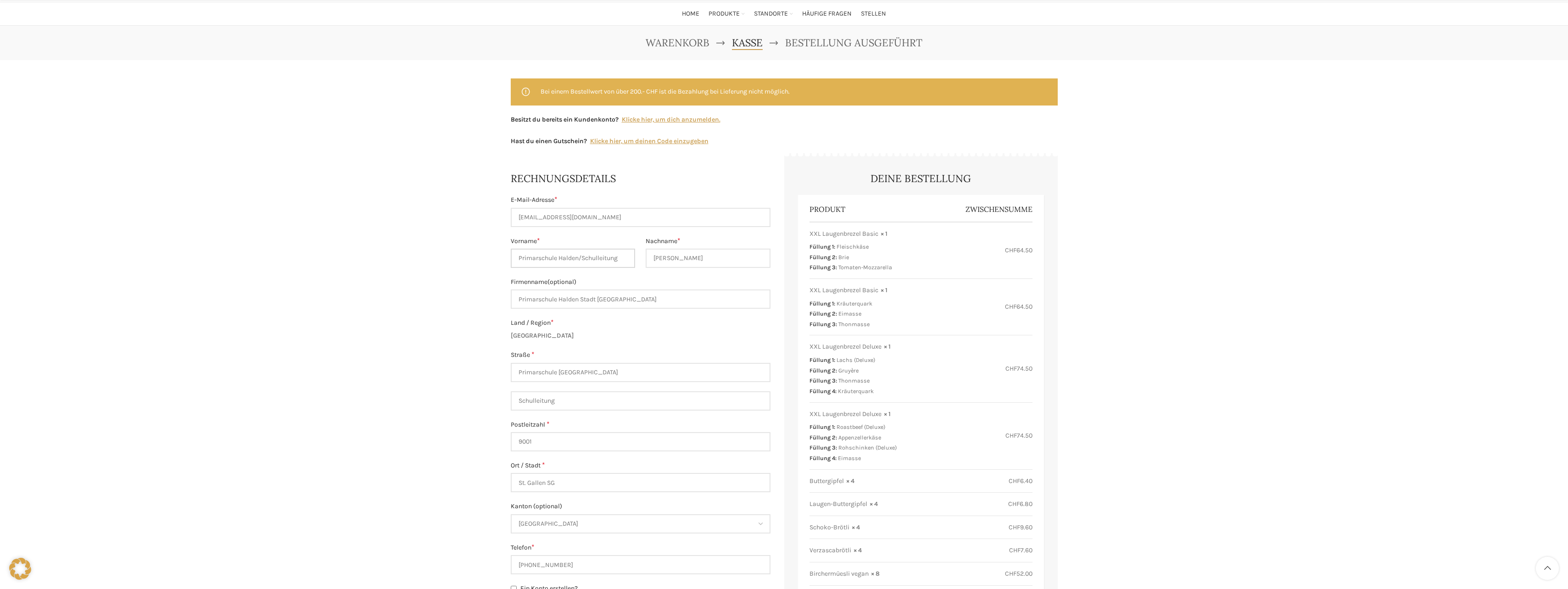
scroll to position [95, 0]
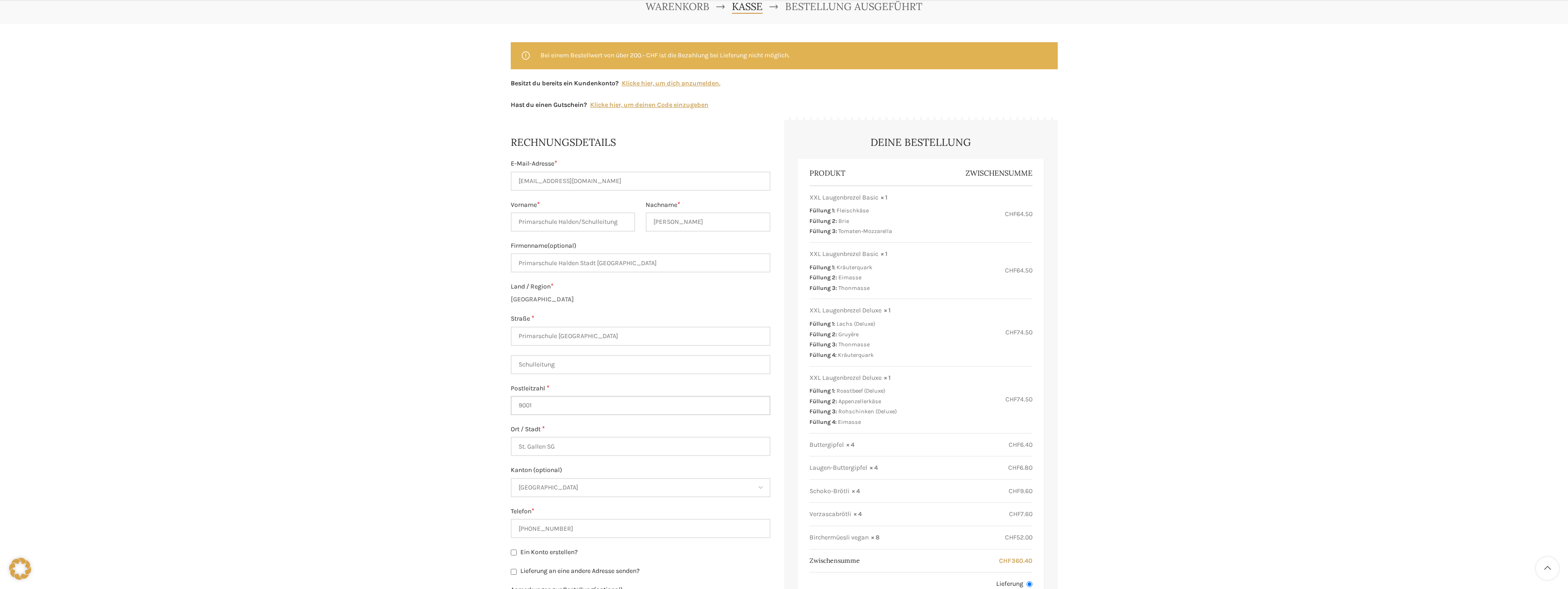
click at [554, 403] on input "9001" at bounding box center [640, 406] width 260 height 20
type input "9016"
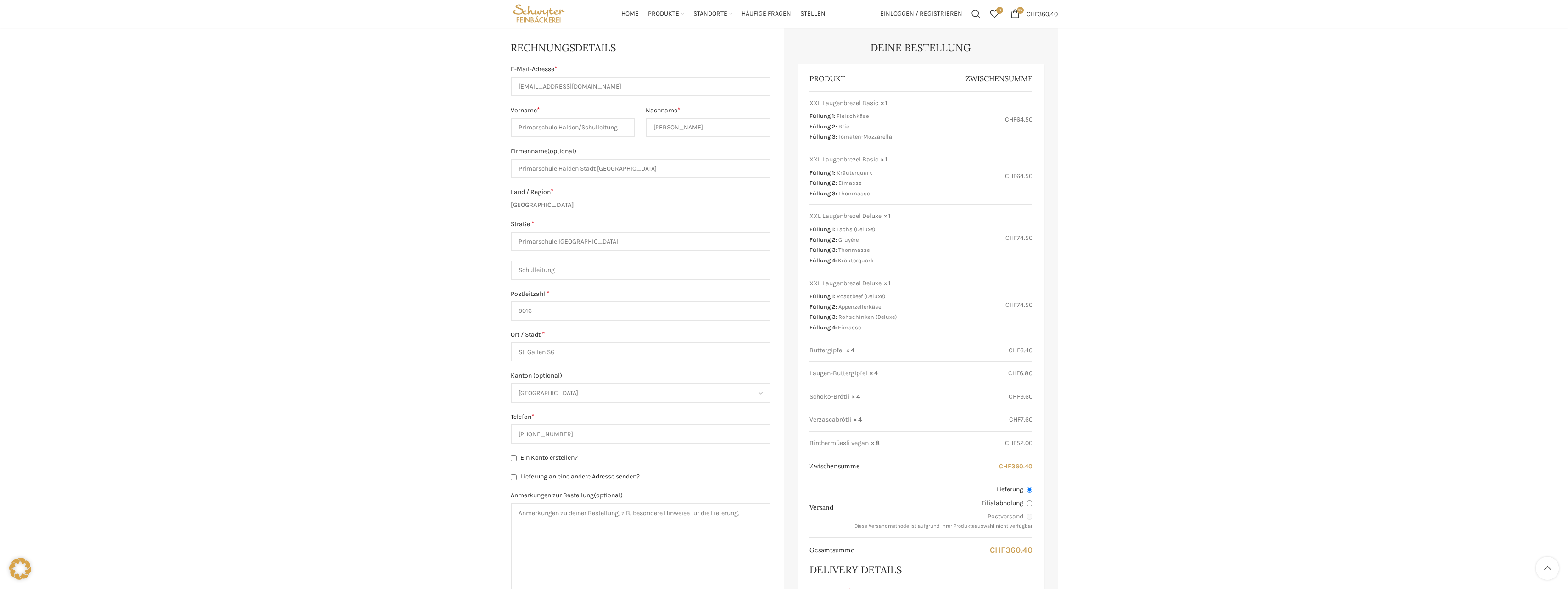
scroll to position [141, 0]
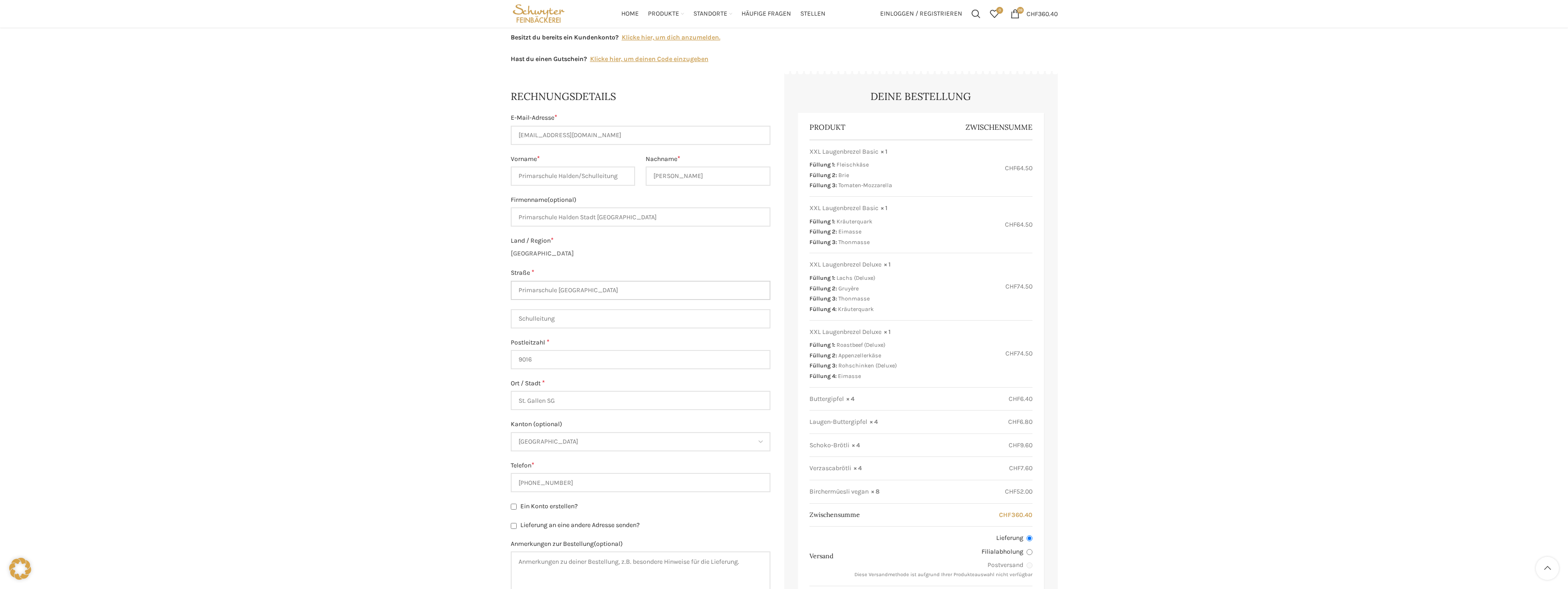
drag, startPoint x: 587, startPoint y: 290, endPoint x: 475, endPoint y: 284, distance: 112.2
click at [475, 284] on div "Warenkorb [GEOGRAPHIC_DATA] Bestellung ausgeführt Bei einem Bestellwert von übe…" at bounding box center [784, 503] width 1568 height 1118
type input "Oberhaldenstrasse"
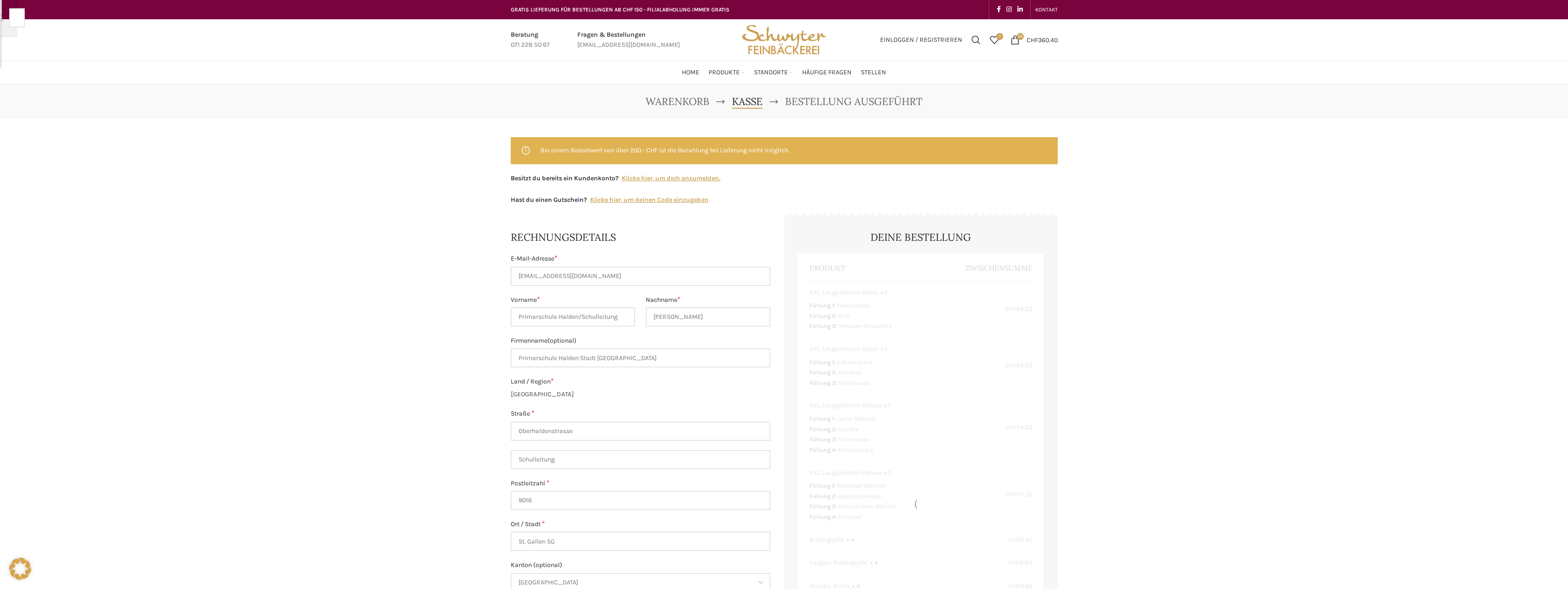
scroll to position [0, 0]
type input "15"
click at [575, 398] on p "Land / Region * [GEOGRAPHIC_DATA]" at bounding box center [640, 388] width 260 height 23
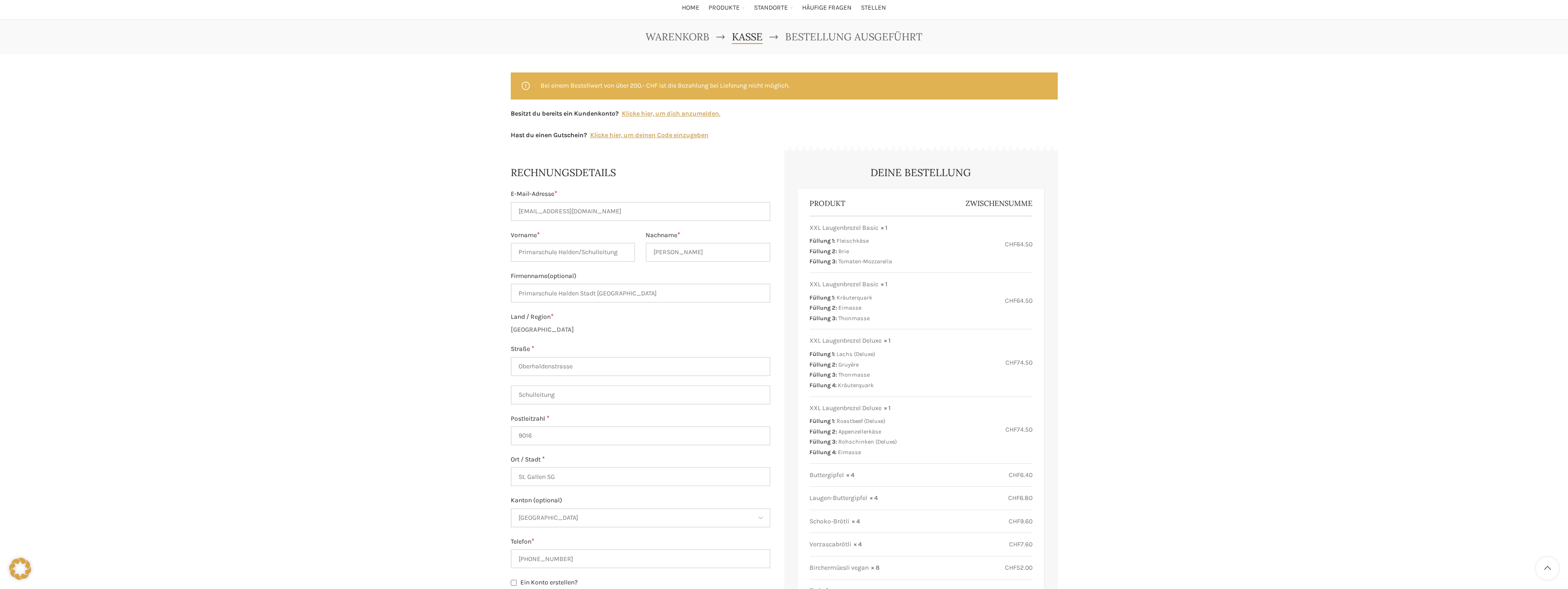
scroll to position [92, 0]
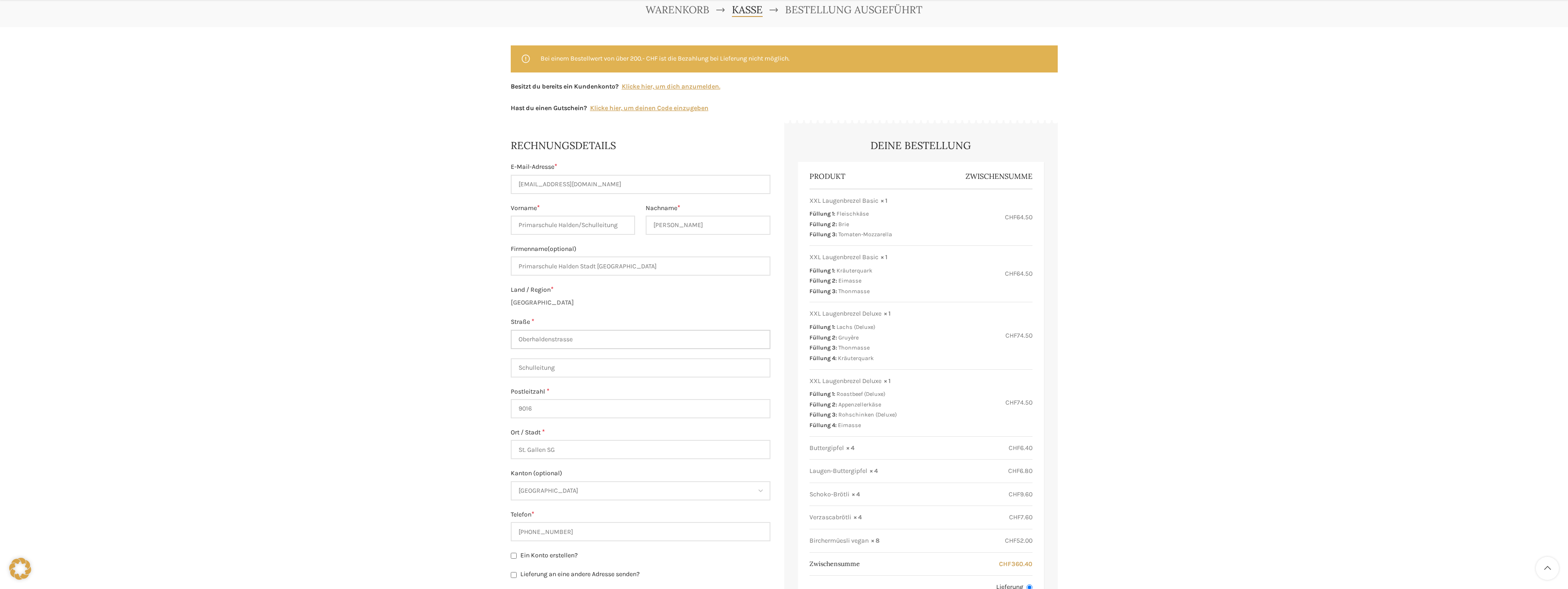
click at [602, 338] on input "Oberhaldenstrasse" at bounding box center [640, 340] width 260 height 20
type input "[STREET_ADDRESS]"
drag, startPoint x: 563, startPoint y: 366, endPoint x: 492, endPoint y: 365, distance: 71.0
click at [492, 365] on div "Warenkorb [GEOGRAPHIC_DATA] Bestellung ausgeführt Bei einem Bestellwert von übe…" at bounding box center [784, 552] width 1568 height 1118
click at [584, 395] on label "Postleitzahl *" at bounding box center [640, 392] width 260 height 10
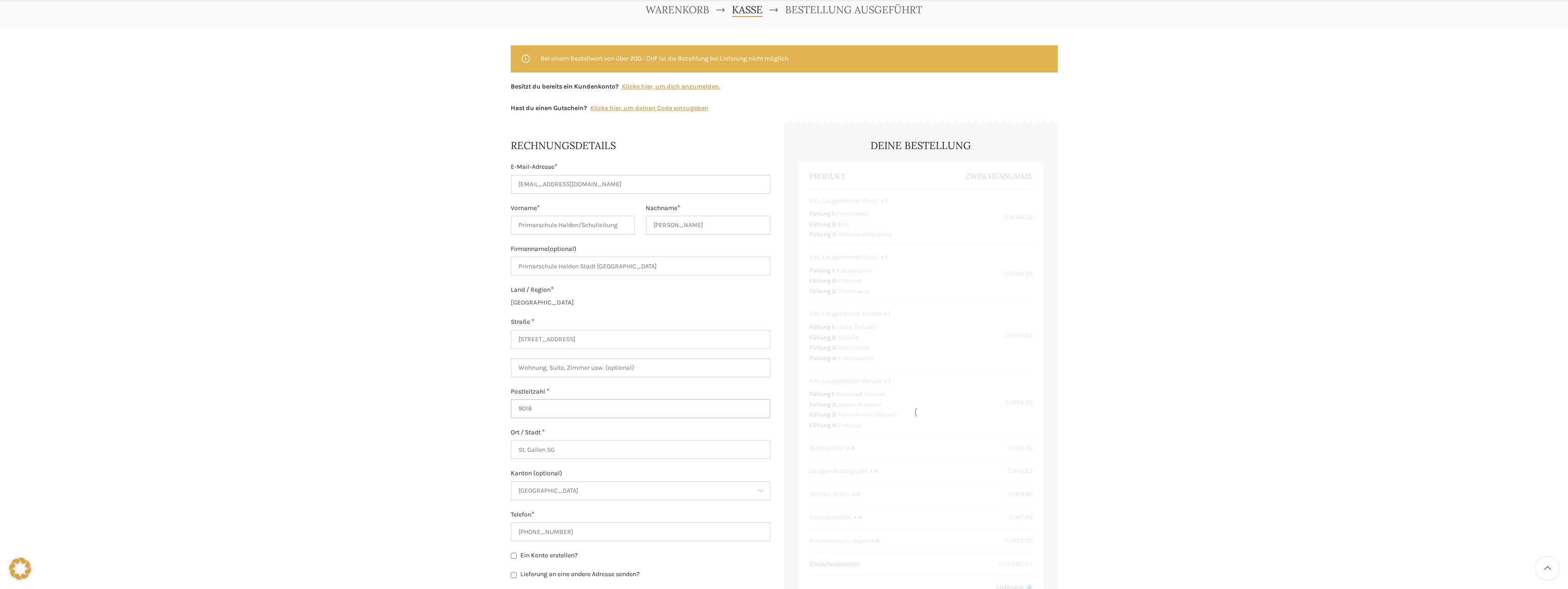
click at [584, 399] on input "9016" at bounding box center [640, 409] width 260 height 20
drag, startPoint x: 587, startPoint y: 337, endPoint x: 674, endPoint y: 337, distance: 87.0
click at [674, 337] on input "[STREET_ADDRESS]" at bounding box center [640, 340] width 260 height 20
type input "[STREET_ADDRESS]"
click at [715, 290] on label "Land / Region *" at bounding box center [640, 290] width 260 height 10
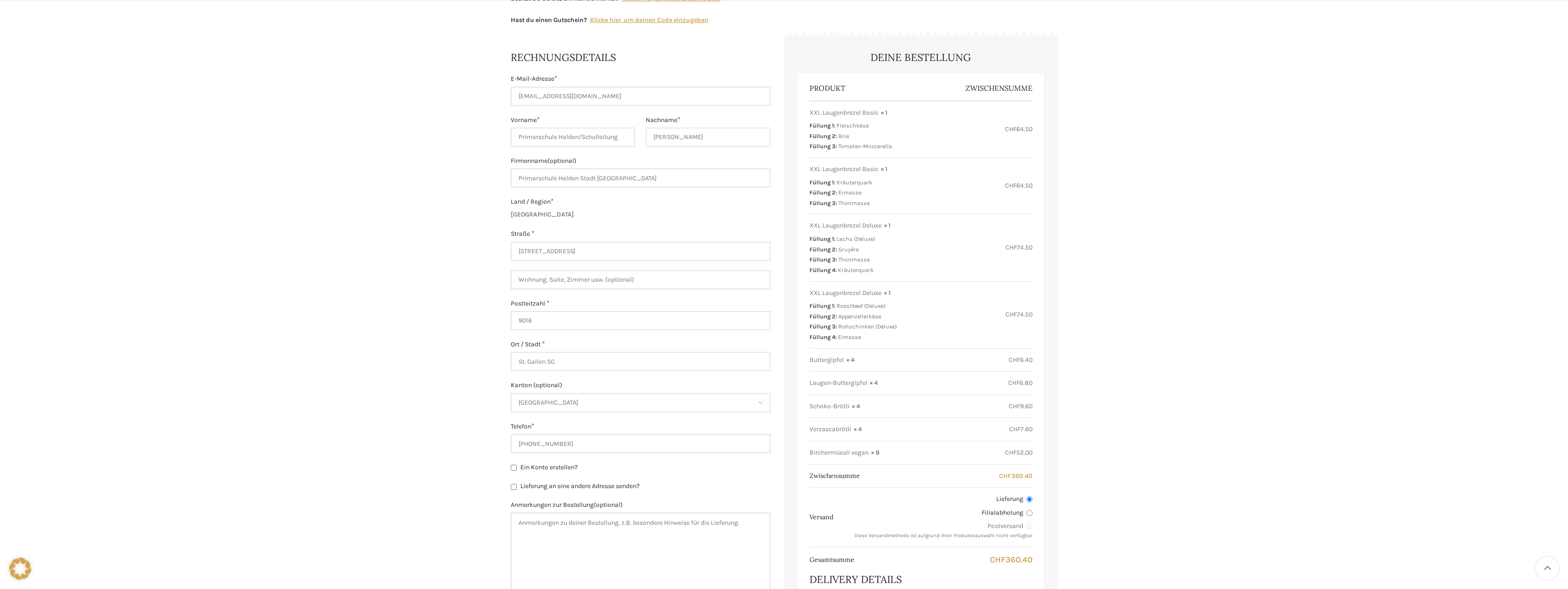
scroll to position [183, 0]
drag, startPoint x: 571, startPoint y: 439, endPoint x: 507, endPoint y: 441, distance: 64.0
click at [507, 441] on main "Bei einem Bestellwert von über 200.- CHF ist die Bezahlung bei Lieferung nicht …" at bounding box center [784, 477] width 561 height 1084
type input "079"
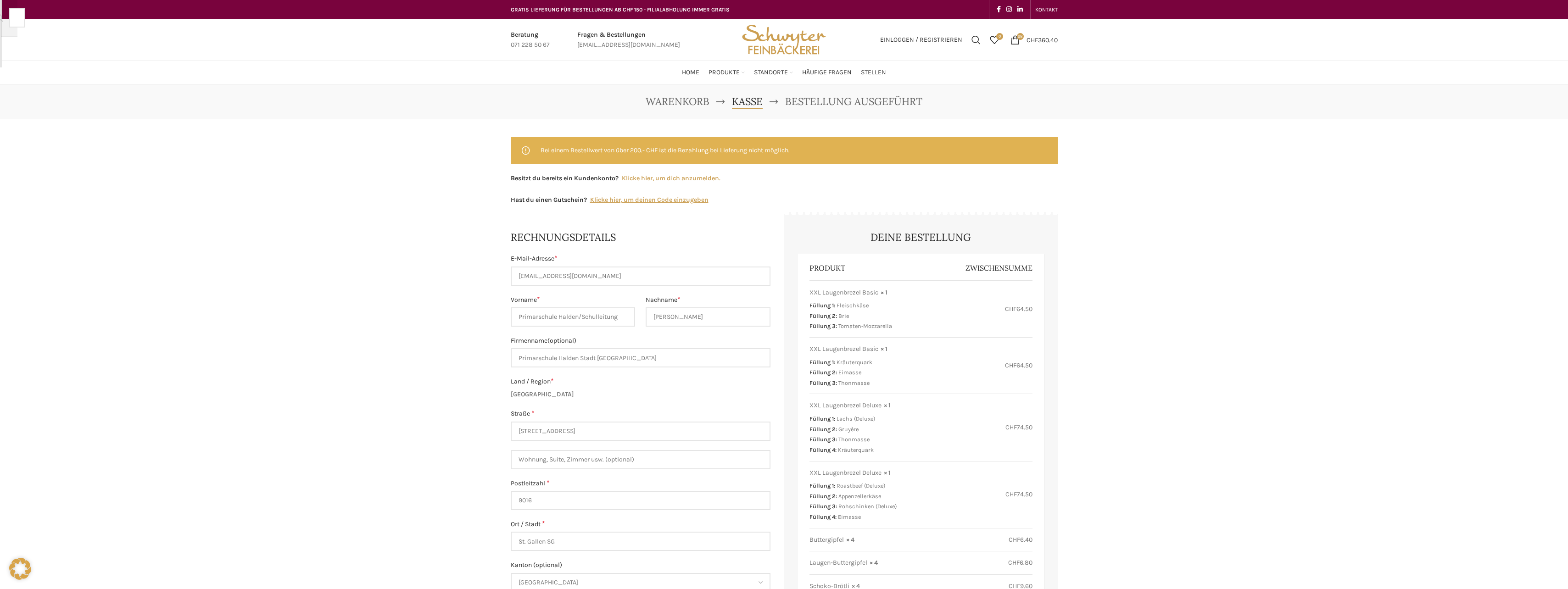
scroll to position [0, 0]
type input "394 94 23"
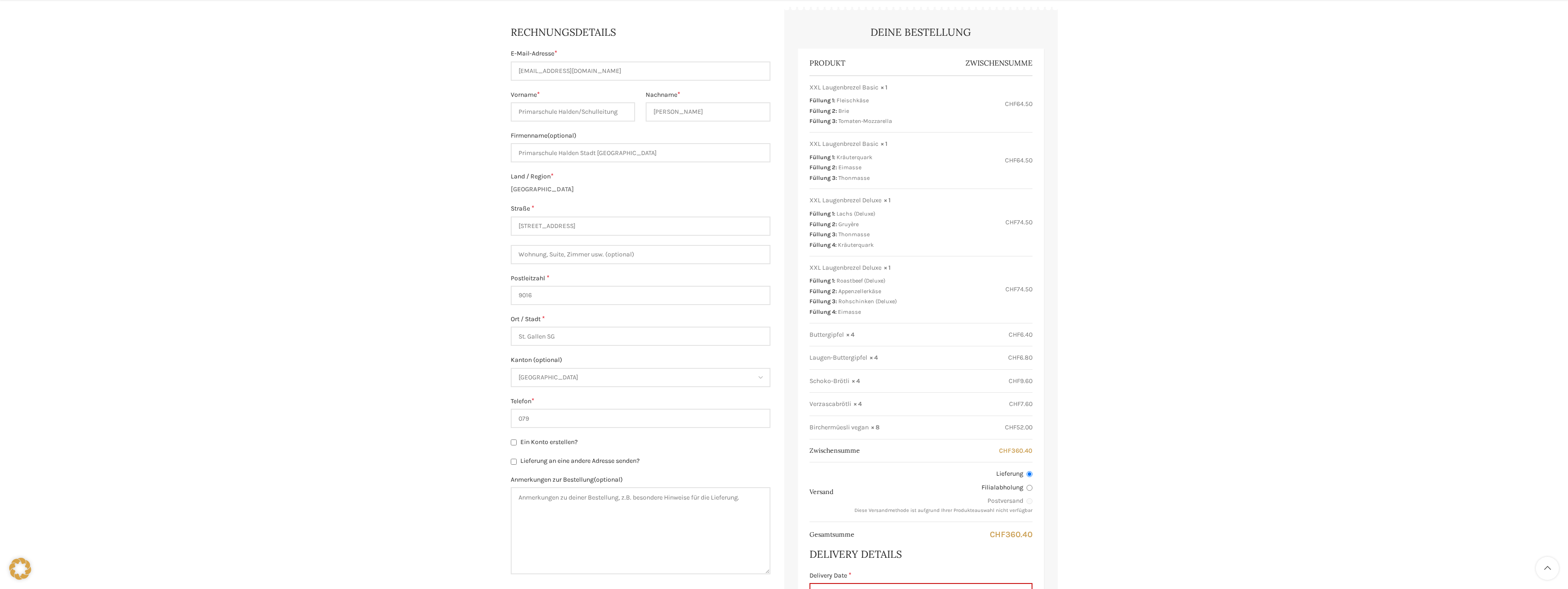
scroll to position [229, 0]
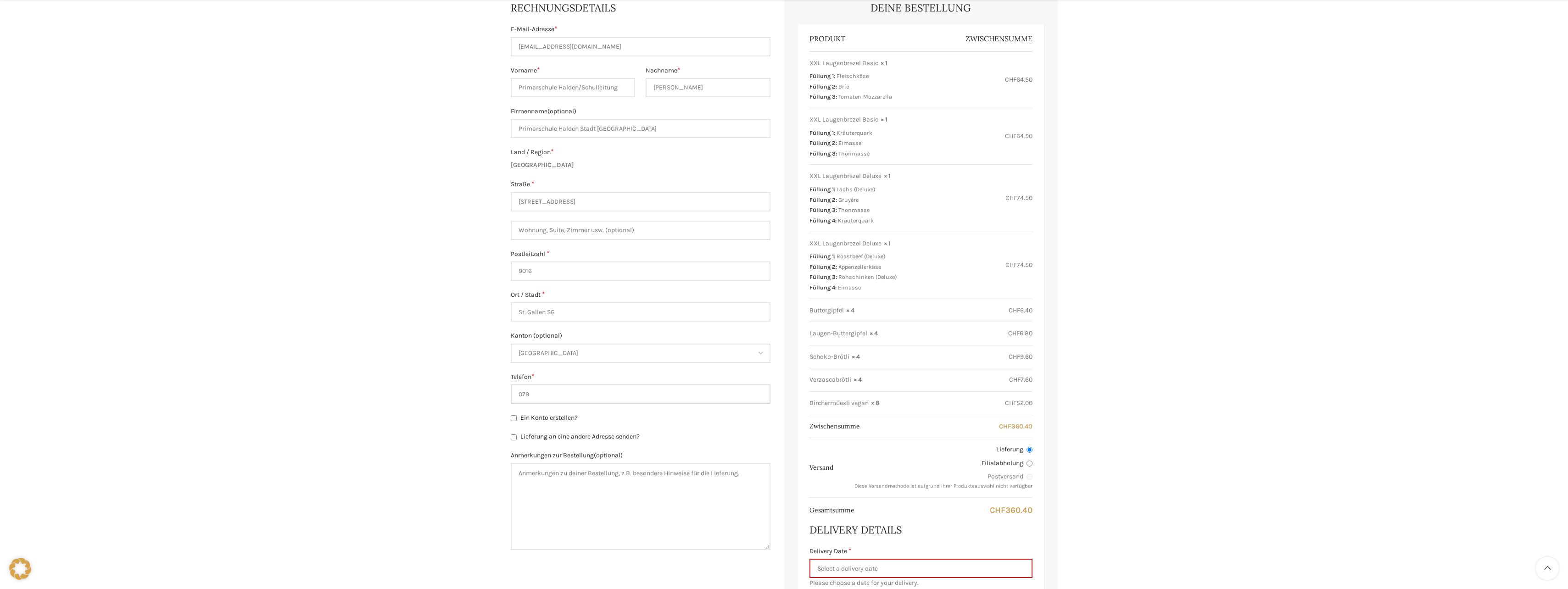
click at [559, 396] on input "079" at bounding box center [640, 394] width 260 height 20
type input "0793949423"
click at [645, 420] on label "Ein Konto erstellen?" at bounding box center [640, 418] width 260 height 10
click at [517, 420] on input "Ein Konto erstellen?" at bounding box center [513, 418] width 6 height 6
checkbox input "true"
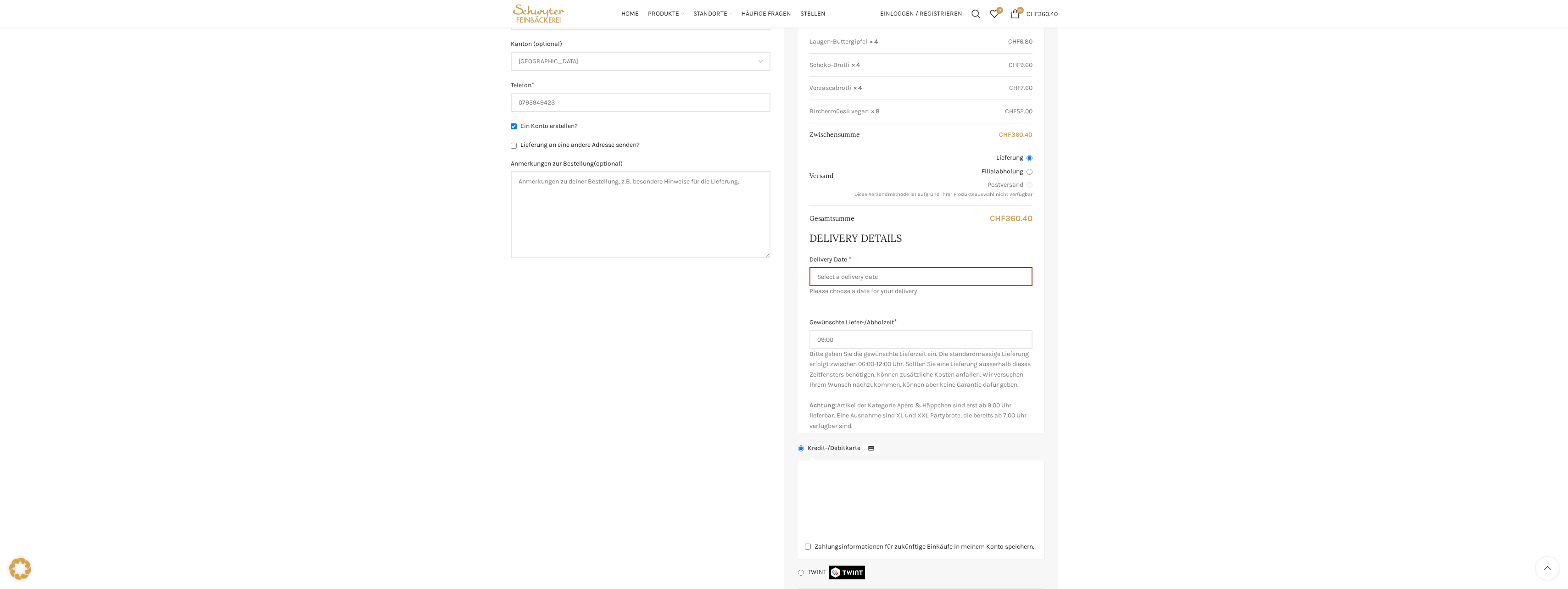
scroll to position [505, 0]
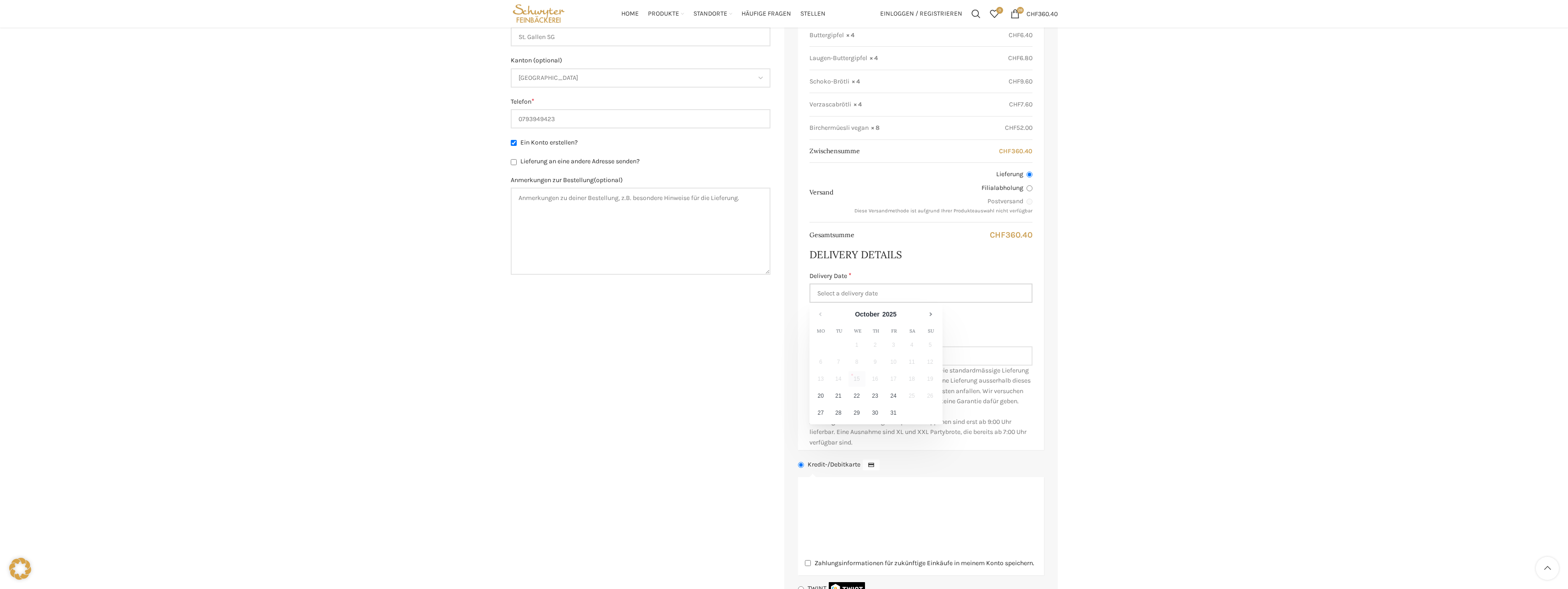
click at [866, 291] on input "Delivery Date *" at bounding box center [921, 293] width 223 height 20
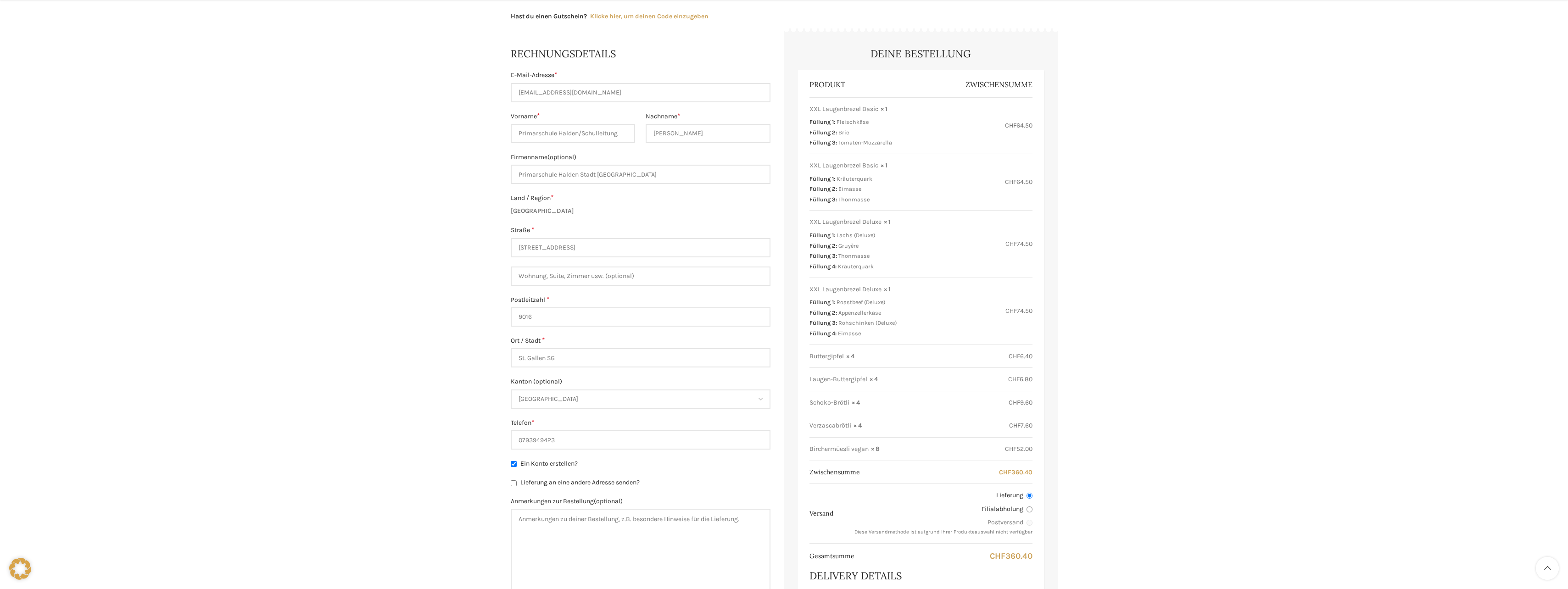
scroll to position [229, 0]
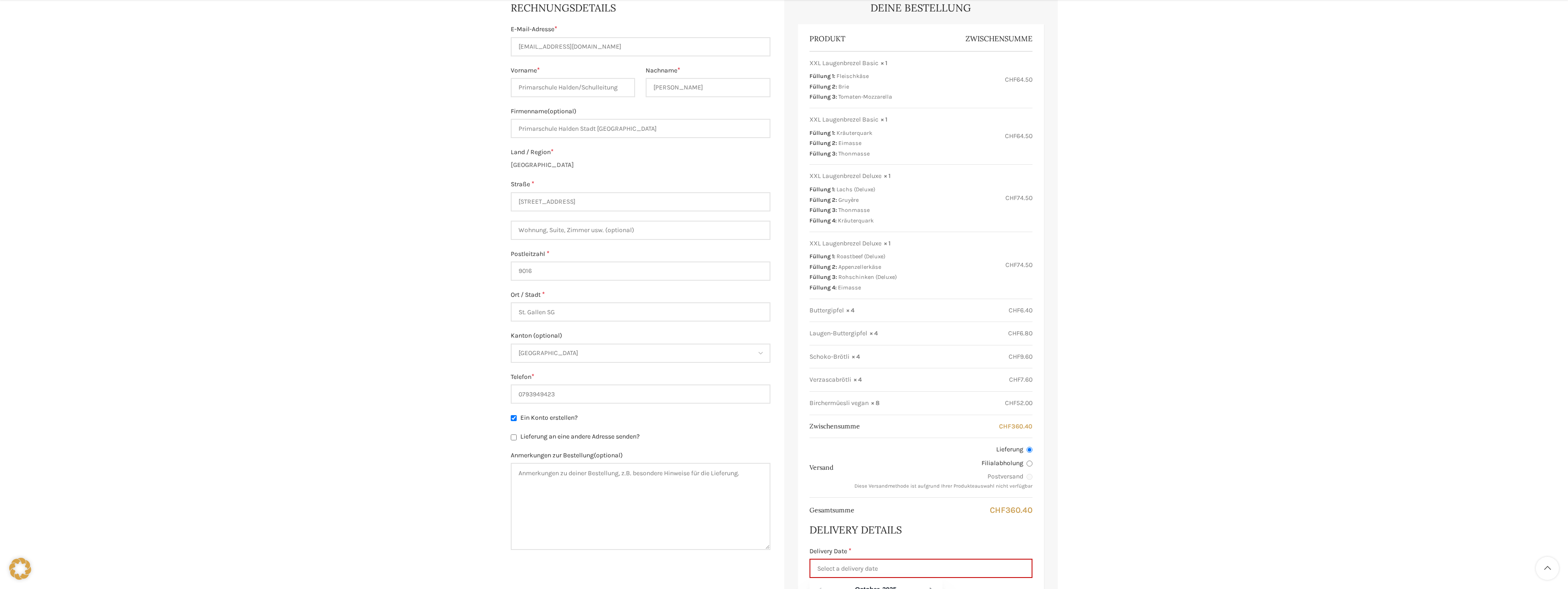
click at [748, 573] on form "Rechnungsdetails E-Mail-Adresse * [EMAIL_ADDRESS][DOMAIN_NAME] Vorname * Primar…" at bounding box center [784, 476] width 547 height 978
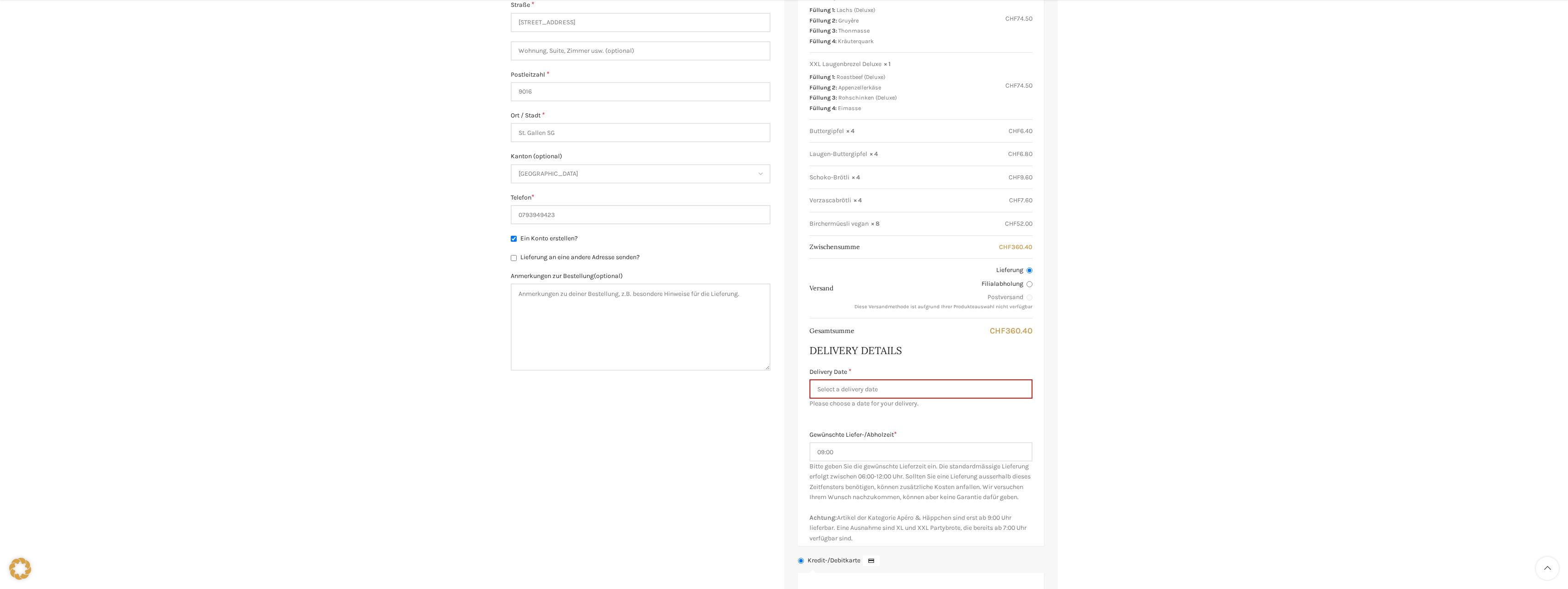
scroll to position [413, 0]
click at [877, 448] on input "09:00" at bounding box center [921, 448] width 223 height 20
type input "07:00"
click at [916, 411] on div "Produkt Zwischensumme XXL Laugenbrezel Basic × 1 Füllung 1: Fleischkäse Füllung…" at bounding box center [921, 191] width 246 height 701
click at [853, 390] on input "Delivery Date *" at bounding box center [921, 385] width 223 height 20
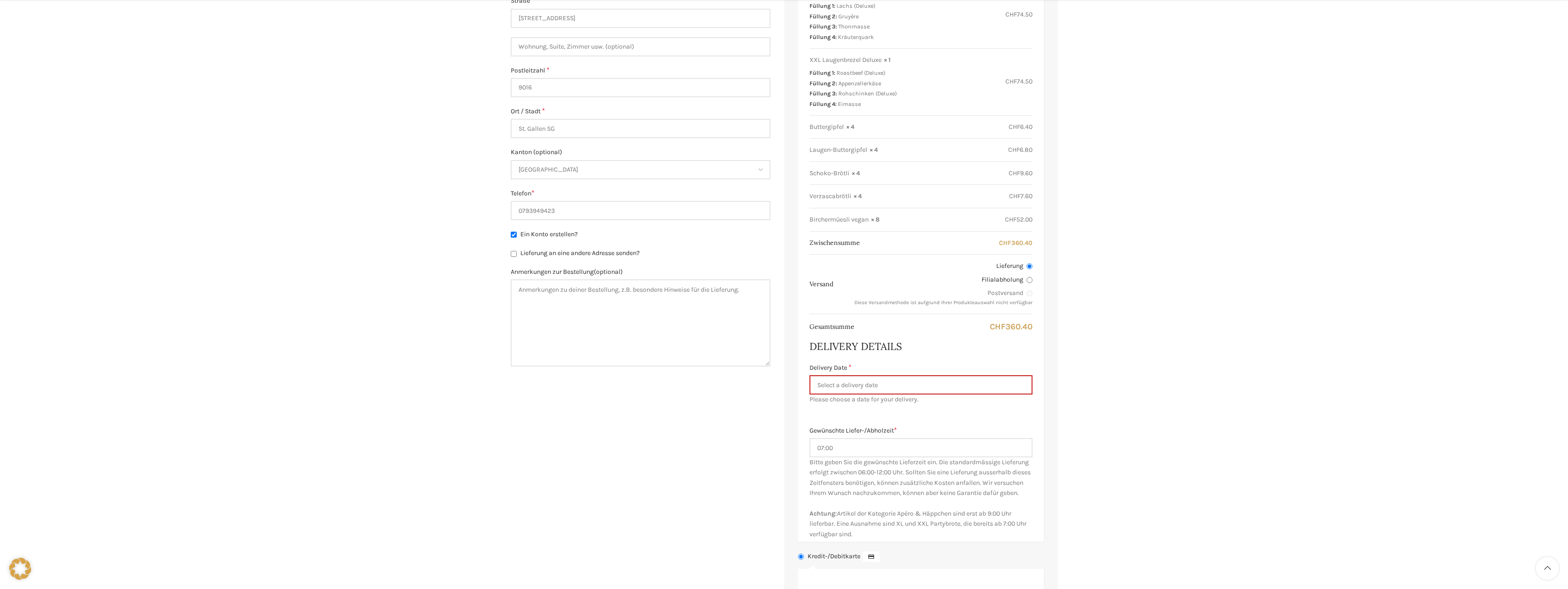
click at [1000, 416] on div "Produkt Zwischensumme XXL Laugenbrezel Basic × 1 Füllung 1: Fleischkäse Füllung…" at bounding box center [921, 191] width 246 height 701
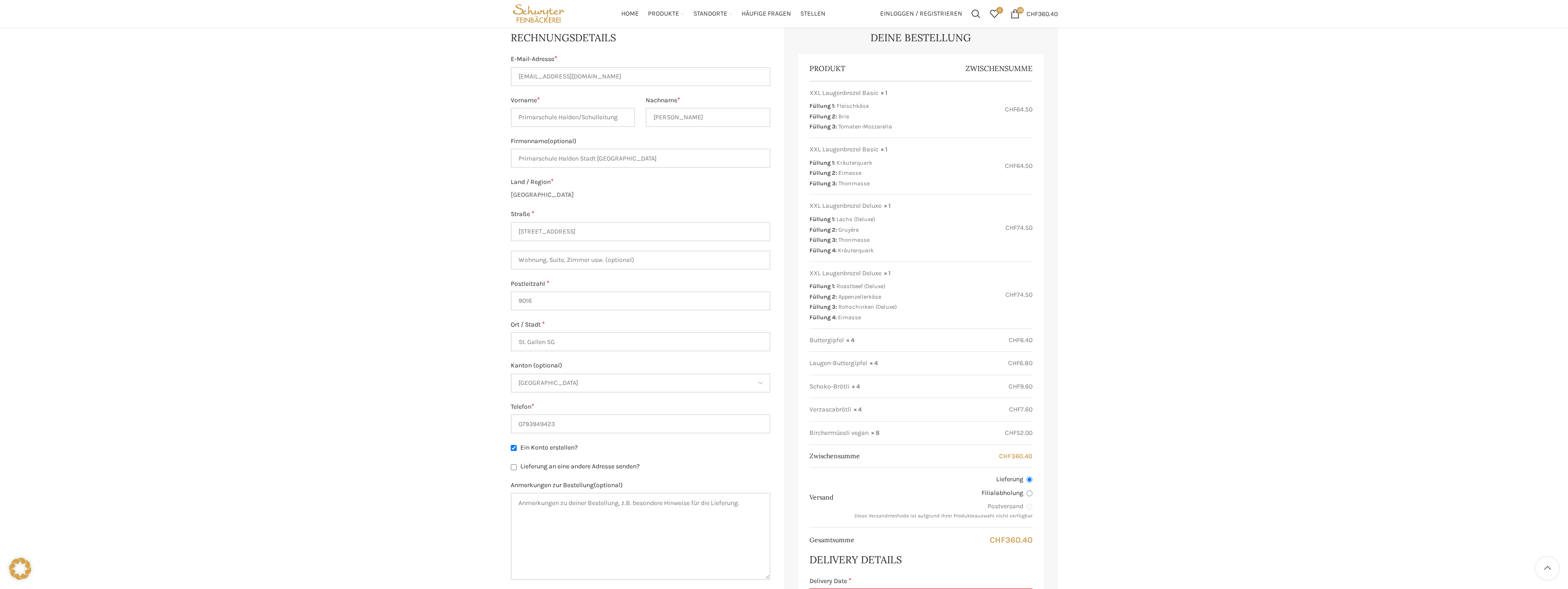
scroll to position [183, 0]
